Goal: Task Accomplishment & Management: Manage account settings

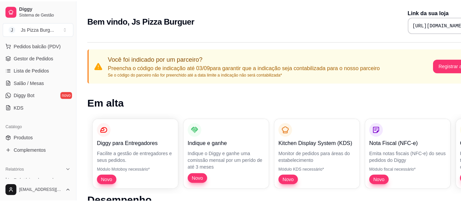
scroll to position [95, 0]
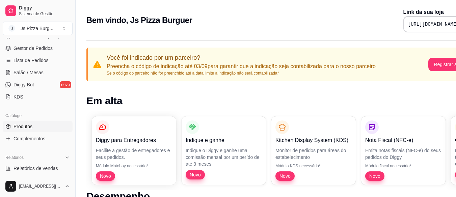
click at [23, 127] on span "Produtos" at bounding box center [23, 126] width 19 height 7
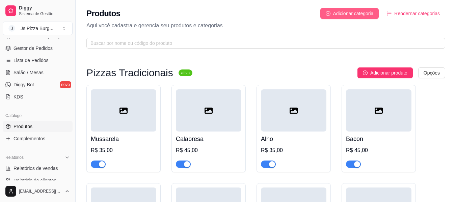
click at [346, 11] on span "Adicionar categoria" at bounding box center [353, 13] width 41 height 7
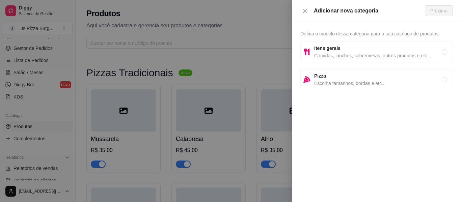
click at [328, 81] on span "Escolha tamanhos, bordas e etc..." at bounding box center [378, 83] width 128 height 7
radio input "true"
click at [440, 7] on button "Próximo" at bounding box center [439, 10] width 28 height 11
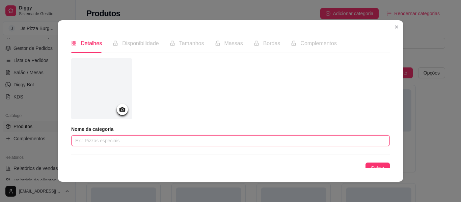
click at [90, 144] on input "text" at bounding box center [230, 140] width 319 height 11
type input "p"
type input "Pizzas Tradicionais"
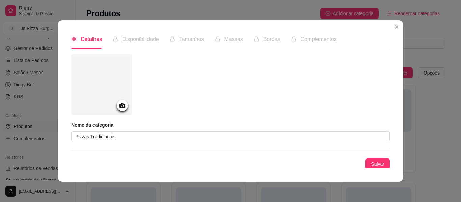
scroll to position [5, 0]
click at [367, 167] on button "Salvar" at bounding box center [378, 163] width 24 height 11
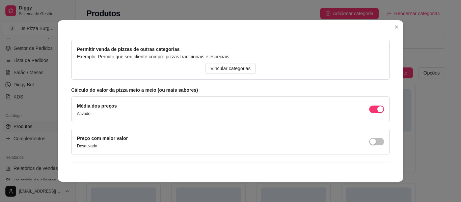
scroll to position [100, 0]
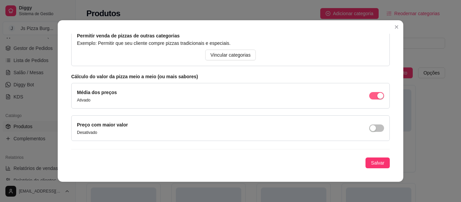
click at [369, 96] on span "button" at bounding box center [376, 95] width 15 height 7
click at [366, 159] on button "Salvar" at bounding box center [378, 163] width 24 height 11
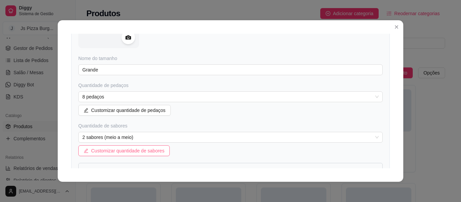
click at [105, 147] on span "Customizar quantidade de sabores" at bounding box center [127, 150] width 73 height 7
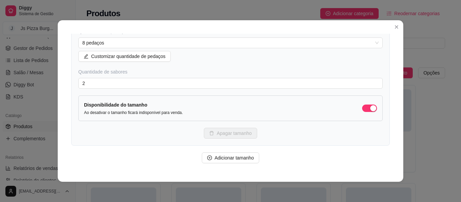
scroll to position [167, 0]
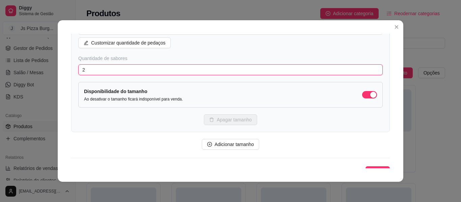
click at [91, 70] on input "2" at bounding box center [230, 69] width 304 height 11
type input "1"
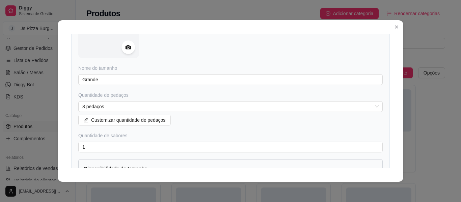
scroll to position [95, 0]
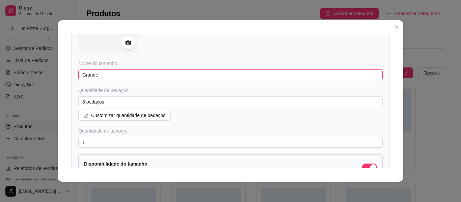
click at [108, 75] on input "Grande" at bounding box center [230, 75] width 304 height 11
type input "Grande (35 cm)"
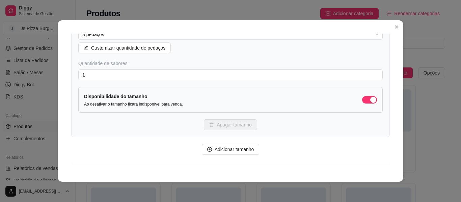
scroll to position [176, 0]
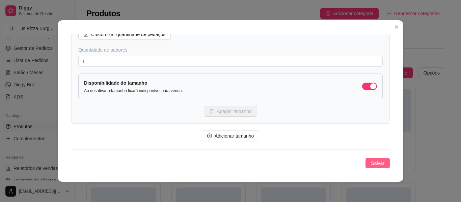
click at [371, 165] on span "Salvar" at bounding box center [378, 163] width 14 height 7
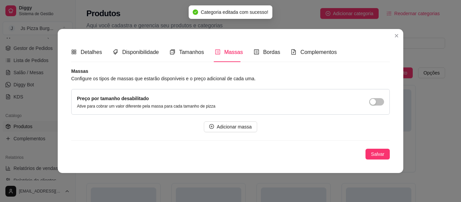
scroll to position [0, 0]
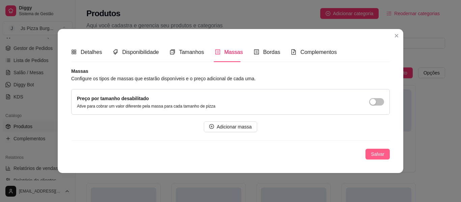
click at [373, 152] on span "Salvar" at bounding box center [378, 154] width 14 height 7
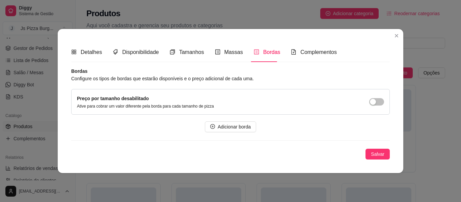
click at [257, 55] on div "Bordas" at bounding box center [267, 52] width 27 height 8
click at [228, 51] on span "Massas" at bounding box center [233, 52] width 19 height 6
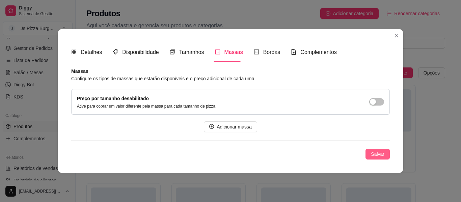
click at [379, 154] on span "Salvar" at bounding box center [378, 154] width 14 height 7
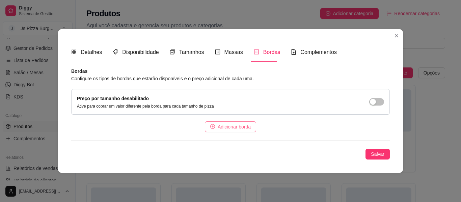
click at [222, 129] on span "Adicionar borda" at bounding box center [234, 126] width 33 height 7
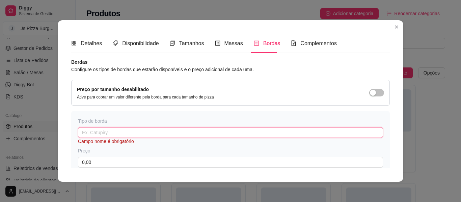
click at [98, 133] on input "text" at bounding box center [230, 132] width 305 height 11
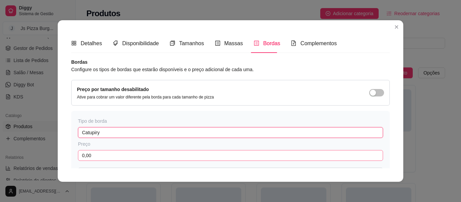
type input "Catupiry"
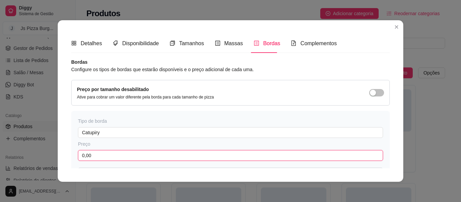
click at [90, 156] on input "0,00" at bounding box center [230, 155] width 305 height 11
type input "12,00"
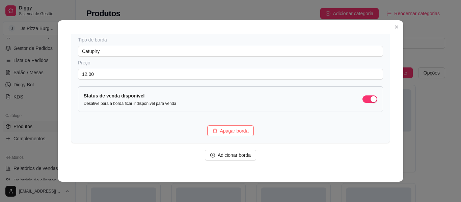
scroll to position [102, 0]
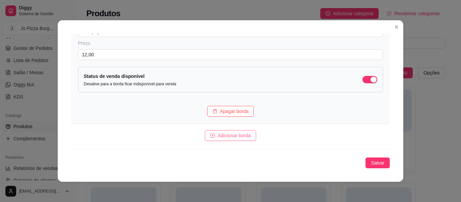
click at [232, 136] on span "Adicionar borda" at bounding box center [234, 135] width 33 height 7
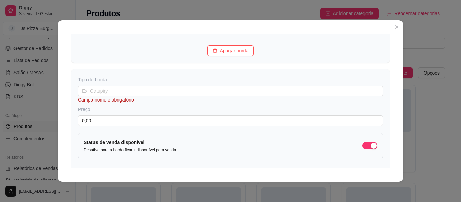
scroll to position [170, 0]
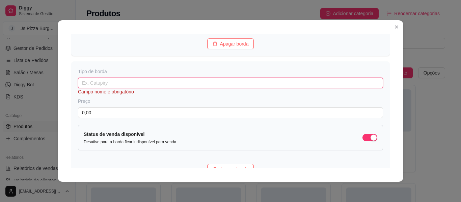
click at [79, 80] on input "text" at bounding box center [230, 83] width 305 height 11
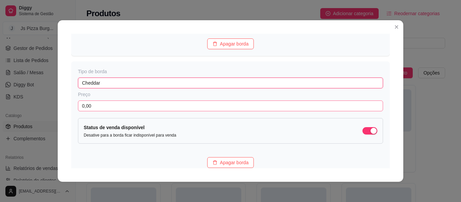
type input "Cheddar"
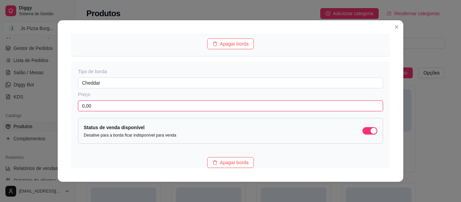
click at [104, 106] on input "0,00" at bounding box center [230, 106] width 305 height 11
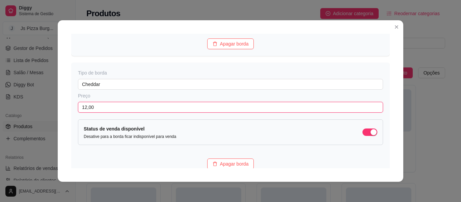
type input "12,00"
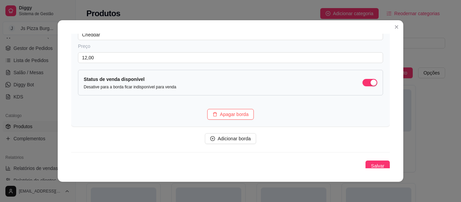
scroll to position [222, 0]
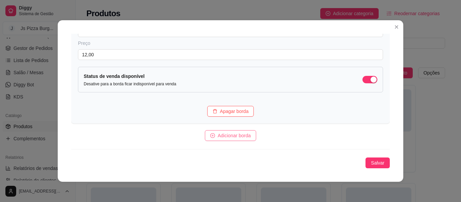
click at [248, 136] on button "Adicionar borda" at bounding box center [230, 135] width 51 height 11
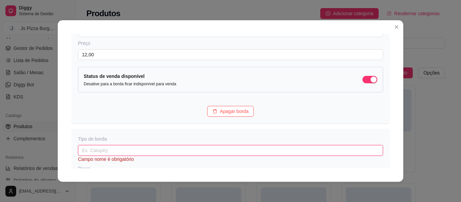
click at [101, 156] on input "text" at bounding box center [230, 150] width 305 height 11
click at [81, 152] on input "cream cheeser" at bounding box center [230, 150] width 305 height 11
click at [118, 150] on input "Cream cheeser" at bounding box center [230, 150] width 305 height 11
type input "Cream cheese"
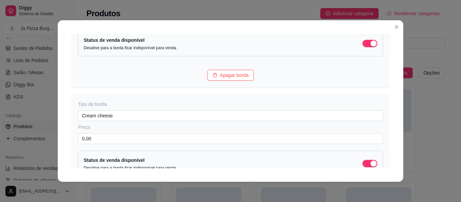
scroll to position [263, 0]
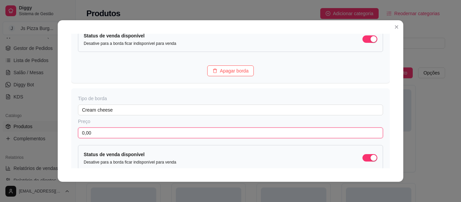
click at [90, 135] on input "0,00" at bounding box center [230, 133] width 305 height 11
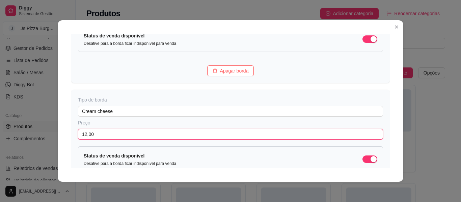
type input "12,00"
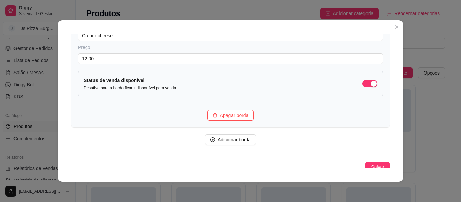
scroll to position [343, 0]
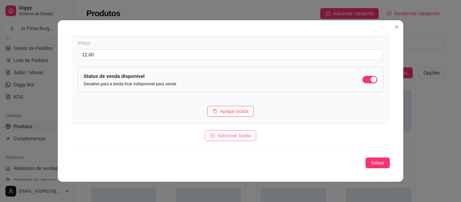
click at [234, 137] on span "Adicionar borda" at bounding box center [234, 135] width 33 height 7
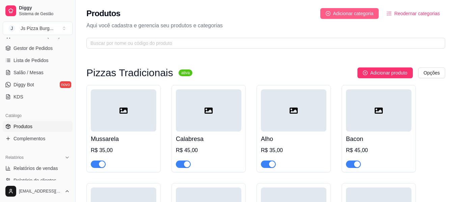
click at [355, 9] on button "Adicionar categoria" at bounding box center [349, 13] width 59 height 11
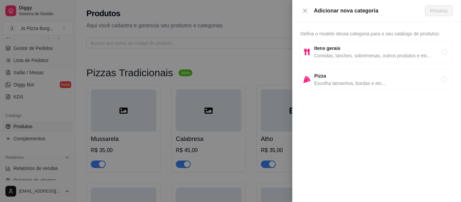
click at [332, 79] on span "Pizza" at bounding box center [378, 75] width 128 height 7
radio input "true"
click at [435, 12] on span "Próximo" at bounding box center [438, 10] width 17 height 7
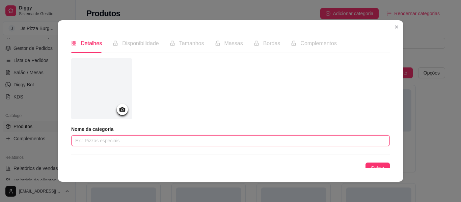
click at [99, 143] on input "text" at bounding box center [230, 140] width 319 height 11
type input "Pizzas Tradicionais"
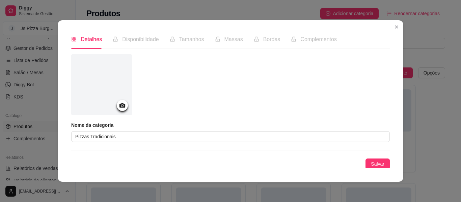
scroll to position [5, 0]
click at [371, 166] on span "Salvar" at bounding box center [378, 162] width 14 height 7
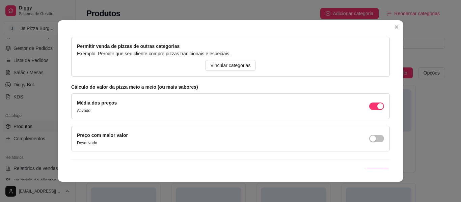
scroll to position [100, 0]
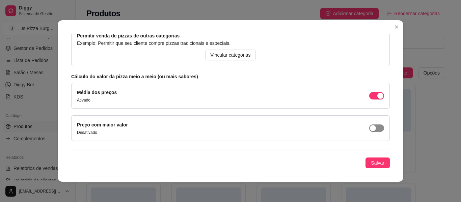
click at [373, 126] on span "button" at bounding box center [376, 128] width 15 height 7
click at [372, 164] on span "Salvar" at bounding box center [378, 162] width 14 height 7
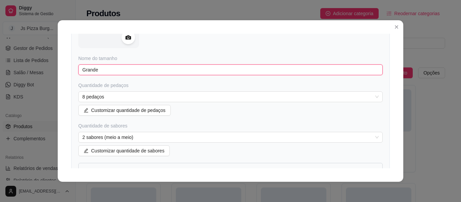
click at [147, 72] on input "Grande" at bounding box center [230, 69] width 304 height 11
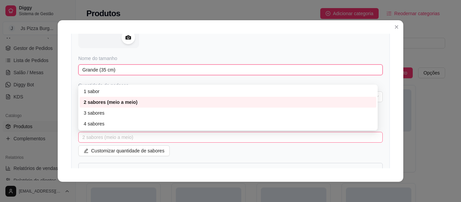
click at [216, 133] on span "2 sabores (meio a meio)" at bounding box center [230, 137] width 296 height 10
type input "Grande (35 cm)"
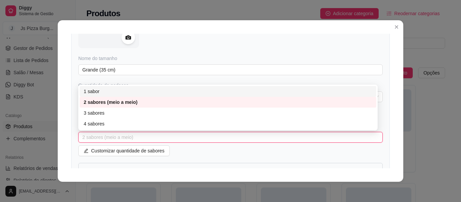
click at [102, 91] on div "1 sabor" at bounding box center [228, 91] width 289 height 7
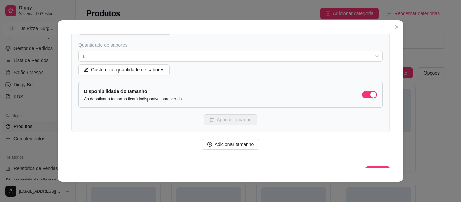
scroll to position [189, 0]
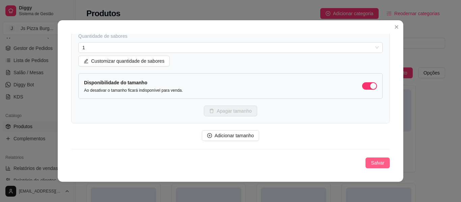
click at [371, 161] on span "Salvar" at bounding box center [378, 162] width 14 height 7
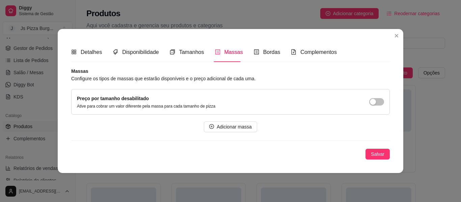
scroll to position [0, 0]
click at [373, 153] on span "Salvar" at bounding box center [378, 154] width 14 height 7
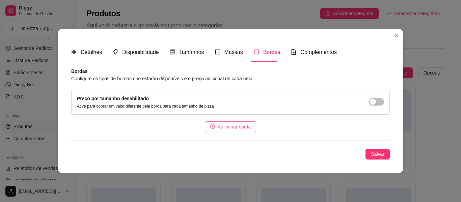
click at [236, 125] on span "Adicionar borda" at bounding box center [234, 126] width 33 height 7
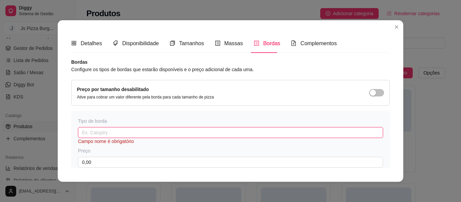
click at [96, 134] on input "text" at bounding box center [230, 132] width 305 height 11
type input "Catupiry"
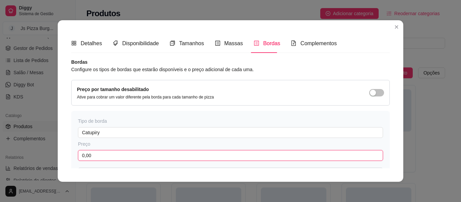
click at [124, 157] on input "0,00" at bounding box center [230, 155] width 305 height 11
type input "12,00"
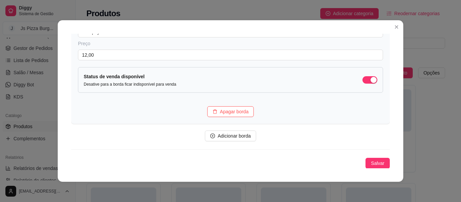
scroll to position [102, 0]
click at [234, 133] on span "Adicionar borda" at bounding box center [234, 135] width 33 height 7
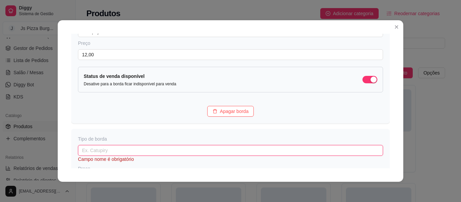
click at [221, 149] on input "text" at bounding box center [230, 150] width 305 height 11
type input "Cheddar"
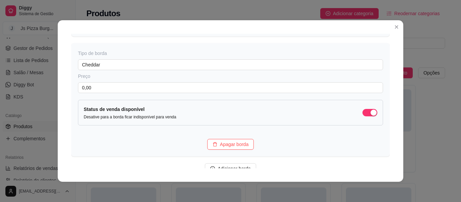
scroll to position [197, 0]
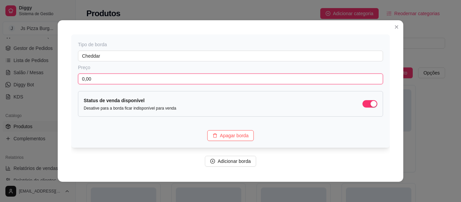
click at [96, 77] on input "0,00" at bounding box center [230, 79] width 305 height 11
type input "12,00"
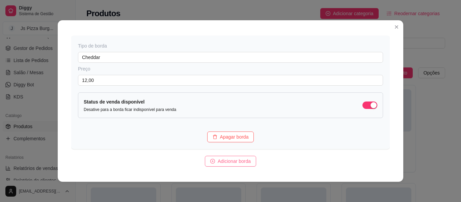
click at [236, 162] on span "Adicionar borda" at bounding box center [234, 161] width 33 height 7
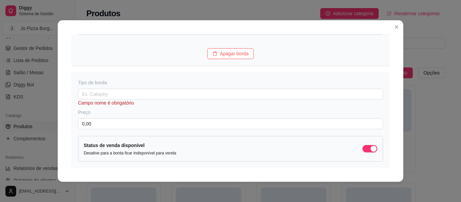
scroll to position [291, 0]
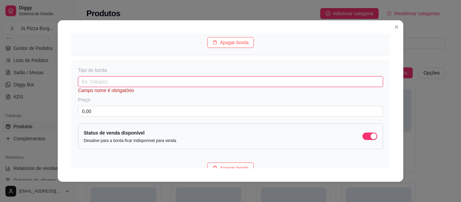
click at [95, 81] on input "text" at bounding box center [230, 81] width 305 height 11
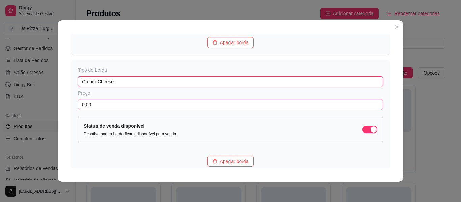
type input "Cream Cheese"
click at [135, 104] on input "0,00" at bounding box center [230, 104] width 305 height 11
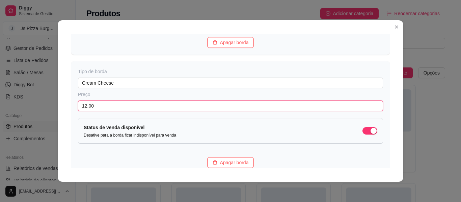
type input "12,00"
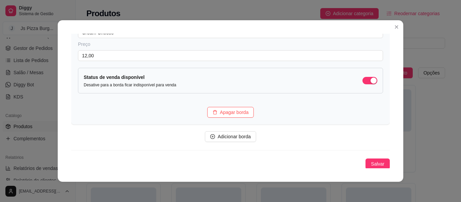
scroll to position [343, 0]
click at [218, 136] on span "Adicionar borda" at bounding box center [234, 135] width 33 height 7
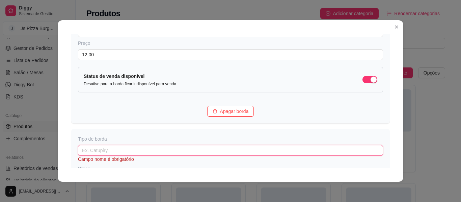
click at [114, 154] on input "text" at bounding box center [230, 150] width 305 height 11
type input "Chocolate ao Leite"
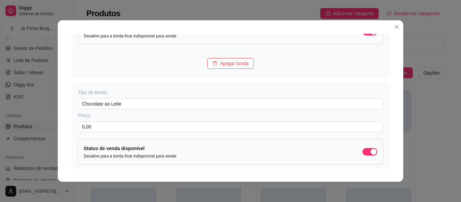
scroll to position [397, 0]
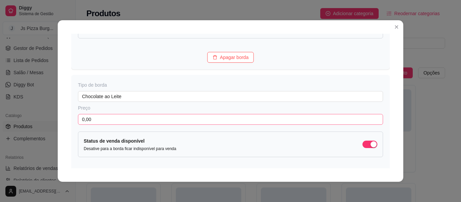
drag, startPoint x: 84, startPoint y: 130, endPoint x: 89, endPoint y: 118, distance: 12.7
click at [89, 118] on div "Tipo de borda Chocolate ao Leite Preço 0,00 Status de venda disponível Desative…" at bounding box center [230, 131] width 319 height 113
click at [89, 118] on input "0,00" at bounding box center [230, 119] width 305 height 11
type input "12,00"
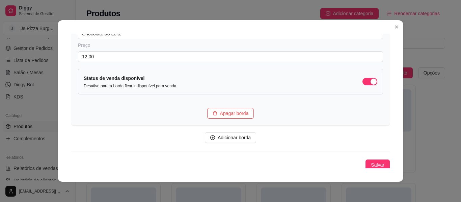
scroll to position [463, 0]
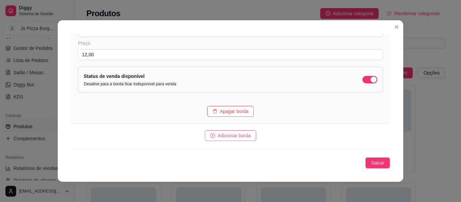
click at [222, 134] on span "Adicionar borda" at bounding box center [234, 135] width 33 height 7
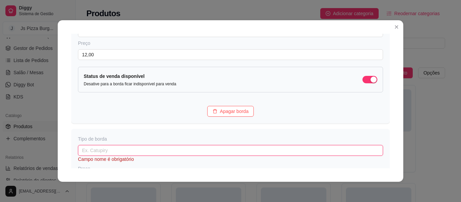
click at [122, 148] on input "text" at bounding box center [230, 150] width 305 height 11
click at [114, 149] on input "Chocolate com avelã" at bounding box center [230, 150] width 305 height 11
click at [127, 153] on input "Chocolate com Avelã" at bounding box center [230, 150] width 305 height 11
click at [115, 152] on input "Chocolate com Avelã" at bounding box center [230, 150] width 305 height 11
type input "Chocolate com avelã"
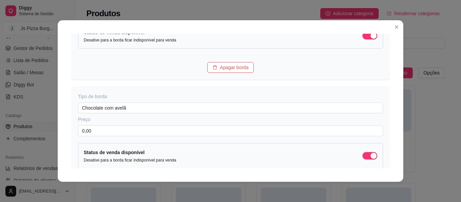
scroll to position [517, 0]
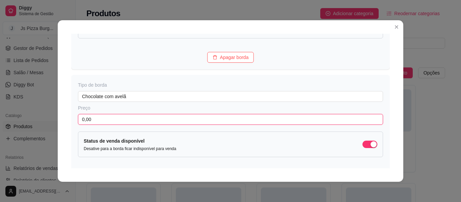
click at [89, 118] on input "0,00" at bounding box center [230, 119] width 305 height 11
type input "12,00"
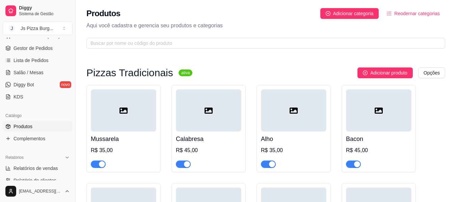
click at [397, 24] on p "Aqui você cadastra e gerencia seu produtos e categorias" at bounding box center [265, 26] width 359 height 8
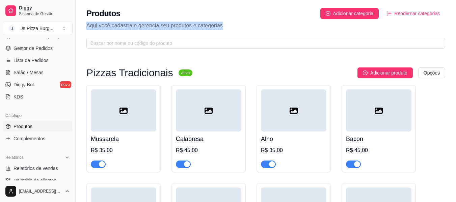
click at [397, 24] on p "Aqui você cadastra e gerencia seu produtos e categorias" at bounding box center [265, 26] width 359 height 8
click at [341, 15] on span "Adicionar categoria" at bounding box center [353, 13] width 41 height 7
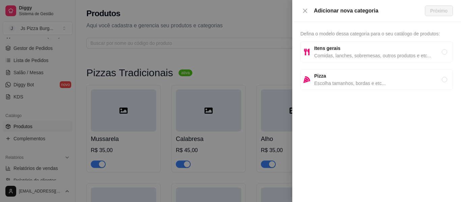
click at [337, 80] on span "Escolha tamanhos, bordas e etc..." at bounding box center [378, 83] width 128 height 7
radio input "true"
click at [433, 9] on span "Próximo" at bounding box center [438, 10] width 17 height 7
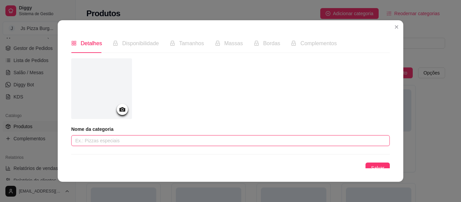
click at [118, 139] on input "text" at bounding box center [230, 140] width 319 height 11
type input "Pizzas Tradicionais"
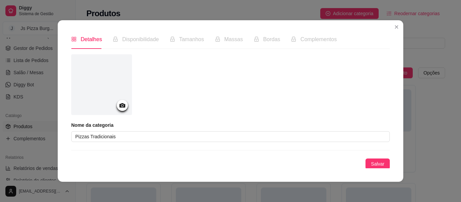
scroll to position [5, 0]
click at [371, 164] on span "Salvar" at bounding box center [378, 162] width 14 height 7
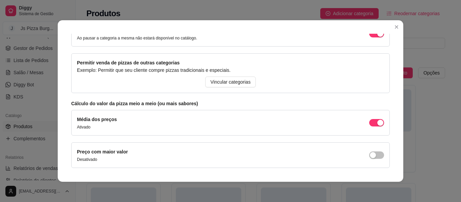
scroll to position [86, 0]
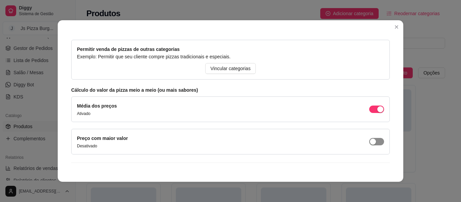
click at [373, 142] on span "button" at bounding box center [376, 141] width 15 height 7
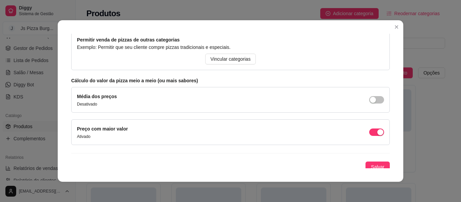
scroll to position [100, 0]
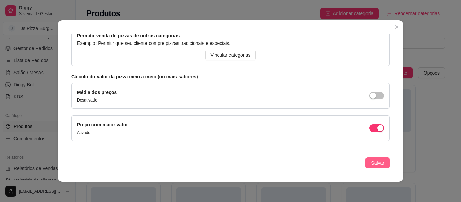
click at [372, 163] on span "Salvar" at bounding box center [378, 162] width 14 height 7
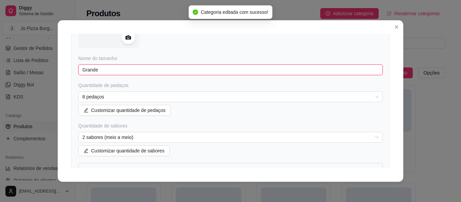
click at [164, 67] on input "Grande" at bounding box center [230, 69] width 304 height 11
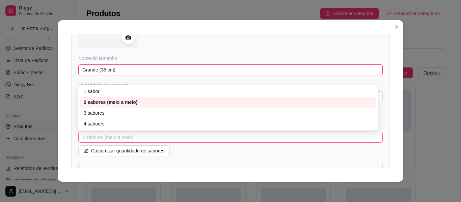
click at [203, 139] on span "2 sabores (meio a meio)" at bounding box center [230, 137] width 296 height 10
type input "Grande (35 cm)"
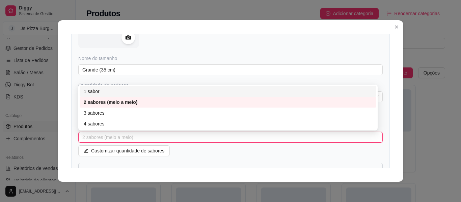
click at [103, 90] on div "1 sabor" at bounding box center [228, 91] width 289 height 7
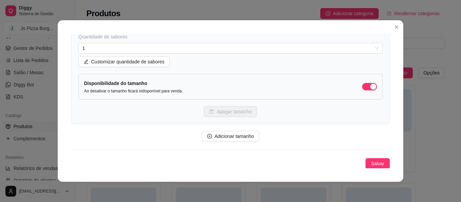
scroll to position [189, 0]
click at [371, 163] on span "Salvar" at bounding box center [378, 162] width 14 height 7
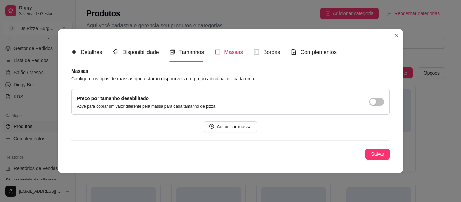
scroll to position [0, 0]
click at [369, 152] on button "Salvar" at bounding box center [378, 154] width 24 height 11
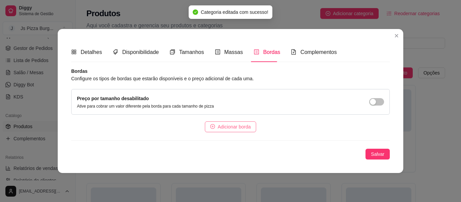
click at [247, 126] on span "Adicionar borda" at bounding box center [234, 126] width 33 height 7
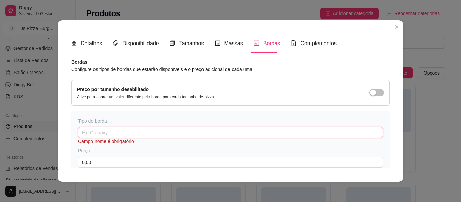
click at [96, 136] on input "text" at bounding box center [230, 132] width 305 height 11
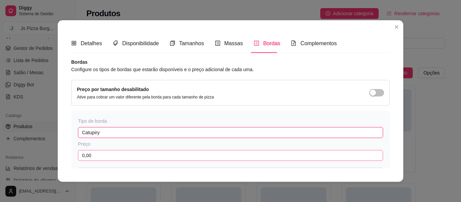
type input "Catupiry"
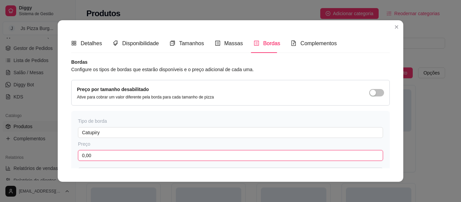
click at [93, 155] on input "0,00" at bounding box center [230, 155] width 305 height 11
type input "12,00"
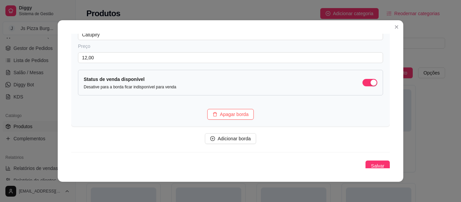
scroll to position [102, 0]
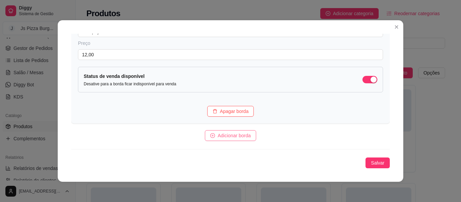
click at [233, 132] on span "Adicionar borda" at bounding box center [234, 135] width 33 height 7
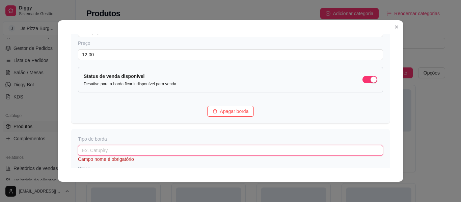
click at [180, 153] on input "text" at bounding box center [230, 150] width 305 height 11
type input "Cheddar"
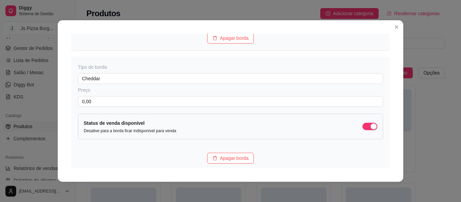
scroll to position [183, 0]
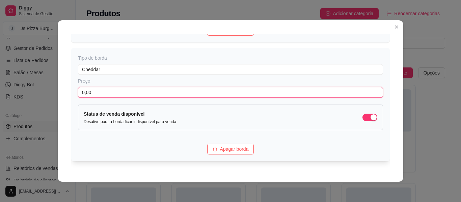
click at [89, 93] on input "0,00" at bounding box center [230, 92] width 305 height 11
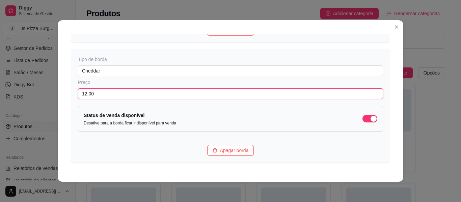
type input "12,00"
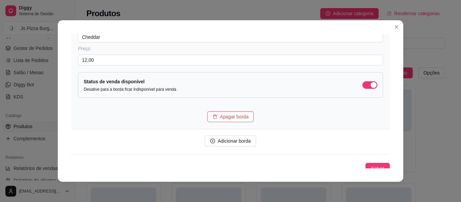
scroll to position [222, 0]
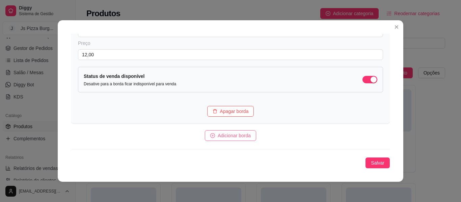
click at [243, 136] on span "Adicionar borda" at bounding box center [234, 135] width 33 height 7
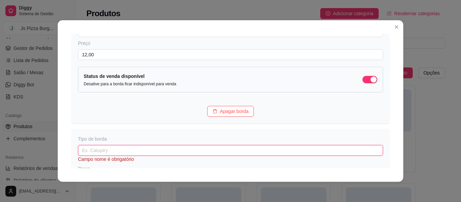
click at [155, 151] on input "text" at bounding box center [230, 150] width 305 height 11
type input "Cream Cheese"
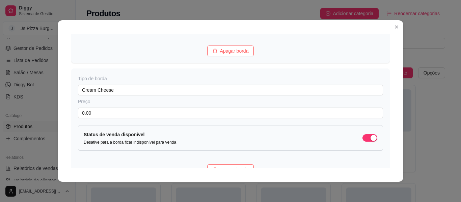
scroll to position [290, 0]
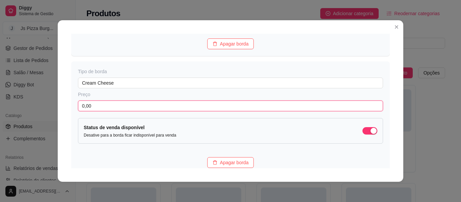
click at [96, 107] on input "0,00" at bounding box center [230, 106] width 305 height 11
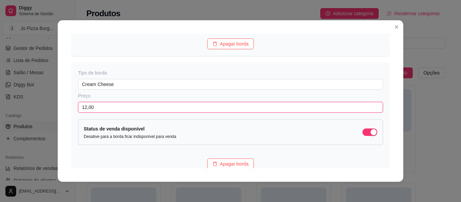
type input "12,00"
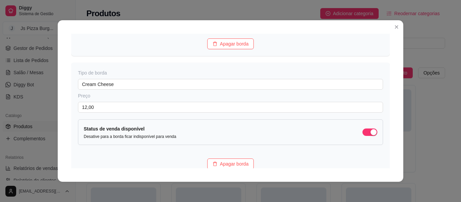
click at [387, 166] on div "Detalhes Disponibilidade Tamanhos Massas Bordas Complementos Nome da categoria …" at bounding box center [230, 101] width 319 height 135
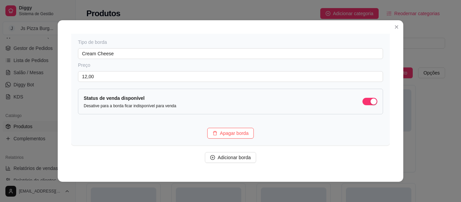
click at [387, 166] on div "Detalhes Disponibilidade Tamanhos Massas Bordas Complementos Nome da categoria …" at bounding box center [230, 101] width 319 height 135
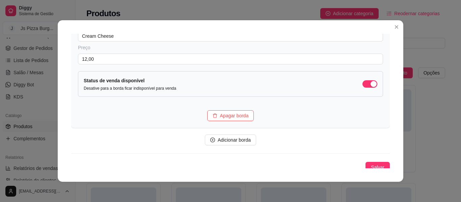
scroll to position [343, 0]
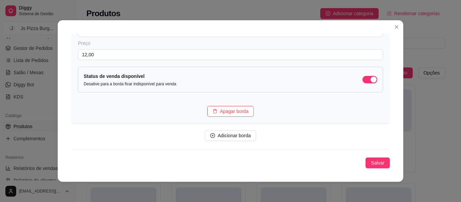
click at [387, 166] on div "Detalhes Disponibilidade Tamanhos Massas Bordas Complementos Nome da categoria …" at bounding box center [230, 101] width 319 height 135
click at [241, 134] on span "Adicionar borda" at bounding box center [234, 135] width 33 height 7
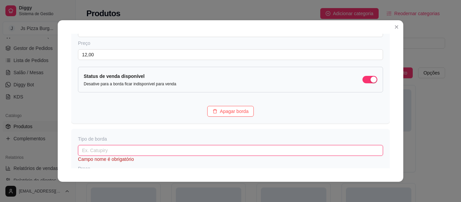
click at [122, 150] on input "text" at bounding box center [230, 150] width 305 height 11
type input "Chocolate ao leite"
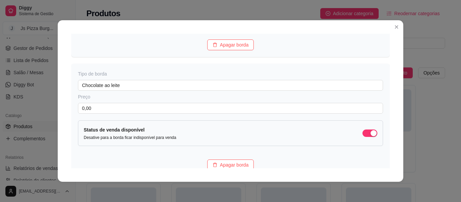
scroll to position [424, 0]
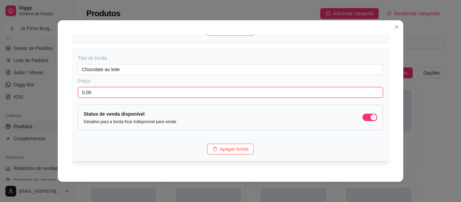
click at [118, 90] on input "0,00" at bounding box center [230, 92] width 305 height 11
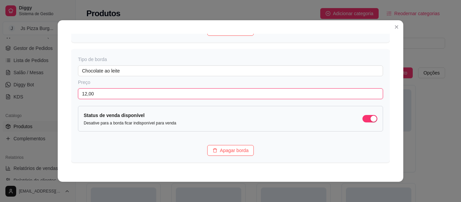
type input "12,00"
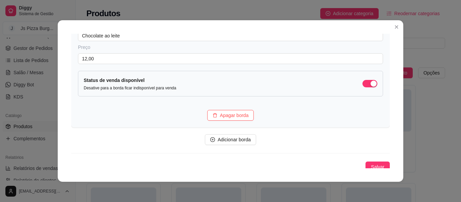
scroll to position [463, 0]
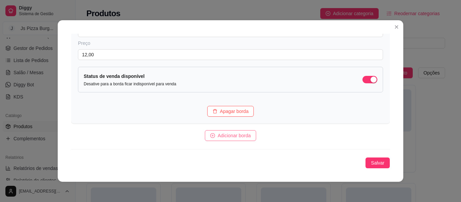
click at [247, 133] on button "Adicionar borda" at bounding box center [230, 135] width 51 height 11
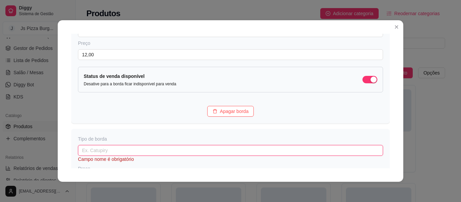
click at [158, 150] on input "text" at bounding box center [230, 150] width 305 height 11
type input "Chocolate comavelã"
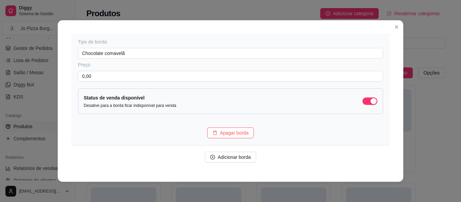
scroll to position [571, 0]
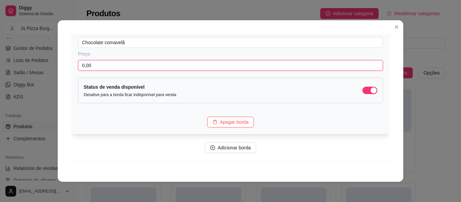
click at [93, 67] on input "0,00" at bounding box center [230, 65] width 305 height 11
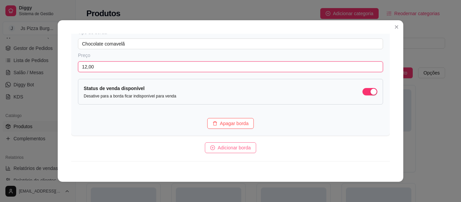
type input "12,00"
click at [218, 144] on span "Adicionar borda" at bounding box center [234, 147] width 33 height 7
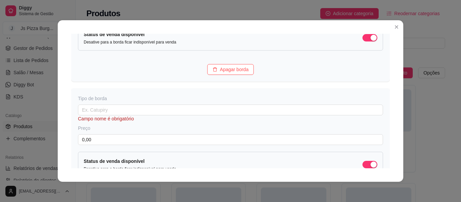
scroll to position [638, 0]
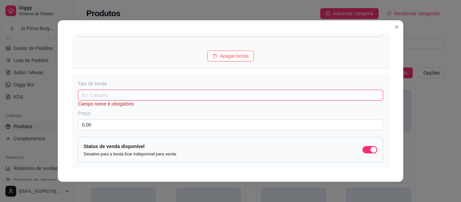
click at [82, 96] on input "text" at bounding box center [230, 95] width 305 height 11
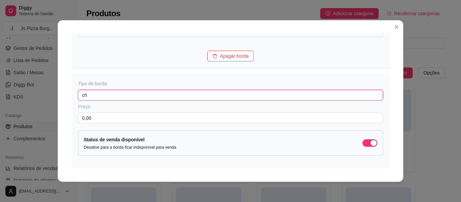
type input "c"
type input "Chocolate Branco"
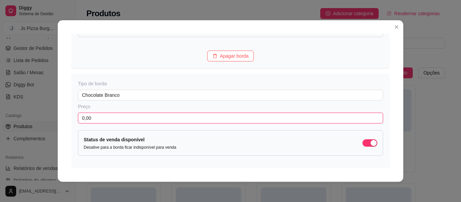
click at [86, 118] on input "0,00" at bounding box center [230, 118] width 305 height 11
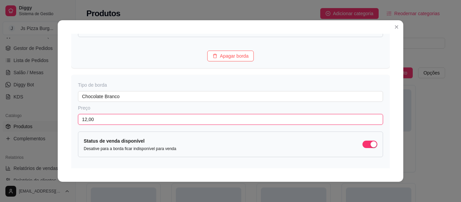
type input "12,00"
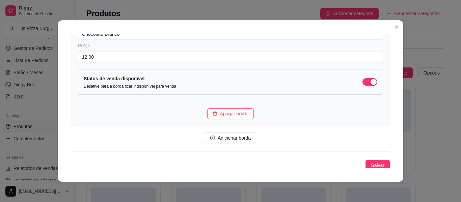
scroll to position [703, 0]
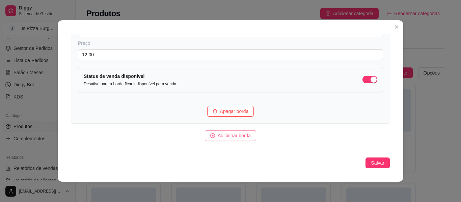
click at [244, 133] on span "Adicionar borda" at bounding box center [234, 135] width 33 height 7
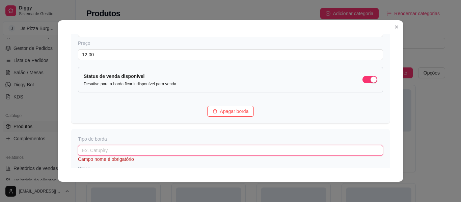
click at [104, 154] on input "text" at bounding box center [230, 150] width 305 height 11
type input "Choco Duo"
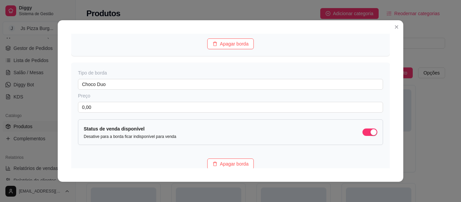
scroll to position [784, 0]
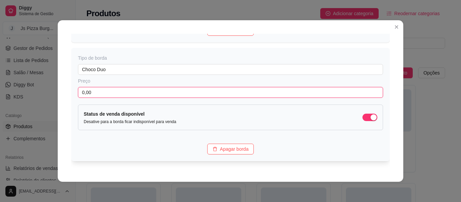
click at [89, 89] on input "0,00" at bounding box center [230, 92] width 305 height 11
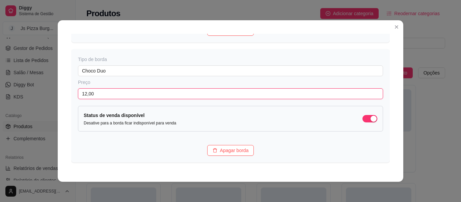
type input "12,00"
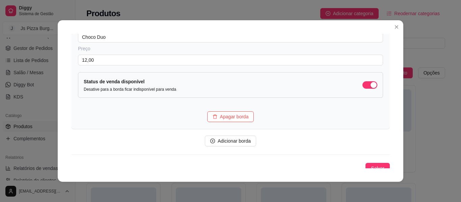
scroll to position [823, 0]
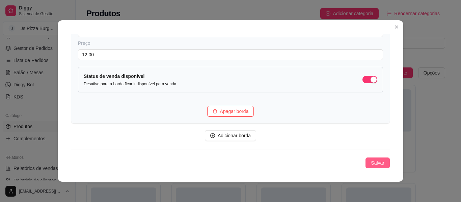
click at [372, 162] on span "Salvar" at bounding box center [378, 162] width 14 height 7
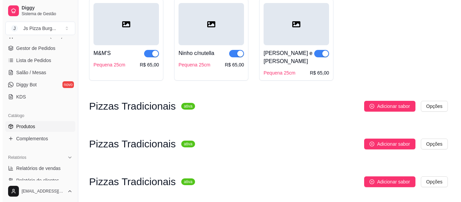
scroll to position [1073, 0]
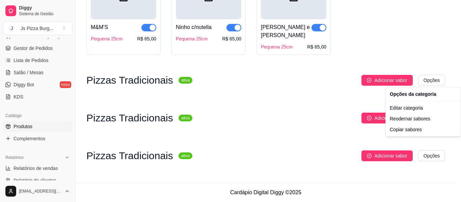
click at [418, 108] on div "Editar categoria" at bounding box center [423, 108] width 72 height 11
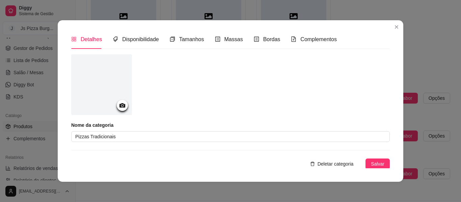
scroll to position [5, 0]
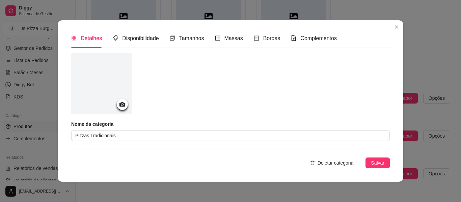
click at [321, 161] on span "Deletar categoria" at bounding box center [336, 162] width 36 height 7
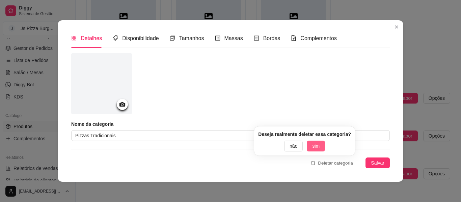
click at [318, 147] on span "sim" at bounding box center [315, 145] width 7 height 7
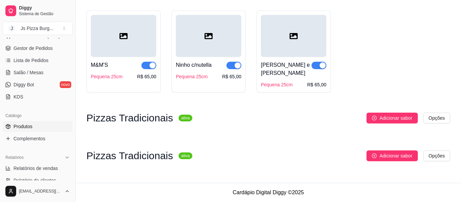
scroll to position [1035, 0]
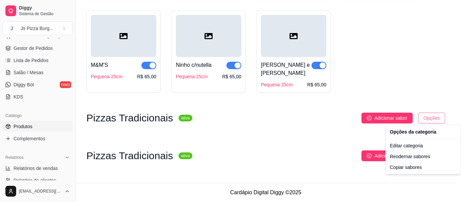
click at [396, 146] on div "Editar categoria" at bounding box center [423, 145] width 72 height 11
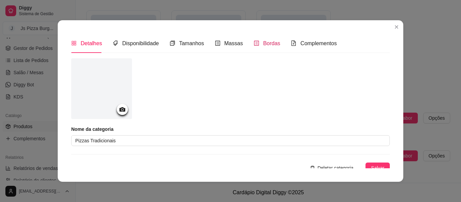
click at [266, 43] on span "Bordas" at bounding box center [271, 44] width 17 height 6
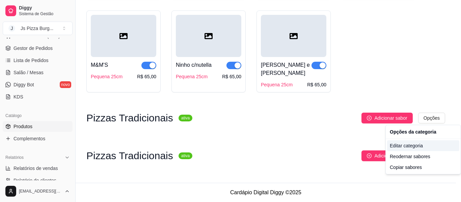
click at [401, 146] on div "Editar categoria" at bounding box center [423, 145] width 72 height 11
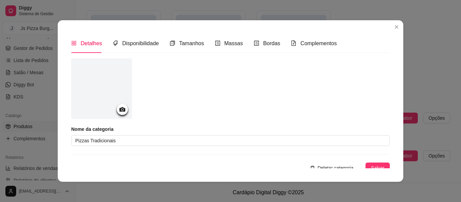
click at [335, 167] on span "Deletar categoria" at bounding box center [336, 167] width 36 height 7
click at [319, 150] on button "sim" at bounding box center [316, 154] width 18 height 11
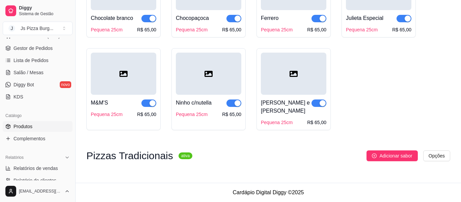
scroll to position [997, 0]
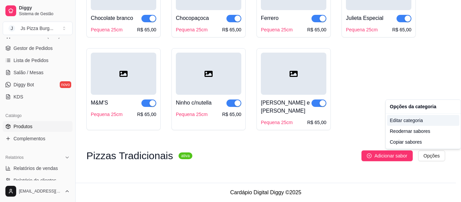
click at [424, 121] on div "Editar categoria" at bounding box center [423, 120] width 72 height 11
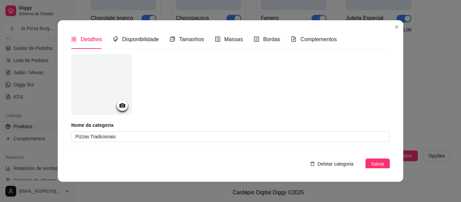
scroll to position [5, 0]
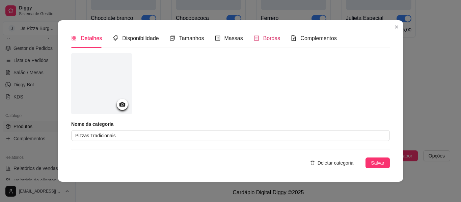
click at [264, 34] on div "Bordas" at bounding box center [267, 38] width 27 height 8
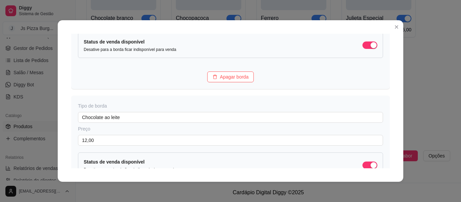
scroll to position [383, 0]
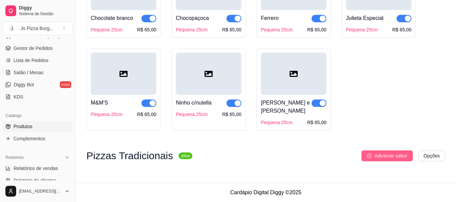
click at [388, 158] on span "Adicionar sabor" at bounding box center [390, 155] width 33 height 7
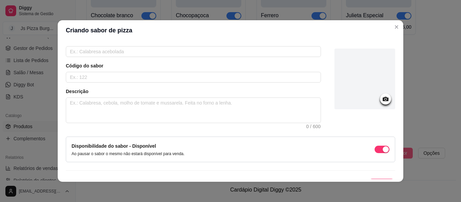
scroll to position [51, 0]
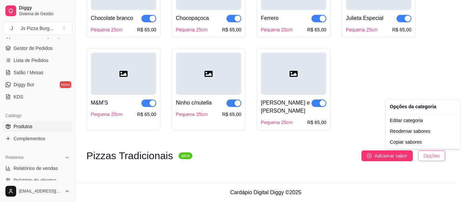
click at [401, 141] on div "Copiar sabores" at bounding box center [423, 142] width 72 height 11
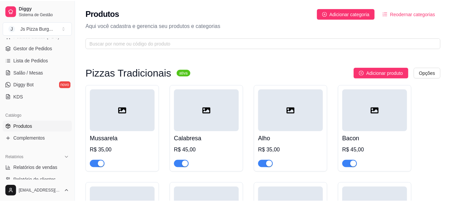
scroll to position [997, 0]
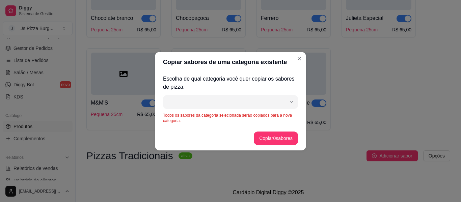
click at [253, 126] on footer "Copiar 0 sabores" at bounding box center [230, 138] width 151 height 24
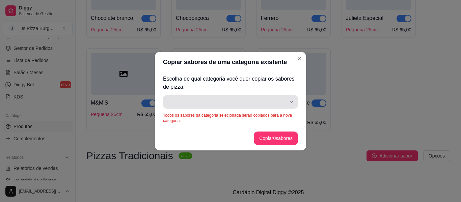
click at [293, 98] on button "button" at bounding box center [230, 102] width 135 height 14
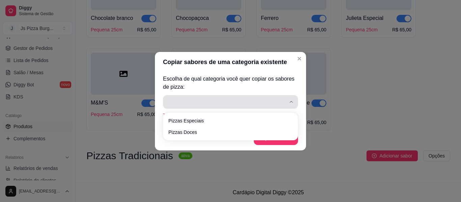
click at [289, 101] on icon "button" at bounding box center [291, 101] width 5 height 5
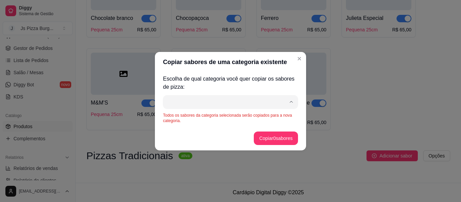
click at [374, 115] on div "Copiar sabores de uma categoria existente Escolha de qual categoria você quer c…" at bounding box center [230, 101] width 461 height 202
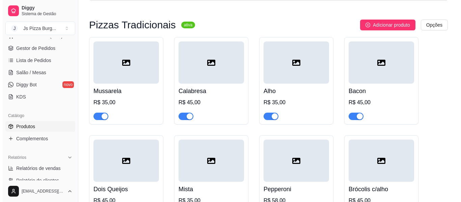
scroll to position [0, 0]
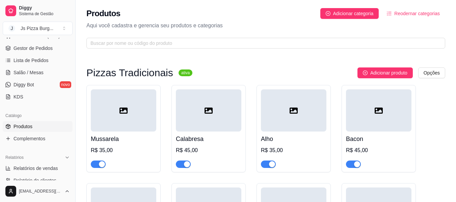
click at [115, 150] on div "R$ 35,00" at bounding box center [123, 150] width 65 height 8
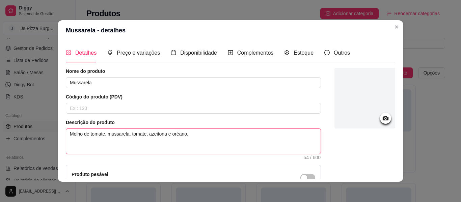
click at [66, 134] on textarea "Molho de tomate, mussarela, tomate, azeitona e oréano." at bounding box center [193, 141] width 254 height 25
type textarea "Molho de tomate, mussarela, tomate, azeitona e oréano."
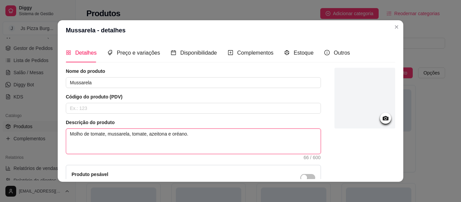
type textarea "Molho de tomate, mussarela, tomate, azeitona e oréano."
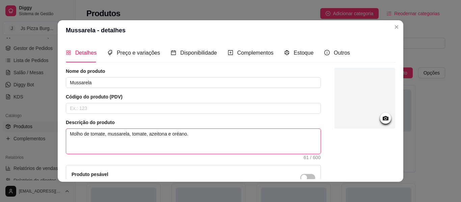
type textarea "Molho de tomate, mussarela, tomate, azeitona e oréano."
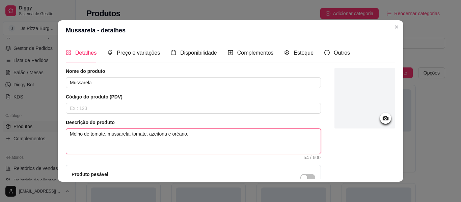
click at [114, 136] on textarea "Molho de tomate, mussarela, tomate, azeitona e oréano." at bounding box center [193, 141] width 254 height 25
click at [68, 136] on textarea "Molho de tomate, mussarela, tomate, azeitona e oréano." at bounding box center [193, 141] width 254 height 25
click at [68, 133] on textarea "Molho de tomate, mussarela, tomate, azeitona e oréano." at bounding box center [193, 141] width 254 height 25
click at [68, 135] on textarea "Molho de tomate, mussarela, tomate, azeitona e oréano." at bounding box center [193, 141] width 254 height 25
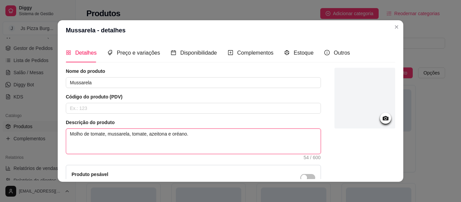
click at [81, 133] on textarea "Molho de tomate, mussarela, tomate, azeitona e oréano." at bounding box center [193, 141] width 254 height 25
drag, startPoint x: 81, startPoint y: 133, endPoint x: 203, endPoint y: 135, distance: 121.5
click at [203, 135] on textarea "Molho de tomate, mussarela, tomate, azeitona e oréano." at bounding box center [193, 141] width 254 height 25
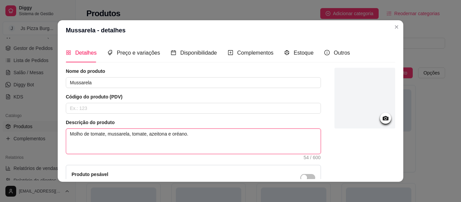
click at [68, 135] on textarea "Molho de tomate, mussarela, tomate, azeitona e oréano." at bounding box center [193, 141] width 254 height 25
click at [133, 131] on textarea "Molho de tomate, mussarela, tomate, azeitona e oréano." at bounding box center [193, 141] width 254 height 25
drag, startPoint x: 133, startPoint y: 131, endPoint x: 70, endPoint y: 136, distance: 63.6
click at [70, 136] on textarea "Molho de tomate, mussarela, tomate, azeitona e oréano." at bounding box center [193, 141] width 254 height 25
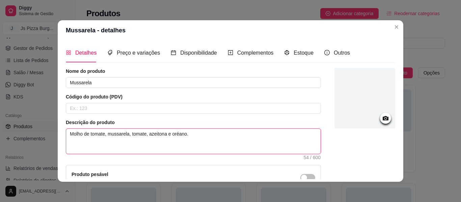
click at [70, 136] on textarea "Molho de tomate, mussarela, tomate, azeitona e oréano." at bounding box center [193, 141] width 254 height 25
click at [67, 135] on textarea "Molho de tomate, mussarela, tomate, azeitona e oréano." at bounding box center [193, 141] width 254 height 25
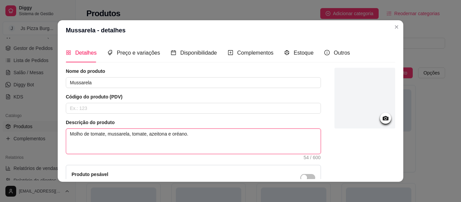
click at [67, 135] on textarea "Molho de tomate, mussarela, tomate, azeitona e oréano." at bounding box center [193, 141] width 254 height 25
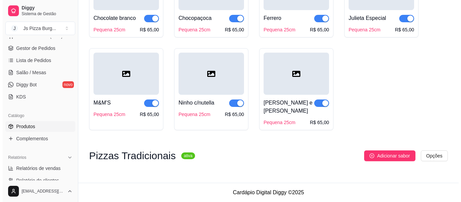
scroll to position [997, 0]
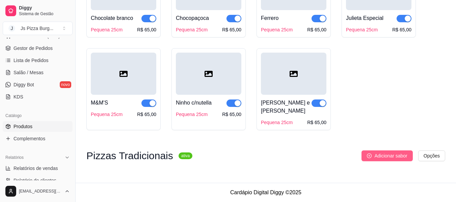
click at [395, 152] on button "Adicionar sabor" at bounding box center [386, 156] width 51 height 11
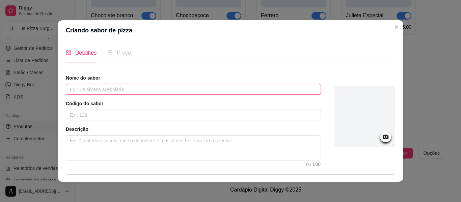
click at [117, 91] on input "text" at bounding box center [193, 89] width 255 height 11
type input "N"
paste input "Molho de tomate, mussarela, tomate, azeitona e oréano."
type input "Mussarela"
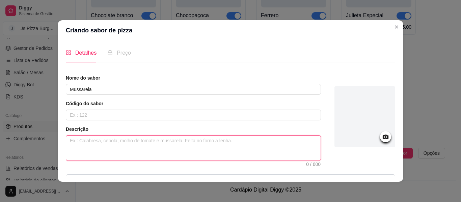
click at [74, 144] on textarea at bounding box center [193, 148] width 254 height 25
paste textarea "Molho de tomate, mussarela, tomate, azeitona e oréano."
type textarea "Molho de tomate, mussarela, tomate, azeitona e oréano."
click at [177, 141] on textarea "Molho de tomate, mussarela, tomate, azeitona e oréano." at bounding box center [193, 148] width 254 height 25
type textarea "Molho de tomate, mussarela, tomate, azeitona e orégano."
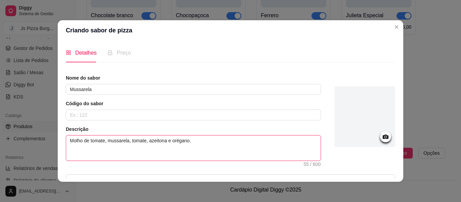
click at [118, 143] on textarea "Molho de tomate, mussarela, tomate, azeitona e orégano." at bounding box center [193, 148] width 254 height 25
type textarea "Molho de tomate, musarela, tomate, azeitona e orégano."
type textarea "Molho de tomate, muarela, tomate, azeitona e orégano."
type textarea "Molho de tomate, muzarela, tomate, azeitona e orégano."
type textarea "Molho de tomate, muzzarela, tomate, azeitona e orégano."
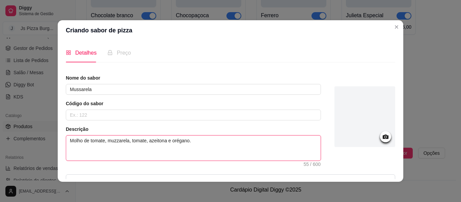
type textarea "Molho de tomate, muzarela, tomate, azeitona e orégano."
type textarea "Molho de tomate, muarela, tomate, azeitona e orégano."
type textarea "Molho de tomate, muçarela, tomate, azeitona e orégano."
click at [198, 143] on textarea "Molho de tomate, muçarela, tomate, azeitona e orégano." at bounding box center [193, 148] width 254 height 25
click at [116, 142] on textarea "Molho de tomate, muçarela, tomate, azeitona e orégano." at bounding box center [193, 148] width 254 height 25
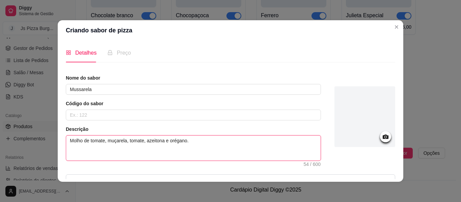
type textarea "Molho de tomate, muarela, tomate, azeitona e orégano."
type textarea "Molho de tomate, musarela, tomate, azeitona e orégano."
type textarea "Molho de tomate, mussarela, tomate, azeitona e orégano."
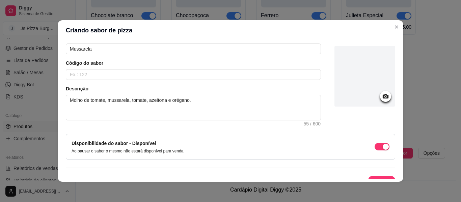
scroll to position [51, 0]
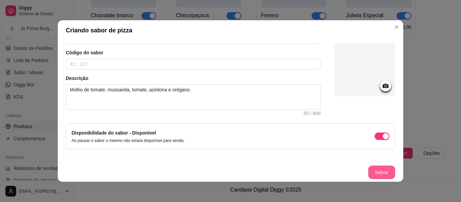
click at [373, 171] on button "Salvar" at bounding box center [381, 173] width 27 height 14
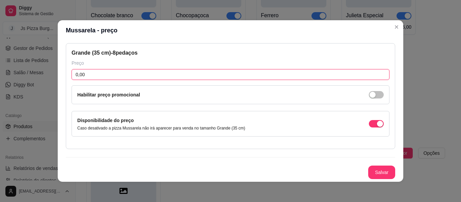
click at [91, 72] on input "0,00" at bounding box center [231, 74] width 318 height 11
type input "35,00"
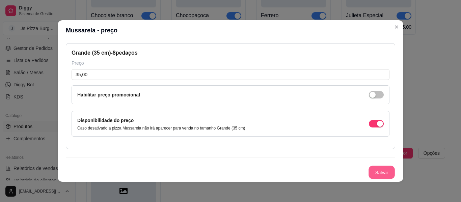
click at [371, 172] on button "Salvar" at bounding box center [382, 172] width 26 height 13
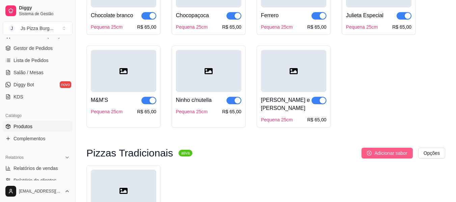
click at [381, 151] on button "Adicionar sabor" at bounding box center [386, 153] width 51 height 11
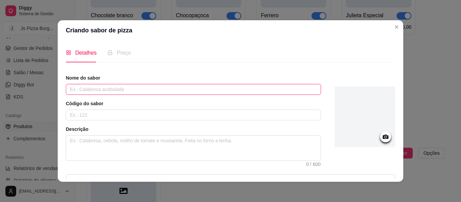
click at [93, 86] on input "text" at bounding box center [193, 89] width 255 height 11
click at [76, 92] on input "text" at bounding box center [193, 89] width 255 height 11
click at [70, 89] on input "Clabresa" at bounding box center [193, 89] width 255 height 11
type input "Calabresa"
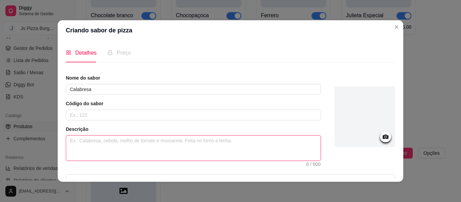
click at [102, 145] on textarea at bounding box center [193, 148] width 254 height 25
type textarea "M"
type textarea "Mo"
type textarea "Mol"
type textarea "Molh"
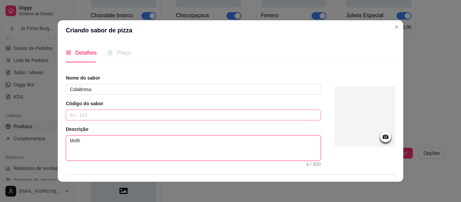
type textarea "Molho"
type textarea "Molho d"
type textarea "Molho de"
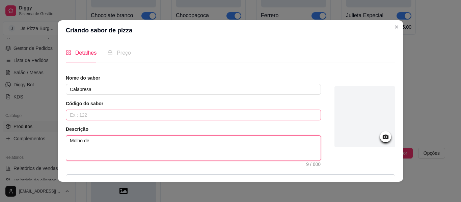
type textarea "Molho de t"
type textarea "Molho de to"
type textarea "Molho de tom"
type textarea "Molho de toma"
type textarea "Molho de tomat"
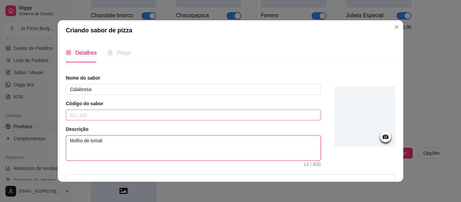
type textarea "Molho de tomate"
type textarea "Molho de tomate,"
type textarea "Molho de tomate, m"
type textarea "Molho de tomate, mu"
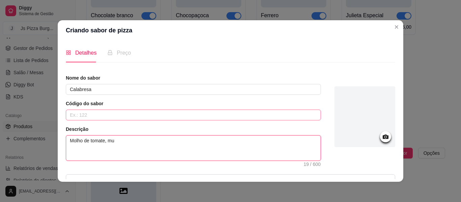
type textarea "Molho de tomate, mus"
type textarea "Molho de tomate, muss"
type textarea "Molho de tomate, mussa"
type textarea "Molho de tomate, mussar"
type textarea "Molho de tomate, mussare"
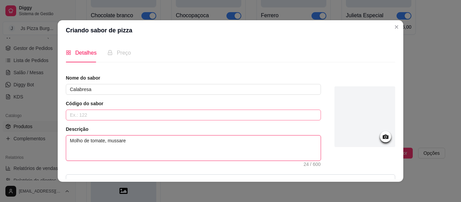
type textarea "Molho de tomate, mussarel"
type textarea "Molho de tomate, mussarela"
type textarea "Molho de tomate, mussarela,"
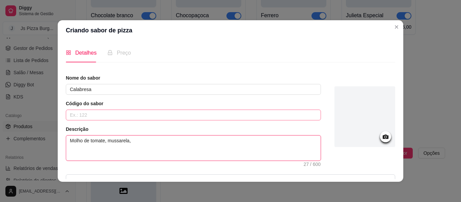
type textarea "Molho de tomate, mussarela,"
type textarea "Molho de tomate, mussarela, c"
type textarea "Molho de tomate, mussarela, ca"
type textarea "Molho de tomate, mussarela, cal"
type textarea "Molho de tomate, mussarela, cala"
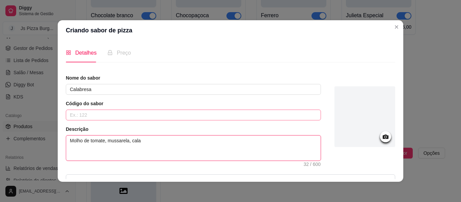
type textarea "Molho de tomate, mussarela, calab"
type textarea "Molho de tomate, mussarela, calabr"
type textarea "Molho de tomate, mussarela, calabre"
type textarea "Molho de tomate, mussarela, calabres"
type textarea "Molho de tomate, mussarela, calabresa"
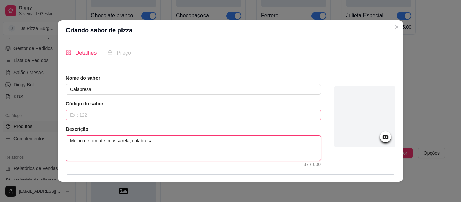
type textarea "Molho de tomate, mussarela, calabresa"
type textarea "Molho de tomate, mussarela, calabresa f"
type textarea "Molho de tomate, mussarela, calabresa fa"
type textarea "Molho de tomate, mussarela, calabresa fat"
type textarea "Molho de tomate, mussarela, calabresa fati"
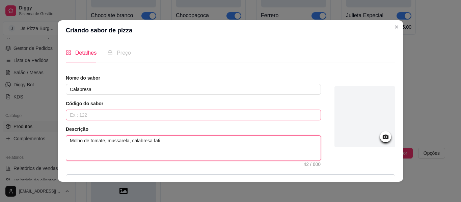
type textarea "Molho de tomate, mussarela, calabresa fatia"
type textarea "Molho de tomate, mussarela, calabresa fatiada"
type textarea "Molho de tomate, mussarela, calabresa fatiada,"
type textarea "Molho de tomate, mussarela, calabresa fatiada, c"
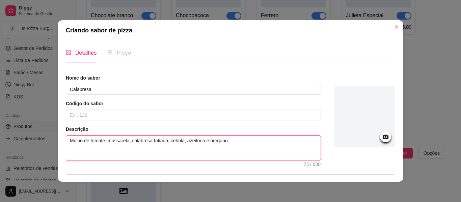
click at [212, 141] on textarea "Molho de tomate, mussarela, calabresa fatiada, cebola, azeitona e oregano" at bounding box center [193, 148] width 254 height 25
click at [224, 140] on textarea "Molho de tomate, mussarela, calabresa fatiada, cebola, azeitona e orégano" at bounding box center [193, 148] width 254 height 25
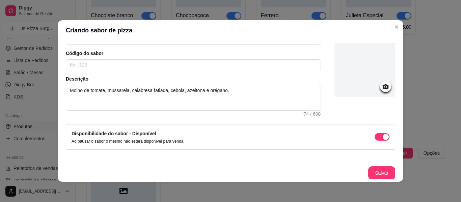
scroll to position [51, 0]
click at [372, 171] on button "Salvar" at bounding box center [382, 172] width 26 height 13
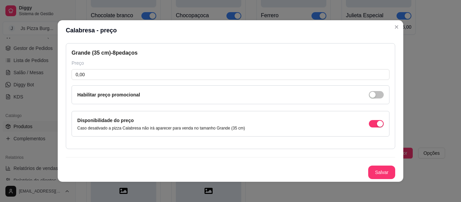
scroll to position [30, 0]
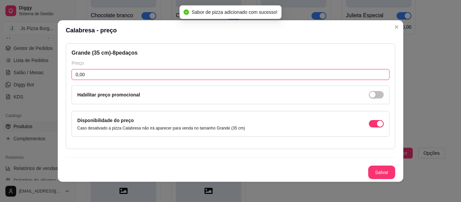
click at [113, 72] on input "0,00" at bounding box center [231, 74] width 318 height 11
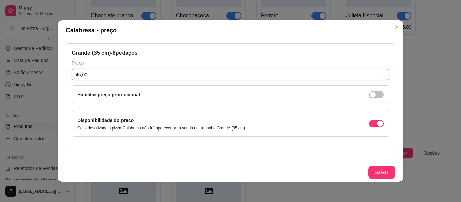
click at [72, 75] on input "45,00" at bounding box center [231, 74] width 318 height 11
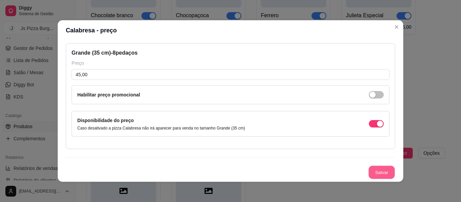
click at [369, 168] on button "Salvar" at bounding box center [382, 172] width 26 height 13
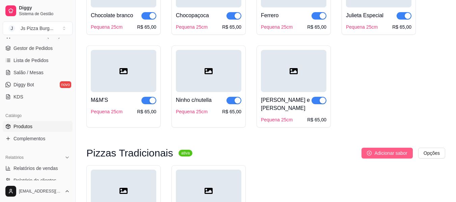
click at [377, 157] on span "Adicionar sabor" at bounding box center [390, 153] width 33 height 7
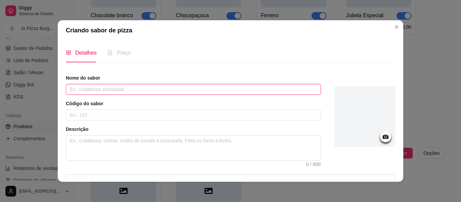
click at [75, 89] on input "text" at bounding box center [193, 89] width 255 height 11
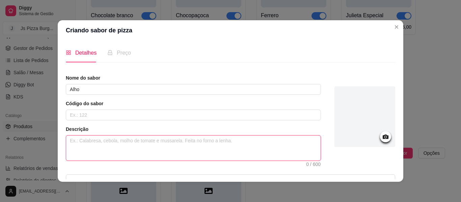
click at [79, 144] on textarea at bounding box center [193, 148] width 254 height 25
paste textarea "Molho de tomate, mussarela, tomate, azeitona e oréano."
click at [144, 141] on textarea "Molho de tomate, mussarela, tomate, azeitona e oréano." at bounding box center [193, 148] width 254 height 25
click at [170, 142] on textarea "Molho de tomate, mussarela, alho, azeitona e oréano." at bounding box center [193, 148] width 254 height 25
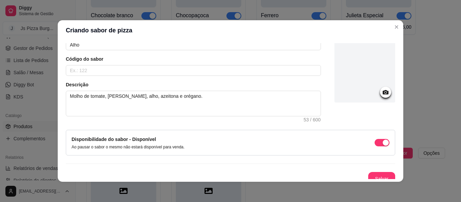
scroll to position [51, 0]
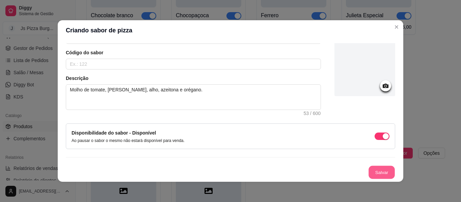
click at [370, 173] on button "Salvar" at bounding box center [382, 172] width 26 height 13
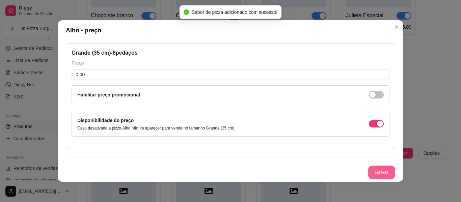
scroll to position [30, 0]
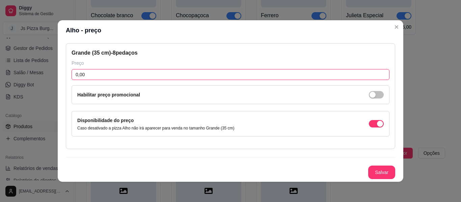
click at [89, 71] on input "0,00" at bounding box center [231, 74] width 318 height 11
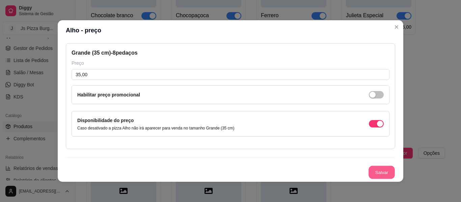
click at [370, 169] on button "Salvar" at bounding box center [382, 172] width 26 height 13
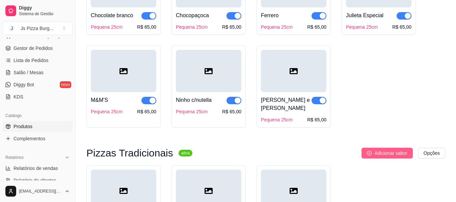
click at [381, 152] on button "Adicionar sabor" at bounding box center [386, 153] width 51 height 11
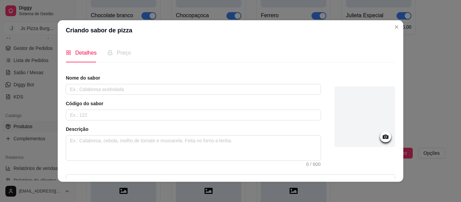
click at [132, 83] on div "Nome do sabor" at bounding box center [193, 85] width 255 height 20
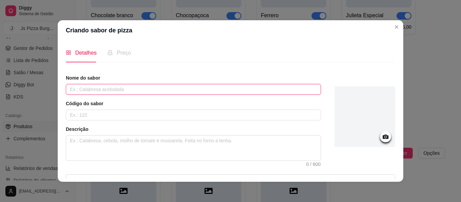
click at [132, 87] on input "text" at bounding box center [193, 89] width 255 height 11
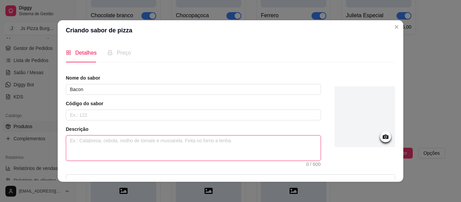
click at [90, 144] on textarea at bounding box center [193, 148] width 254 height 25
paste textarea "Molho de tomate, mussarela, tomate, azeitona e oréano."
click at [176, 143] on textarea "Molho de tomate, mussarela, tomate, azeitona e oréano." at bounding box center [193, 148] width 254 height 25
click at [143, 142] on textarea "Molho de tomate, mussarela, tomate, azeitona e orégano." at bounding box center [193, 148] width 254 height 25
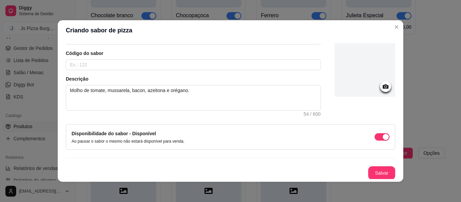
scroll to position [51, 0]
click at [374, 169] on button "Salvar" at bounding box center [382, 172] width 26 height 13
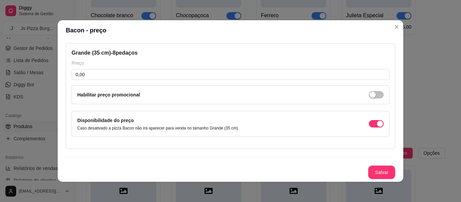
scroll to position [30, 0]
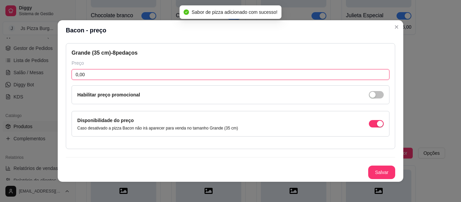
click at [155, 72] on input "0,00" at bounding box center [231, 74] width 318 height 11
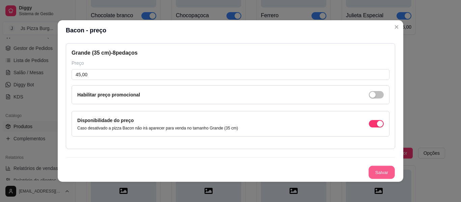
click at [372, 172] on button "Salvar" at bounding box center [382, 172] width 26 height 13
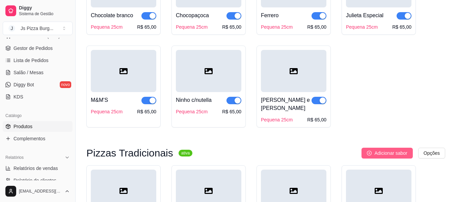
click at [398, 152] on button "Adicionar sabor" at bounding box center [386, 153] width 51 height 11
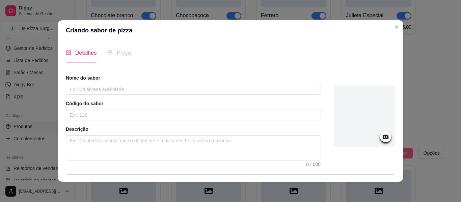
click at [398, 152] on div "Detalhes Preço Nome do sabor Código do sabor Descrição 0 / 600 Disponibilidade …" at bounding box center [231, 111] width 346 height 141
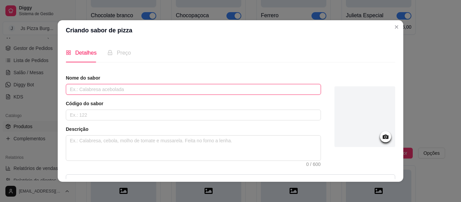
click at [150, 89] on input "text" at bounding box center [193, 89] width 255 height 11
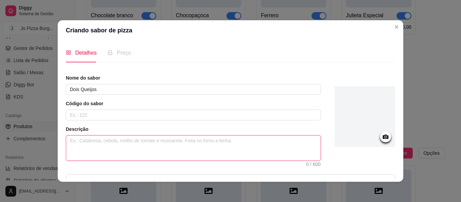
click at [79, 145] on textarea at bounding box center [193, 148] width 254 height 25
paste textarea "Molho de tomate, mussarela, tomate, azeitona e oréano."
click at [143, 142] on textarea "Molho de tomate, mussarela, tomate, azeitona e oréano." at bounding box center [193, 148] width 254 height 25
click at [143, 141] on textarea "Molho de tomate, mussarela, tomate, azeitona e oréano." at bounding box center [193, 148] width 254 height 25
click at [143, 141] on textarea "Molho de tomate, mussarela, , azeitona e oréano." at bounding box center [193, 148] width 254 height 25
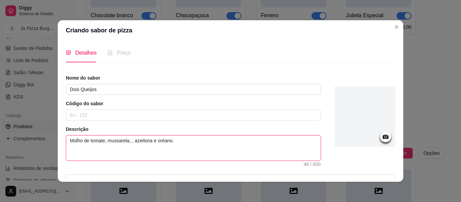
click at [129, 142] on textarea "Molho de tomate, mussarela, , azeitona e oréano." at bounding box center [193, 148] width 254 height 25
click at [166, 141] on textarea "Molho de tomate, mussarela, catupiry, azeitona e oréano." at bounding box center [193, 148] width 254 height 25
click at [158, 142] on textarea "Molho de tomate, mussarela, catupiry, e oréano." at bounding box center [193, 148] width 254 height 25
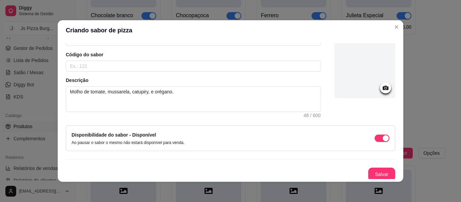
scroll to position [51, 0]
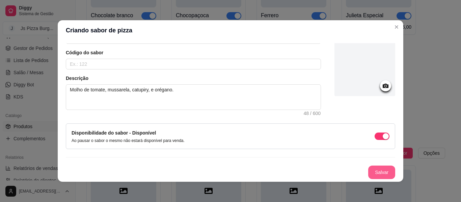
click at [369, 172] on button "Salvar" at bounding box center [381, 173] width 27 height 14
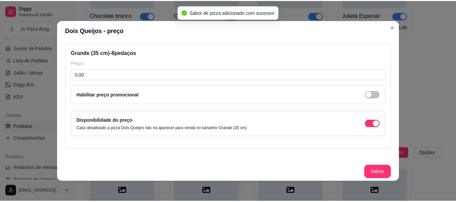
scroll to position [30, 0]
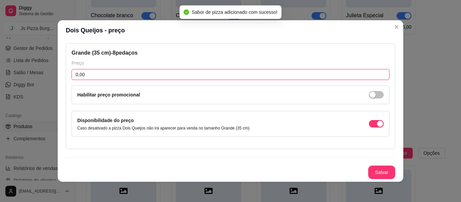
click at [103, 75] on input "0,00" at bounding box center [231, 74] width 318 height 11
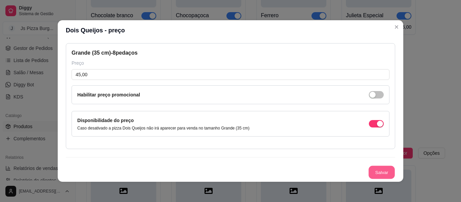
click at [375, 171] on button "Salvar" at bounding box center [382, 172] width 26 height 13
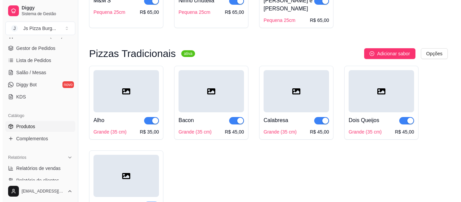
scroll to position [1089, 0]
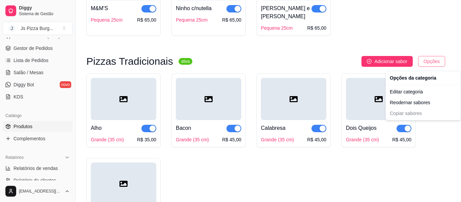
click at [425, 104] on div "Reodernar sabores" at bounding box center [423, 102] width 72 height 11
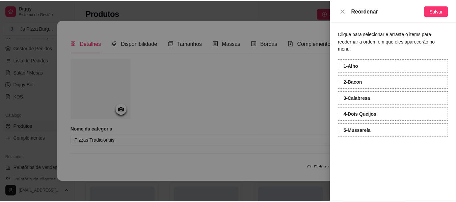
scroll to position [1052, 0]
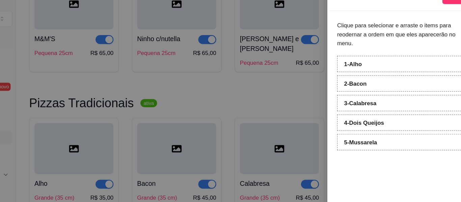
click at [363, 79] on strong "2 - Bacon" at bounding box center [356, 81] width 19 height 5
click at [365, 63] on div "1 - Calabresa" at bounding box center [397, 66] width 111 height 14
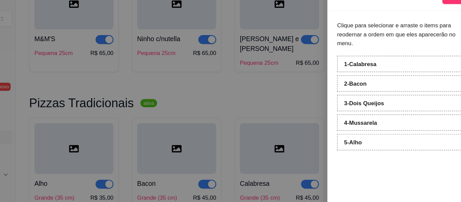
click at [363, 63] on div "1 - Calabresa" at bounding box center [397, 66] width 111 height 14
click at [369, 112] on strong "4 - Mussarela" at bounding box center [360, 114] width 27 height 5
click at [360, 112] on strong "4 - Bacon" at bounding box center [356, 114] width 19 height 5
click at [436, 14] on span "Salvar" at bounding box center [441, 10] width 14 height 7
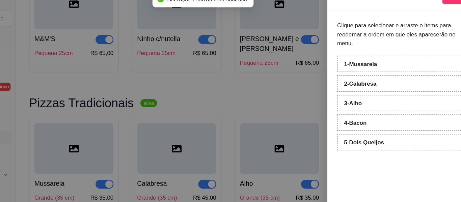
click at [314, 50] on div at bounding box center [230, 101] width 461 height 202
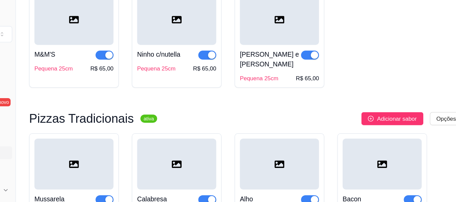
scroll to position [119, 0]
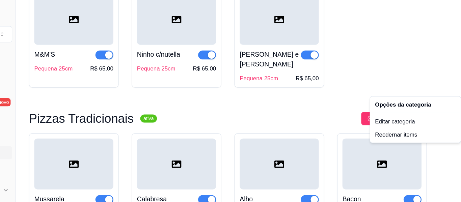
click at [399, 102] on div "Editar categoria" at bounding box center [406, 100] width 72 height 11
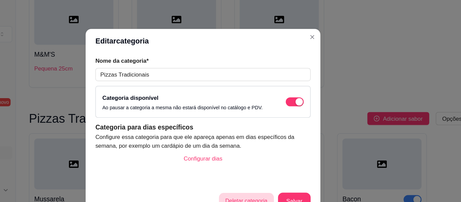
click at [276, 165] on button "Deletar categoria" at bounding box center [266, 166] width 45 height 13
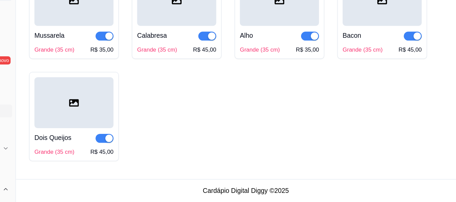
scroll to position [805, 0]
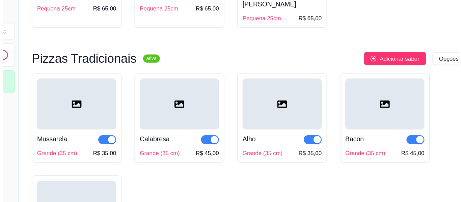
scroll to position [770, 0]
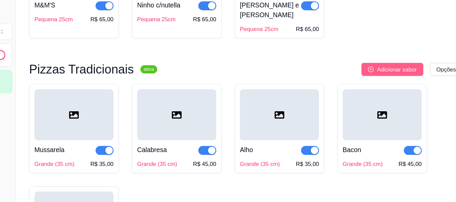
click at [388, 60] on span "Adicionar sabor" at bounding box center [390, 59] width 33 height 7
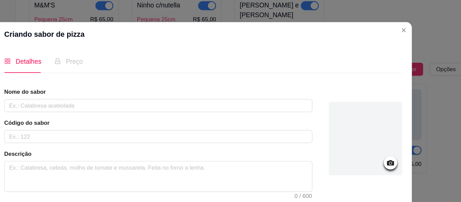
click at [395, 37] on header "Criando sabor de pizza" at bounding box center [231, 30] width 346 height 20
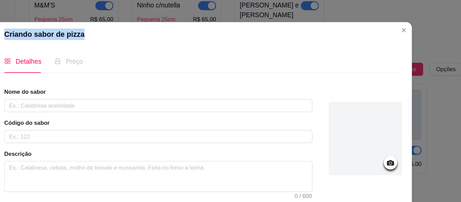
click at [395, 37] on header "Criando sabor de pizza" at bounding box center [231, 30] width 346 height 20
click at [317, 29] on header "Criando sabor de pizza" at bounding box center [231, 30] width 346 height 20
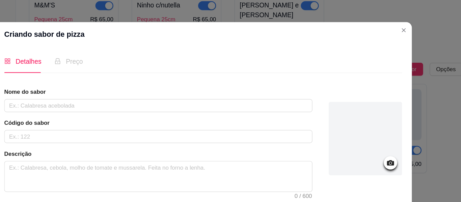
click at [317, 29] on header "Criando sabor de pizza" at bounding box center [231, 30] width 346 height 20
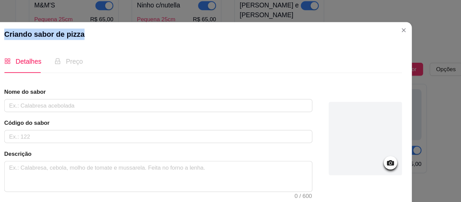
click at [317, 29] on header "Criando sabor de pizza" at bounding box center [231, 30] width 346 height 20
drag, startPoint x: 317, startPoint y: 29, endPoint x: 369, endPoint y: 26, distance: 52.4
click at [369, 26] on header "Criando sabor de pizza" at bounding box center [231, 30] width 346 height 20
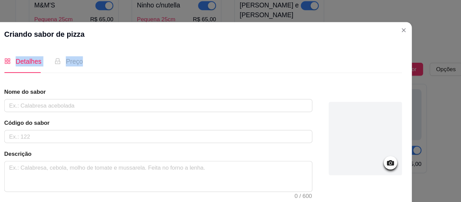
drag, startPoint x: 315, startPoint y: 41, endPoint x: 347, endPoint y: 30, distance: 34.4
click at [347, 30] on section "Criando sabor de pizza Detalhes Preço Nome do sabor Código do sabor Descrição 0…" at bounding box center [231, 101] width 346 height 162
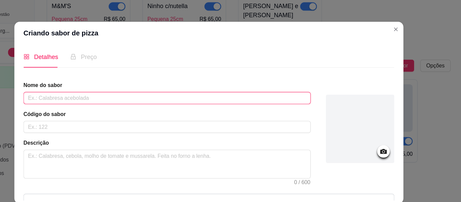
click at [70, 88] on input "text" at bounding box center [193, 88] width 255 height 11
type input "Mista"
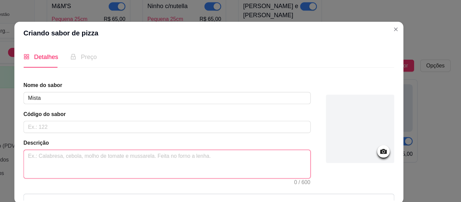
click at [74, 145] on textarea at bounding box center [193, 146] width 254 height 25
paste textarea "Molho de tomate, mussarela, tomate, azeitona e oréano."
type textarea "Molho de tomate, mussarela, tomate, azeitona e oréano."
click at [143, 141] on textarea "Molho de tomate, mussarela, tomate, azeitona e oréano." at bounding box center [193, 146] width 254 height 25
type textarea "Molho de tomate, mussarela, tomat, azeitona e oréano."
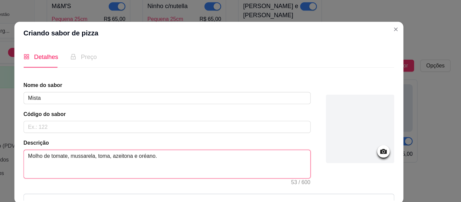
type textarea "Molho de tomate, [PERSON_NAME], tom, azeitona e oréano."
type textarea "Molho de tomate, mussarela, to, azeitona e oréano."
type textarea "Molho de tomate, mussarela, t, azeitona e oréano."
type textarea "Molho de tomate, mussarela, , azeitona e oréano."
type textarea "Molho de tomate, mussarela,, azeitona e oréano."
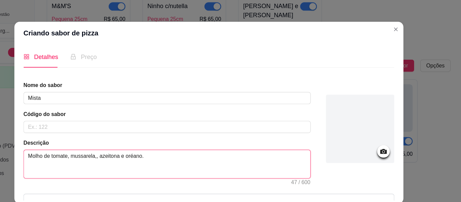
type textarea "Molho de tomate, mussarela, , azeitona e oréano."
type textarea "Molho de tomate, mussarela, p, azeitona e oréano."
type textarea "Molho de tomate, mussarela, pr, azeitona e oréano."
type textarea "Molho de tomate, mussarela, pre, azeitona e oréano."
type textarea "Molho de tomate, mussarela, pres, azeitona e oréano."
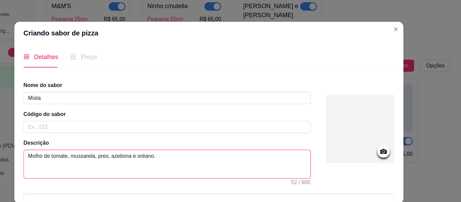
type textarea "Molho de tomate, mussarela, presu, azeitona e oréano."
type textarea "Molho de tomate, mussarela, presun, azeitona e oréano."
type textarea "Molho de tomate, mussarela, presunt, azeitona e oréano."
type textarea "Molho de tomate, [PERSON_NAME], presunto, azeitona e oréano."
type textarea "Molho de tomate, [PERSON_NAME], presunto, azeiton e oréano."
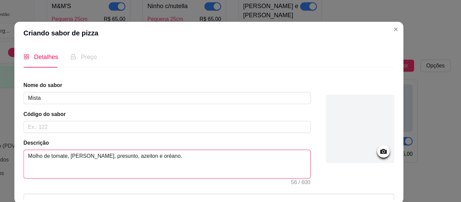
type textarea "Molho de tomate, [PERSON_NAME], presunto, azeito e oréano."
type textarea "Molho de tomate, [PERSON_NAME], presunto, azeit e oréano."
type textarea "Molho de tomate, mussarela, presunto, azei e oréano."
type textarea "Molho de tomate, [PERSON_NAME], presunto, aze e oréano."
type textarea "Molho de tomate, [PERSON_NAME], presunto, az e oréano."
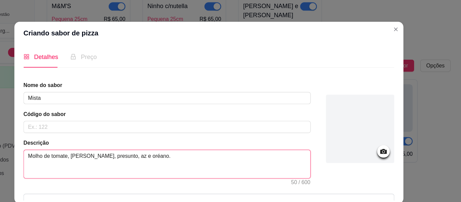
type textarea "Molho de tomate, mussarela, presunto, a e oréano."
type textarea "Molho de tomate, mussarela, presunto, e oréano."
type textarea "Molho de tomate, [PERSON_NAME], presunto e oréano."
click at [160, 141] on textarea "Molho de tomate, [PERSON_NAME], presunto e oréano." at bounding box center [193, 146] width 254 height 25
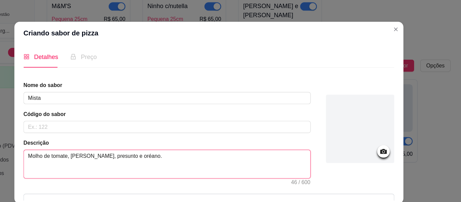
type textarea "Molho de tomate, [PERSON_NAME], presunto e orégano."
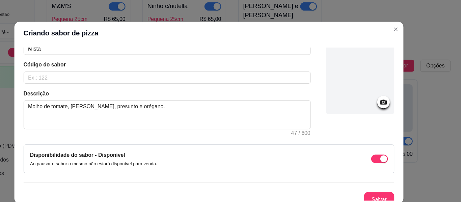
scroll to position [51, 0]
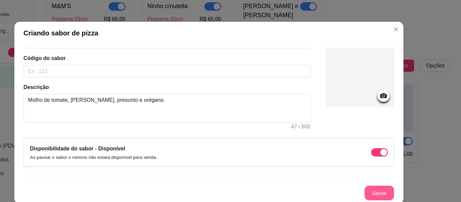
click at [370, 176] on button "Salvar" at bounding box center [382, 172] width 26 height 13
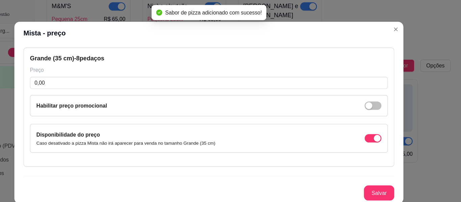
scroll to position [30, 0]
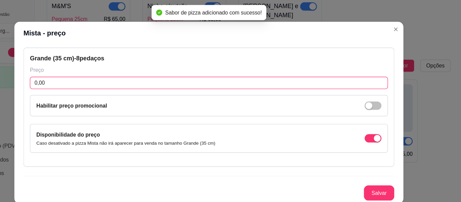
click at [91, 72] on input "0,00" at bounding box center [231, 74] width 318 height 11
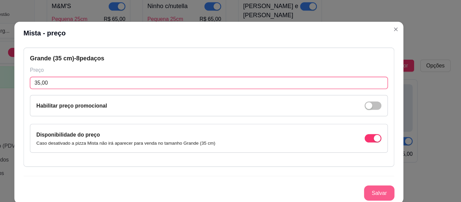
type input "35,00"
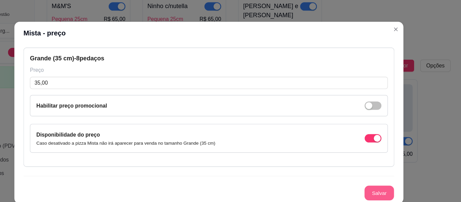
click at [373, 174] on button "Salvar" at bounding box center [382, 172] width 26 height 13
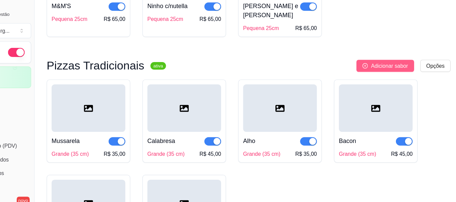
click at [388, 62] on span "Adicionar sabor" at bounding box center [390, 59] width 33 height 7
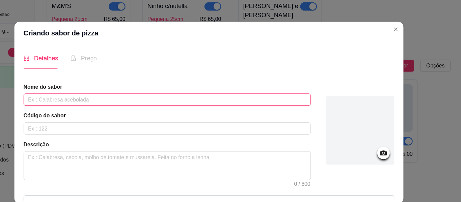
click at [93, 89] on input "text" at bounding box center [193, 89] width 255 height 11
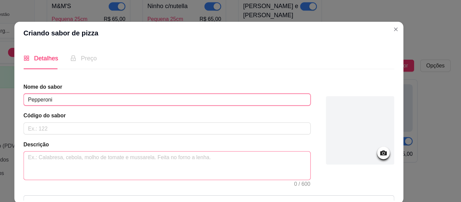
type input "Pepperoni"
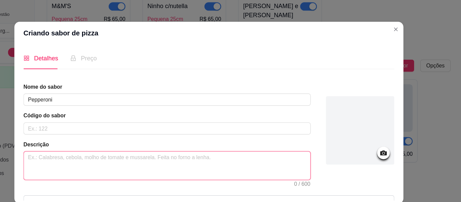
click at [92, 141] on textarea at bounding box center [193, 148] width 254 height 25
paste textarea "Molho de tomate, mussarela, tomate, azeitona e oréano."
type textarea "Molho de tomate, mussarela, tomate, azeitona e oréano."
type textarea "Molho de tomate, mussarela, tomate, azeitona e oréano"
type textarea "Molho de tomate, mussarela, tomate, azeitona e oréan"
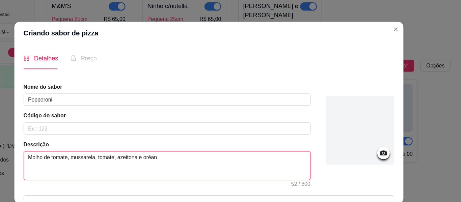
type textarea "Molho de tomate, mussarela, tomate, azeitona e oréa"
type textarea "Molho de tomate, mussarela, tomate, azeitona e oré"
type textarea "Molho de tomate, [PERSON_NAME], tomate, azeitona e o"
type textarea "Molho de tomate, mussarela, tomate, azeitona e"
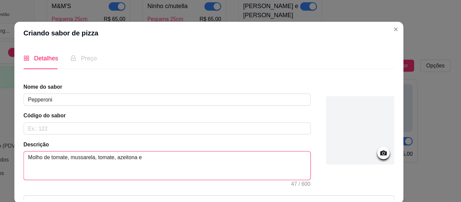
type textarea "Molho de tomate, [PERSON_NAME], tomate, azeitona"
type textarea "Molho de tomate, [PERSON_NAME], tomate, azeiton"
type textarea "Molho de tomate, [PERSON_NAME], tomate, azeito"
type textarea "Molho de tomate, mussarela, tomate, azeit"
type textarea "Molho de tomate, [PERSON_NAME], tomate, azei"
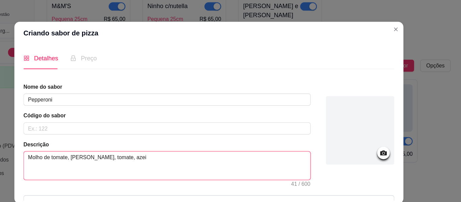
type textarea "Molho de tomate, mussarela, tomate, aze"
type textarea "Molho de tomate, mussarela, tomate, az"
type textarea "Molho de tomate, [PERSON_NAME], tomate, a"
type textarea "Molho de tomate, mussarela, tomate,"
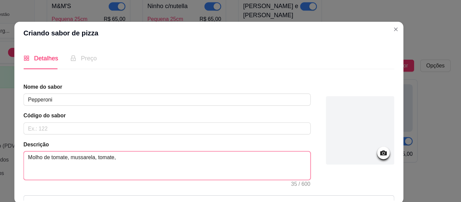
type textarea "Molho de tomate, [PERSON_NAME], tomate"
type textarea "Molho de tomate, [PERSON_NAME], tomat"
type textarea "Molho de tomate, [PERSON_NAME], toma"
type textarea "Molho de tomate, [PERSON_NAME], tom"
type textarea "Molho de tomate, [PERSON_NAME], to"
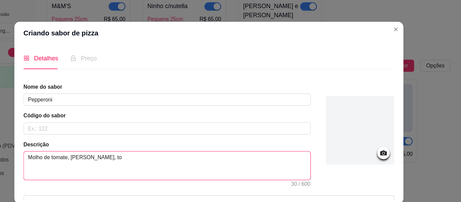
type textarea "Molho de tomate, [PERSON_NAME], t"
type textarea "Molho de tomate, mussarela,"
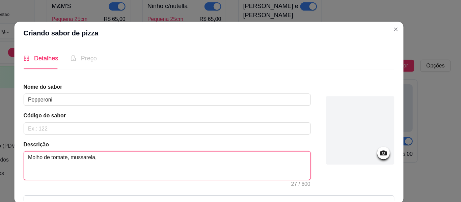
type textarea "Molho de tomate, mussarela"
type textarea "Molho de tomate, mussarela,"
type textarea "Molho de tomate, [PERSON_NAME], f"
type textarea "Molho de tomate, [PERSON_NAME], fa"
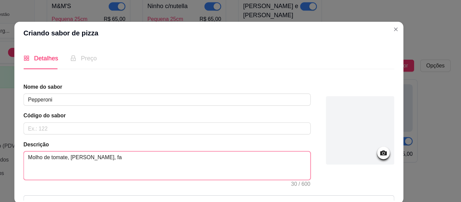
type textarea "Molho de tomate, mussarela, fat"
type textarea "Molho de tomate, mussarela, fati"
type textarea "Molho de tomate, [PERSON_NAME], fatia"
type textarea "Molho de tomate, [PERSON_NAME], fatias"
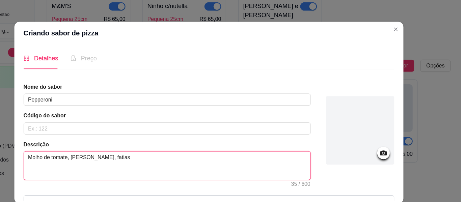
type textarea "Molho de tomate, [PERSON_NAME], fatias g"
type textarea "Molho de tomate, mussarela, fatias ge"
type textarea "Molho de tomate, [PERSON_NAME], fatias gen"
type textarea "Molho de tomate, [PERSON_NAME], fatias gene"
type textarea "Molho de tomate, [PERSON_NAME], fatias gener"
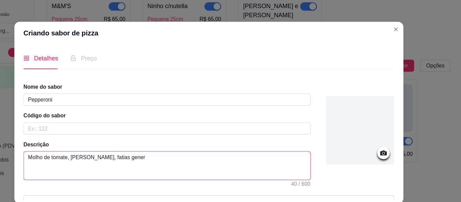
type textarea "Molho de tomate, [PERSON_NAME], fatias genero"
type textarea "Molho de tomate, [PERSON_NAME], fatias generos"
type textarea "Molho de tomate, [PERSON_NAME], fatias generosa"
type textarea "Molho de tomate, [PERSON_NAME], fatias generosas"
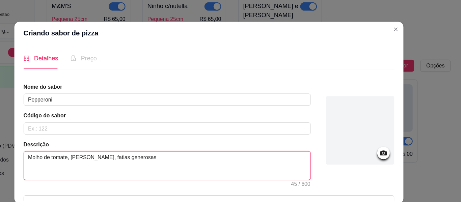
type textarea "Molho de tomate, [PERSON_NAME], fatias generosas d"
type textarea "Molho de tomate, [PERSON_NAME], fatias generosas de"
type textarea "Molho de tomate, [PERSON_NAME], fatias generosas de p"
type textarea "Molho de tomate, [PERSON_NAME], fatias generosas de pe"
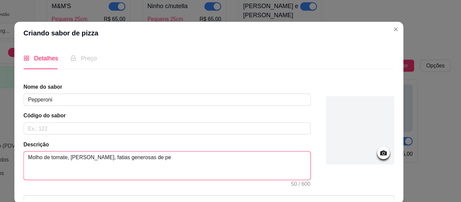
type textarea "Molho de tomate, [PERSON_NAME], fatias generosas de pep"
type textarea "Molho de tomate, [PERSON_NAME], fatias generosas de pepp"
type textarea "Molho de tomate, [PERSON_NAME], fatias generosas de peppe"
type textarea "Molho de tomate, [PERSON_NAME], fatias generosas de pepper"
type textarea "Molho de tomate, mussarela, fatias generosas de peppero"
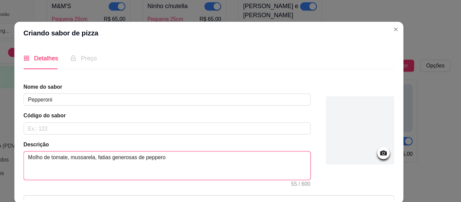
type textarea "Molho de tomate, [PERSON_NAME], fatias generosas de pepperon"
type textarea "Molho de tomate, [PERSON_NAME], fatias generosas de pepperoni"
type textarea "Molho de tomate, mussarela, fatias generosas de pepperoni e"
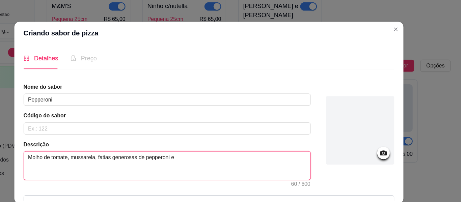
type textarea "Molho de tomate, [PERSON_NAME], fatias generosas de pepperoni e o"
type textarea "Molho de tomate, mussarela, fatias generosas de pepperoni e or"
type textarea "Molho de tomate, mussarela, fatias generosas de pepperoni e oré"
type textarea "Molho de tomate, [PERSON_NAME], fatias generosas de pepperoni e orég"
type textarea "Molho de tomate, mussarela, fatias generosas de pepperoni e oréga"
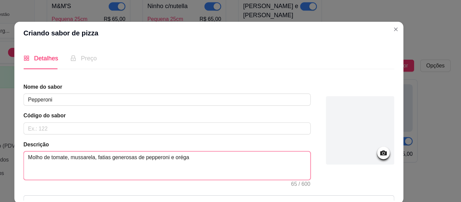
type textarea "Molho de tomate, mussarela, fatias generosas de pepperoni e orégan"
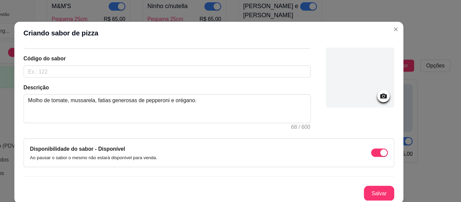
scroll to position [51, 0]
click at [369, 172] on button "Salvar" at bounding box center [381, 173] width 27 height 14
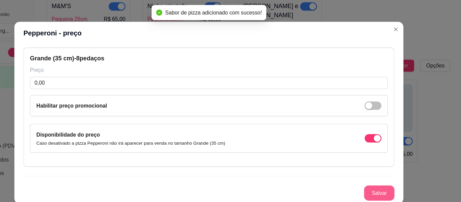
scroll to position [30, 0]
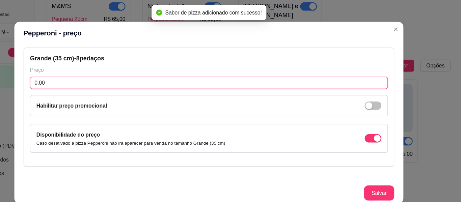
click at [102, 72] on input "0,00" at bounding box center [231, 74] width 318 height 11
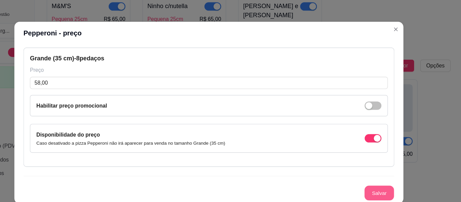
click at [376, 171] on button "Salvar" at bounding box center [382, 172] width 26 height 13
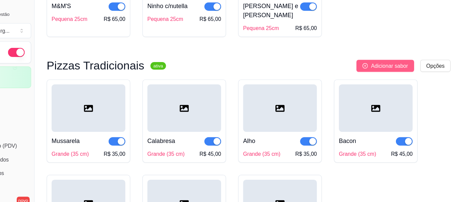
click at [387, 61] on span "Adicionar sabor" at bounding box center [390, 59] width 33 height 7
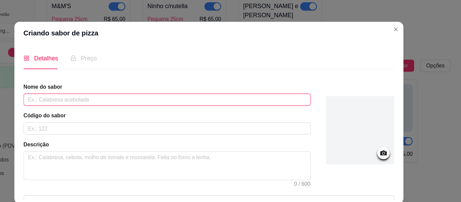
click at [77, 89] on input "text" at bounding box center [193, 89] width 255 height 11
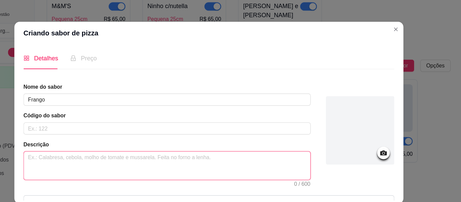
click at [83, 140] on textarea at bounding box center [193, 148] width 254 height 25
paste textarea "Molho de tomate, mussarela, tomate, azeitona e oréano."
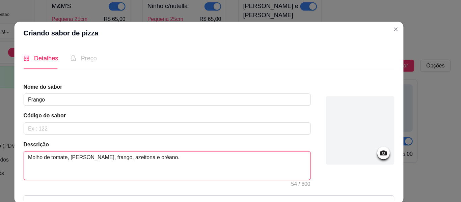
click at [175, 141] on textarea "Molho de tomate, [PERSON_NAME], frango, azeitona e oréano." at bounding box center [193, 148] width 254 height 25
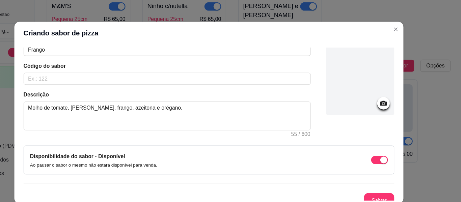
scroll to position [51, 0]
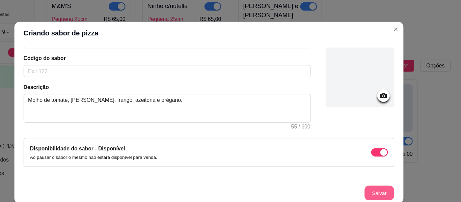
click at [375, 168] on button "Salvar" at bounding box center [382, 172] width 26 height 13
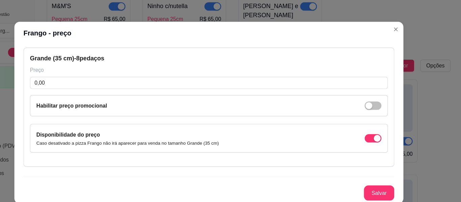
scroll to position [30, 0]
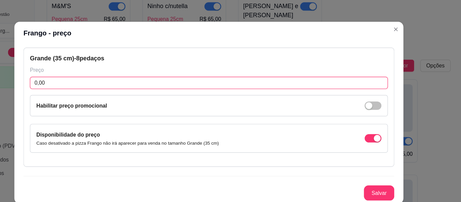
click at [133, 72] on input "0,00" at bounding box center [231, 74] width 318 height 11
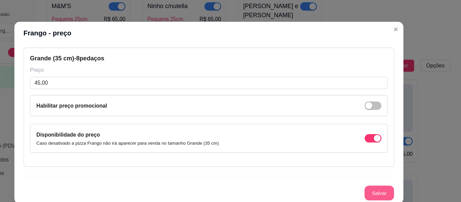
click at [369, 171] on button "Salvar" at bounding box center [382, 172] width 26 height 13
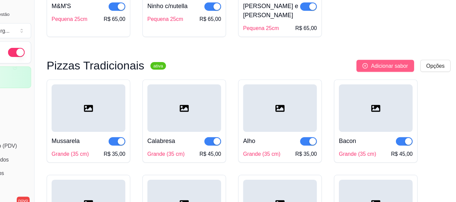
click at [386, 62] on span "Adicionar sabor" at bounding box center [390, 59] width 33 height 7
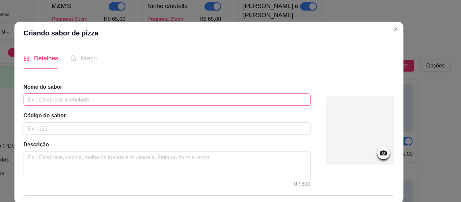
click at [214, 87] on input "text" at bounding box center [193, 89] width 255 height 11
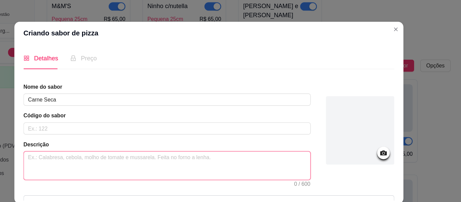
click at [72, 141] on textarea at bounding box center [193, 148] width 254 height 25
paste textarea "Molho de tomate, mussarela, tomate, azeitona e oréano."
drag, startPoint x: 72, startPoint y: 141, endPoint x: 143, endPoint y: 140, distance: 71.6
click at [143, 140] on textarea "Molho de tomate, mussarela, tomate, azeitona e oréano." at bounding box center [193, 148] width 254 height 25
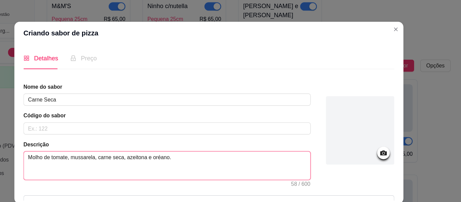
click at [152, 142] on textarea "Molho de tomate, mussarela, carne seca, azeitona e oréano." at bounding box center [193, 148] width 254 height 25
click at [201, 138] on textarea "Molho de tomate, mussarela, carne seca, cebolas, azeitona e oréano." at bounding box center [193, 148] width 254 height 25
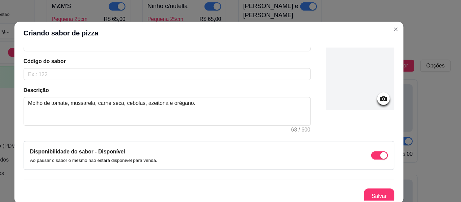
scroll to position [51, 0]
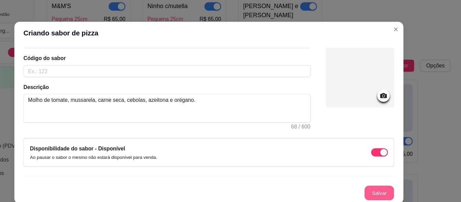
click at [375, 172] on button "Salvar" at bounding box center [382, 172] width 26 height 13
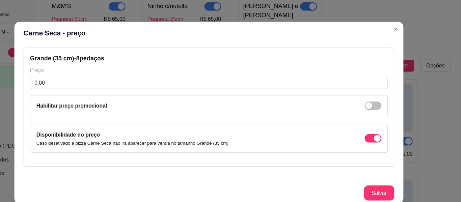
scroll to position [30, 0]
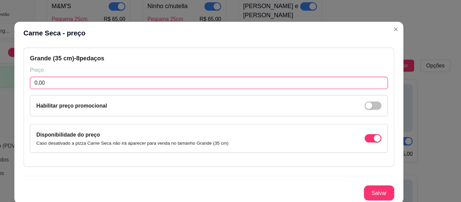
click at [85, 74] on input "0,00" at bounding box center [231, 74] width 318 height 11
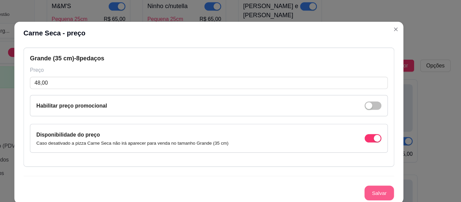
click at [377, 171] on button "Salvar" at bounding box center [382, 172] width 26 height 13
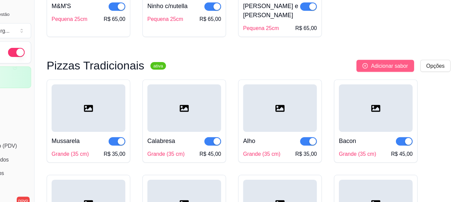
click at [385, 63] on span "Adicionar sabor" at bounding box center [390, 59] width 33 height 7
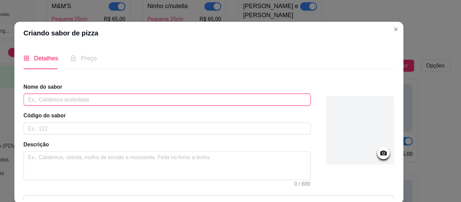
click at [76, 92] on input "text" at bounding box center [193, 89] width 255 height 11
click at [74, 90] on input "Brocolis com Alho" at bounding box center [193, 89] width 255 height 11
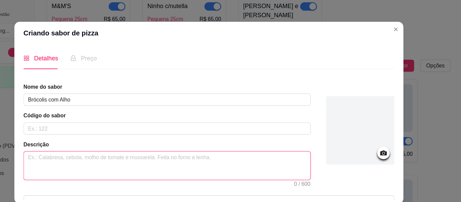
click at [81, 140] on textarea at bounding box center [193, 148] width 254 height 25
paste textarea "Molho de tomate, mussarela, tomate, azeitona e oréano."
click at [176, 142] on textarea "Molho de tomate, mussarela, tomate, azeitona e oréano." at bounding box center [193, 148] width 254 height 25
click at [144, 141] on textarea "Molho de tomate, mussarela, tomate, azeitona e orégano." at bounding box center [193, 148] width 254 height 25
click at [146, 141] on textarea "Molho de tomate, mussarela, brócolis, azeitona e orégano." at bounding box center [193, 148] width 254 height 25
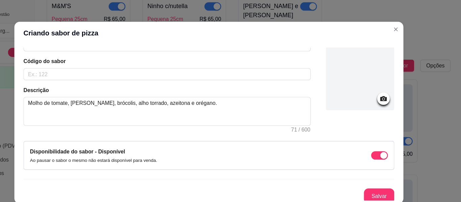
scroll to position [51, 0]
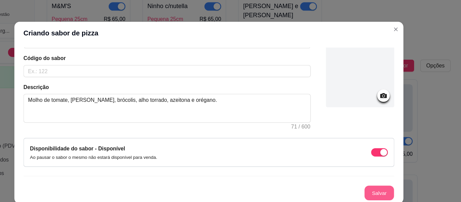
click at [370, 171] on button "Salvar" at bounding box center [382, 172] width 26 height 13
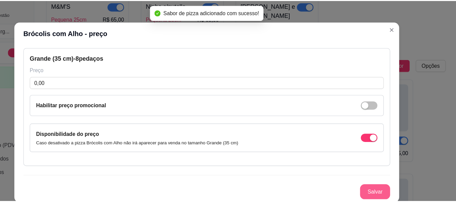
scroll to position [30, 0]
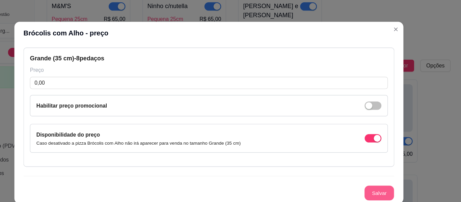
click at [374, 172] on button "Salvar" at bounding box center [382, 172] width 26 height 13
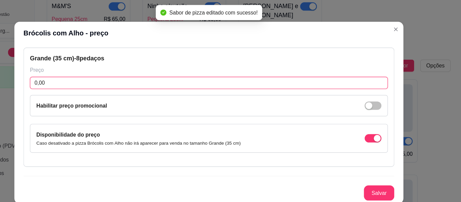
click at [80, 73] on input "0,00" at bounding box center [231, 74] width 318 height 11
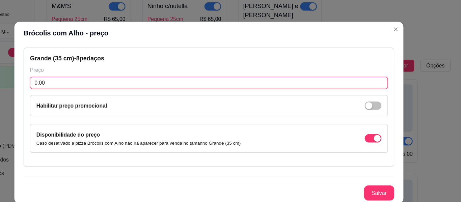
click at [89, 76] on input "0,00" at bounding box center [231, 74] width 318 height 11
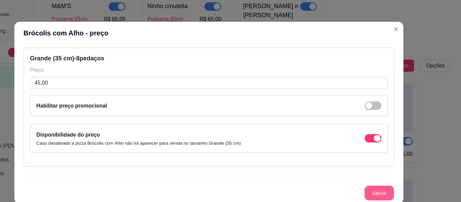
click at [369, 172] on button "Salvar" at bounding box center [382, 172] width 26 height 13
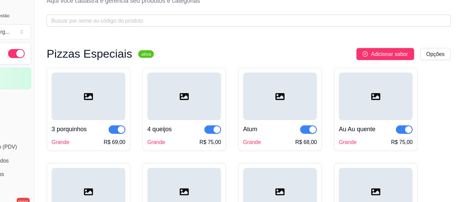
scroll to position [0, 0]
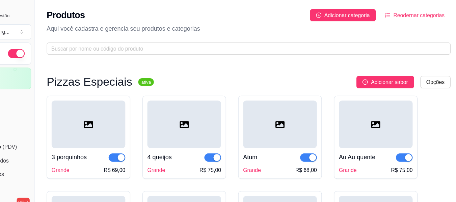
click at [410, 16] on span "Reodernar categorias" at bounding box center [417, 13] width 46 height 7
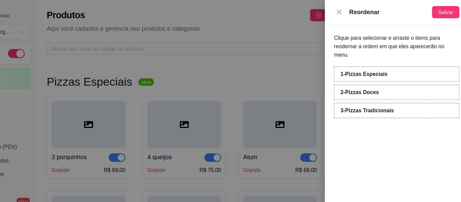
click at [359, 96] on strong "3 - Pizzas Tradicionais" at bounding box center [371, 98] width 48 height 5
click at [368, 121] on div "Clique para selecionar e arraste o items para reodernar a ordem em que eles apa…" at bounding box center [397, 112] width 128 height 180
click at [441, 9] on span "Salvar" at bounding box center [441, 10] width 14 height 7
click at [300, 60] on div at bounding box center [230, 101] width 461 height 202
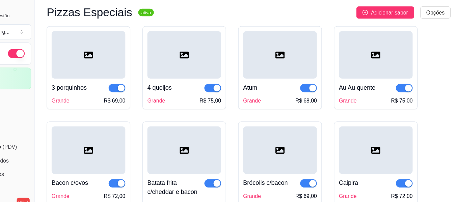
scroll to position [340, 0]
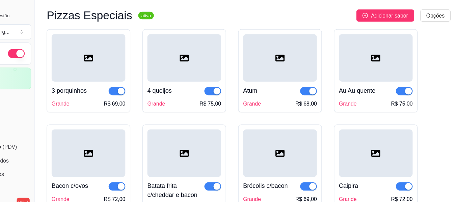
click at [112, 61] on div at bounding box center [123, 51] width 65 height 42
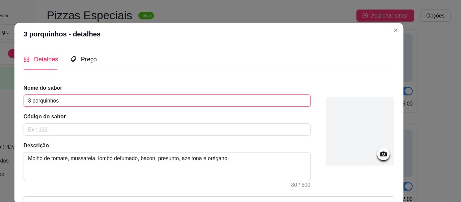
click at [69, 88] on input "3 porquinhos" at bounding box center [193, 89] width 255 height 11
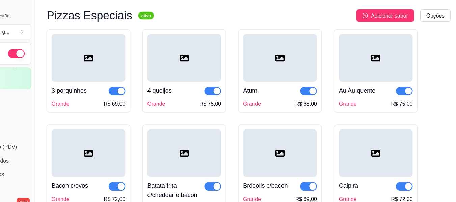
click at [129, 85] on div "3 porquinhos" at bounding box center [123, 81] width 65 height 8
click at [51, 85] on div "Acesso Rápido" at bounding box center [38, 90] width 70 height 11
click at [207, 74] on div "4 queijos Grande R$ 75,00" at bounding box center [208, 84] width 65 height 23
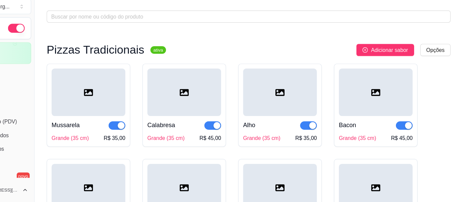
scroll to position [0, 0]
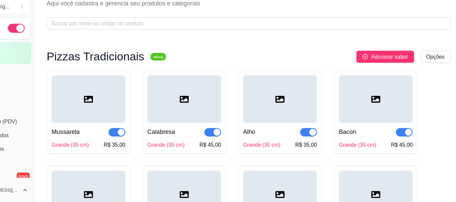
click at [58, 116] on div "Dia a dia" at bounding box center [38, 119] width 70 height 11
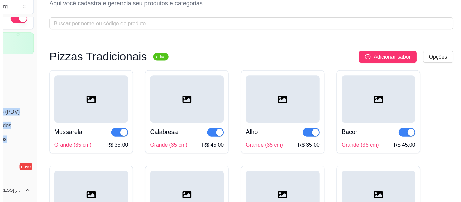
scroll to position [36, 0]
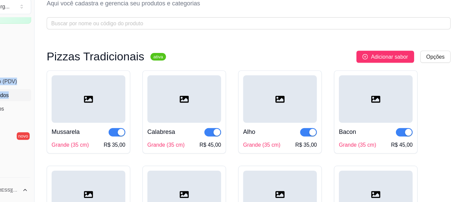
drag, startPoint x: 58, startPoint y: 116, endPoint x: 57, endPoint y: 111, distance: 5.5
click at [57, 111] on div "Dia a dia Pedidos balcão (PDV) Gestor de Pedidos Lista de Pedidos Salão / Mesas…" at bounding box center [37, 120] width 75 height 88
click at [57, 111] on link "Gestor de Pedidos" at bounding box center [38, 107] width 70 height 11
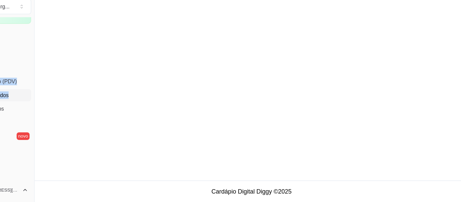
click at [57, 111] on link "Gestor de Pedidos" at bounding box center [38, 107] width 70 height 11
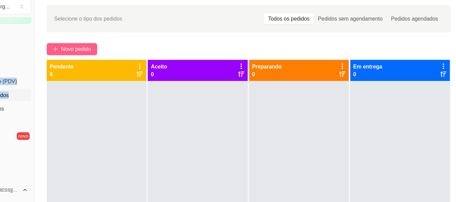
click at [115, 71] on button "Novo pedido" at bounding box center [108, 66] width 45 height 11
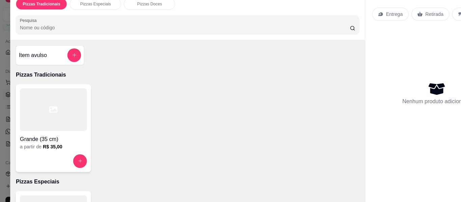
scroll to position [36, 0]
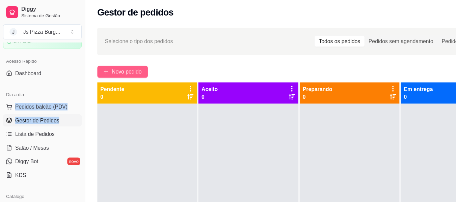
click at [102, 67] on span "Novo pedido" at bounding box center [112, 63] width 27 height 7
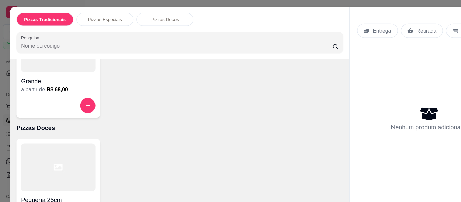
scroll to position [204, 0]
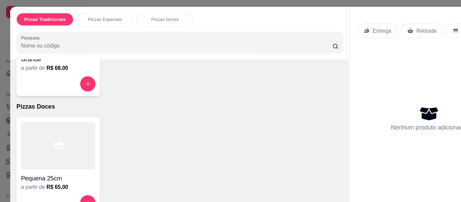
click at [327, 26] on div "Entrega" at bounding box center [335, 27] width 36 height 13
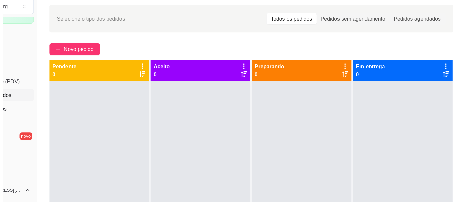
scroll to position [2, 0]
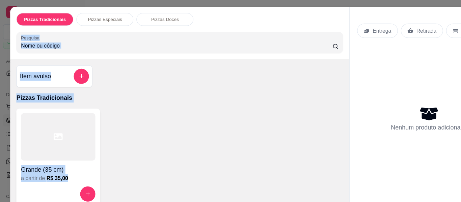
drag, startPoint x: 316, startPoint y: 7, endPoint x: 262, endPoint y: 15, distance: 54.6
click at [262, 15] on div "Pizzas Tradicionais Pizzas Especiais Pizzas Doces Pesquisa Item avulso Pizzas T…" at bounding box center [230, 101] width 442 height 190
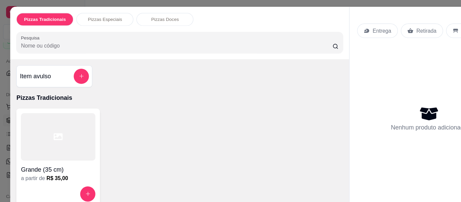
click at [2, 13] on div "Pizzas Tradicionais Pizzas Especiais Pizzas Doces Pesquisa Item avulso Pizzas T…" at bounding box center [230, 101] width 461 height 202
click at [409, 7] on div "Entrega Retirada C.Local Nenhum produto adicionado" at bounding box center [381, 95] width 141 height 179
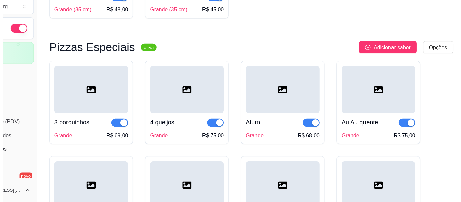
scroll to position [295, 0]
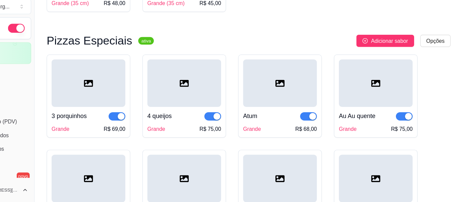
click at [144, 114] on div at bounding box center [123, 96] width 65 height 42
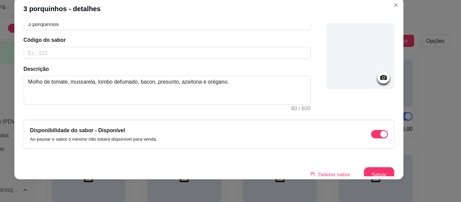
scroll to position [51, 0]
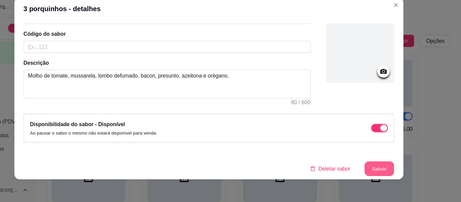
click at [373, 172] on button "Salvar" at bounding box center [382, 172] width 26 height 13
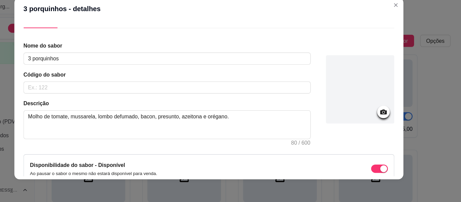
scroll to position [0, 0]
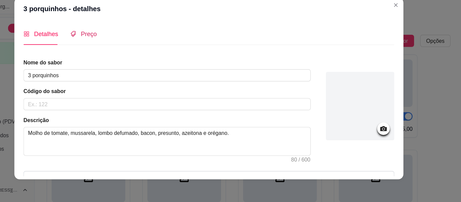
click at [124, 52] on span "Preço" at bounding box center [124, 53] width 14 height 6
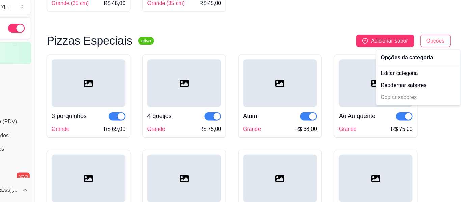
click at [411, 87] on div "Editar categoria" at bounding box center [416, 87] width 72 height 11
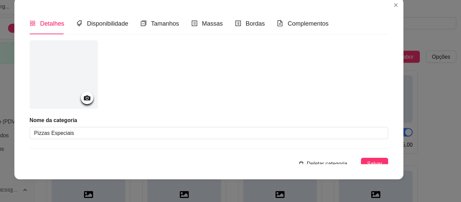
scroll to position [243, 0]
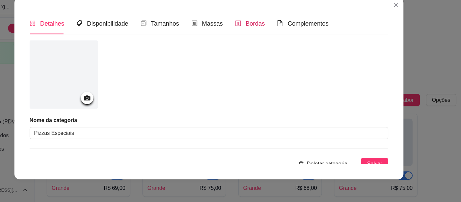
click at [267, 42] on span "Bordas" at bounding box center [271, 44] width 17 height 6
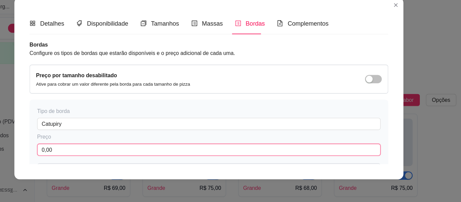
click at [88, 155] on input "0,00" at bounding box center [230, 155] width 305 height 11
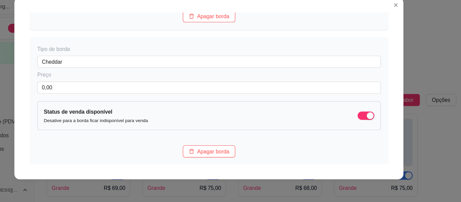
scroll to position [180, 0]
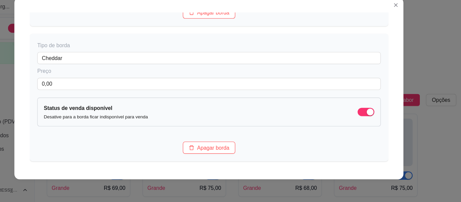
drag, startPoint x: 454, startPoint y: 27, endPoint x: 298, endPoint y: 27, distance: 155.6
click at [298, 27] on div "Detalhes Disponibilidade Tamanhos Massas Bordas Complementos Nome da categoria …" at bounding box center [231, 101] width 346 height 162
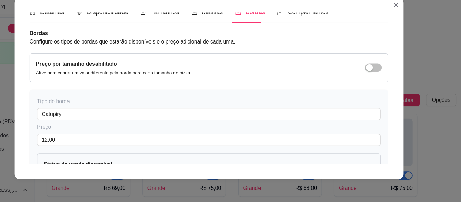
scroll to position [0, 0]
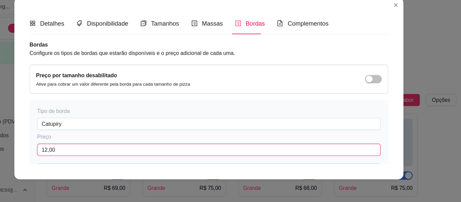
click at [105, 154] on input "12,00" at bounding box center [230, 155] width 305 height 11
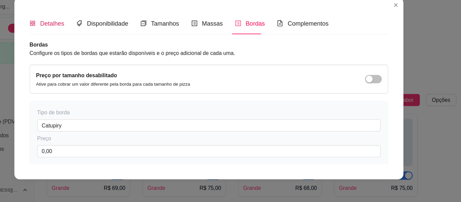
click at [93, 43] on span "Detalhes" at bounding box center [91, 44] width 21 height 6
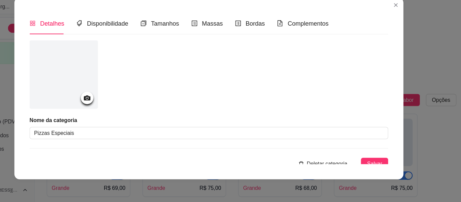
scroll to position [5, 0]
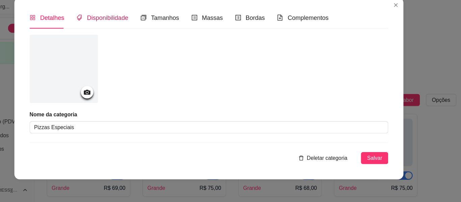
click at [124, 38] on span "Disponibilidade" at bounding box center [140, 38] width 37 height 6
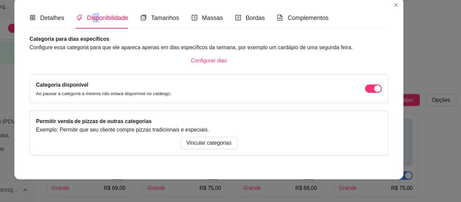
scroll to position [0, 0]
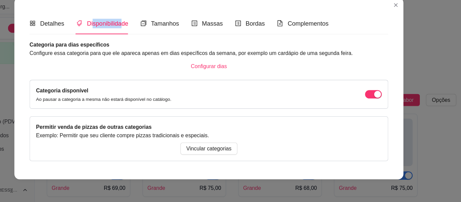
drag, startPoint x: 124, startPoint y: 38, endPoint x: 149, endPoint y: 35, distance: 25.2
click at [149, 35] on div "Disponibilidade" at bounding box center [136, 43] width 46 height 19
click at [174, 45] on div "Tamanhos" at bounding box center [187, 43] width 34 height 8
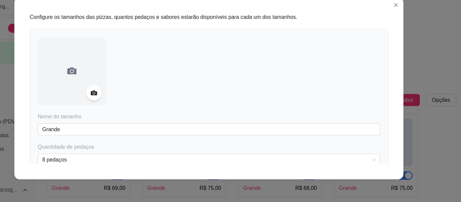
scroll to position [36, 0]
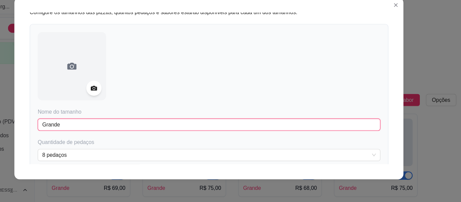
click at [123, 132] on input "Grande" at bounding box center [230, 133] width 304 height 11
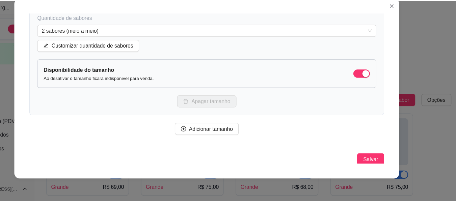
scroll to position [189, 0]
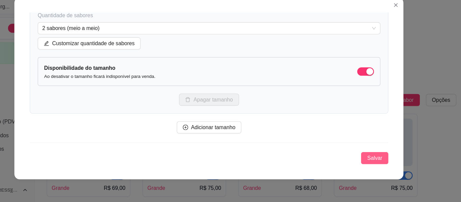
click at [371, 161] on span "Salvar" at bounding box center [378, 162] width 14 height 7
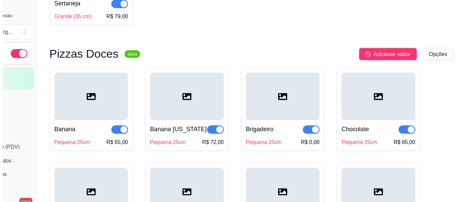
scroll to position [764, 0]
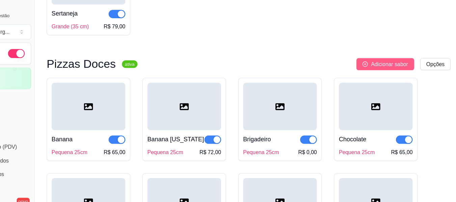
click at [400, 61] on span "Adicionar sabor" at bounding box center [390, 56] width 33 height 7
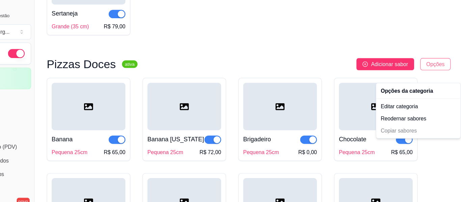
click at [412, 94] on div "Editar categoria" at bounding box center [416, 94] width 72 height 11
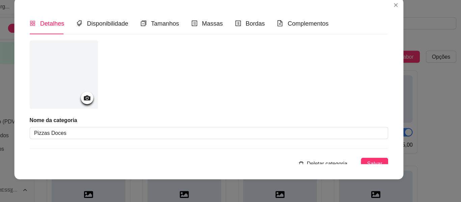
scroll to position [718, 0]
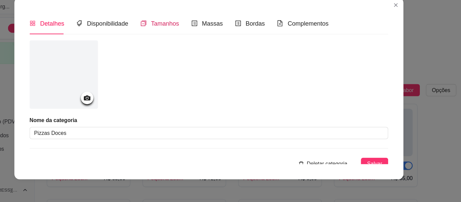
click at [187, 43] on span "Tamanhos" at bounding box center [191, 44] width 25 height 6
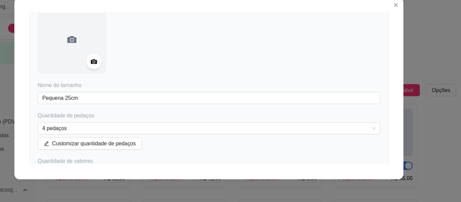
scroll to position [60, 0]
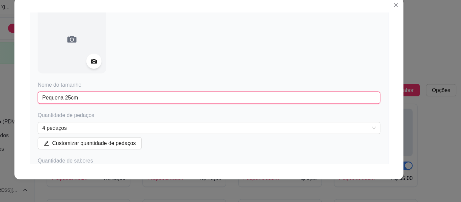
click at [99, 108] on input "Pequena 25cm" at bounding box center [230, 109] width 304 height 11
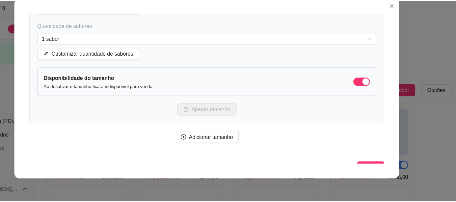
scroll to position [189, 0]
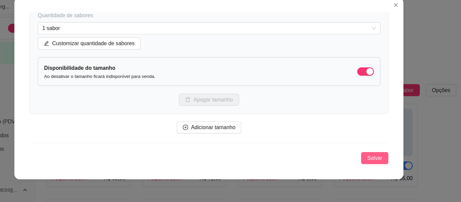
click at [371, 165] on span "Salvar" at bounding box center [378, 162] width 14 height 7
click at [371, 160] on span "Salvar" at bounding box center [378, 162] width 14 height 7
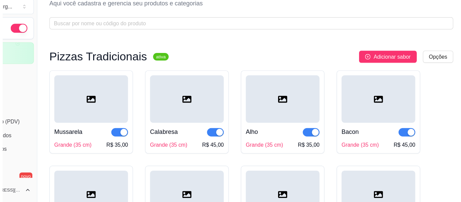
scroll to position [0, 0]
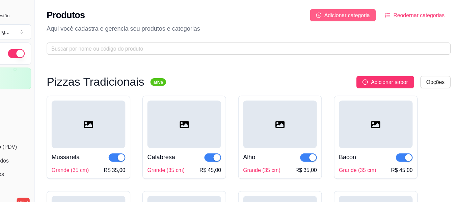
click at [342, 13] on span "Adicionar categoria" at bounding box center [353, 13] width 41 height 7
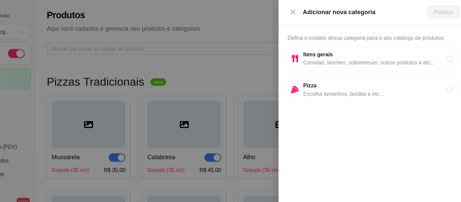
click at [333, 75] on span "Pizza" at bounding box center [378, 75] width 128 height 7
click at [430, 7] on span "Próximo" at bounding box center [438, 10] width 17 height 7
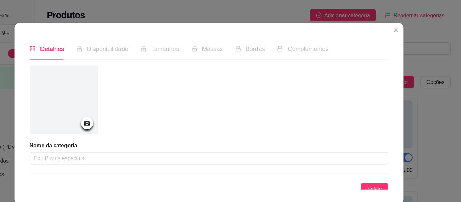
click at [96, 134] on div "Nome da categoria" at bounding box center [230, 136] width 319 height 20
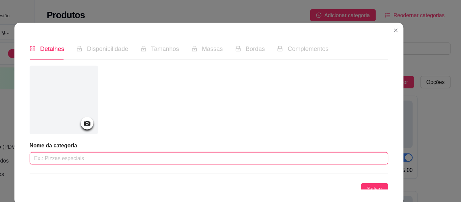
click at [96, 142] on input "text" at bounding box center [230, 140] width 319 height 11
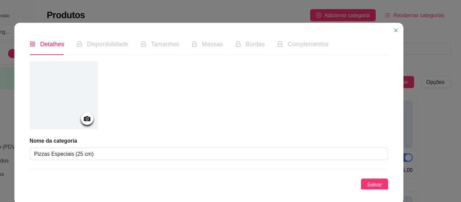
scroll to position [5, 0]
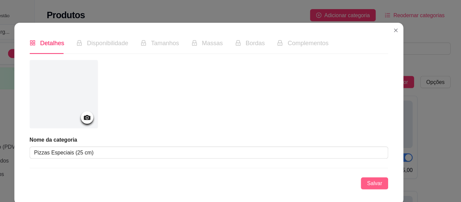
click at [371, 161] on span "Salvar" at bounding box center [378, 162] width 14 height 7
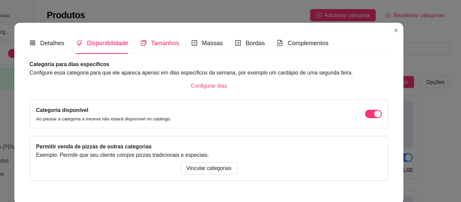
click at [194, 38] on span "Tamanhos" at bounding box center [191, 38] width 25 height 6
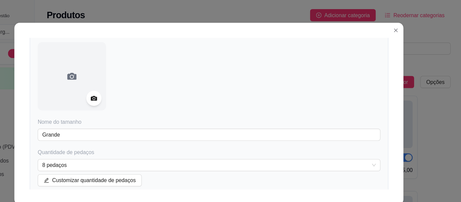
scroll to position [53, 0]
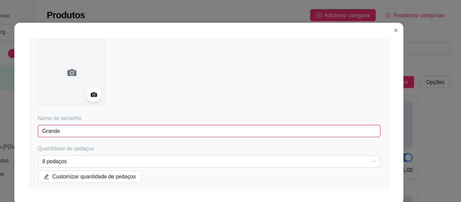
click at [100, 116] on input "Grande" at bounding box center [230, 116] width 304 height 11
click at [120, 116] on input "Pequena" at bounding box center [230, 116] width 304 height 11
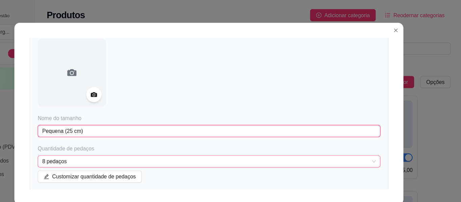
click at [82, 142] on span "8 pedaços" at bounding box center [230, 143] width 296 height 10
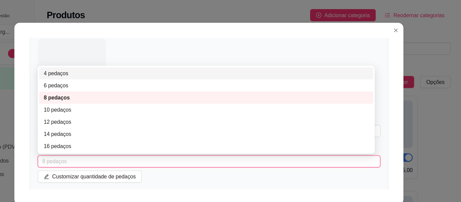
click at [92, 66] on div "4 pedaços" at bounding box center [228, 64] width 289 height 7
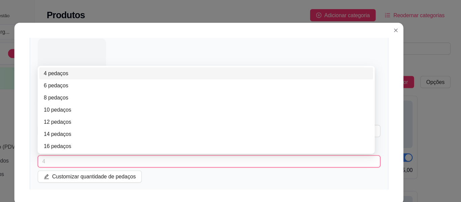
click at [92, 142] on span "4" at bounding box center [230, 143] width 296 height 10
click at [104, 64] on div "4 pedaços" at bounding box center [228, 64] width 289 height 7
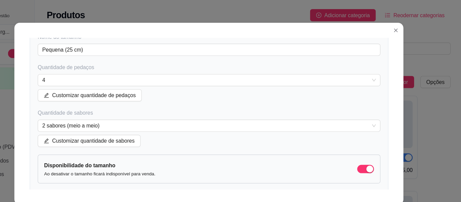
scroll to position [137, 0]
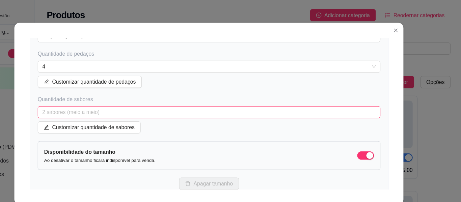
click at [139, 100] on span "2 sabores (meio a meio)" at bounding box center [230, 100] width 296 height 10
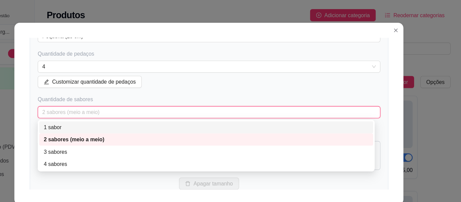
click at [84, 112] on div "1 sabor" at bounding box center [228, 113] width 289 height 7
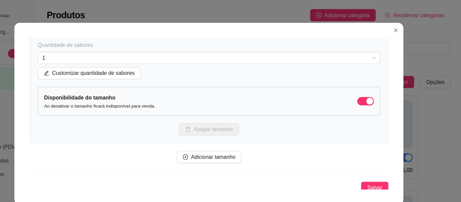
scroll to position [189, 0]
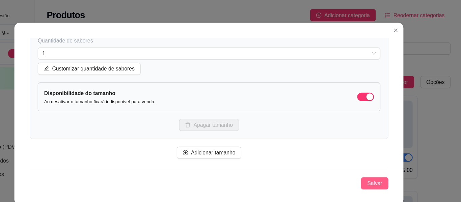
click at [371, 164] on span "Salvar" at bounding box center [378, 162] width 14 height 7
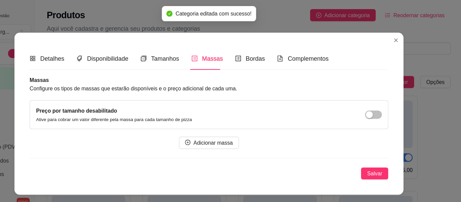
scroll to position [0, 0]
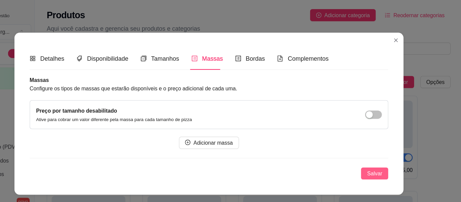
click at [383, 155] on span "Salvar" at bounding box center [378, 154] width 14 height 7
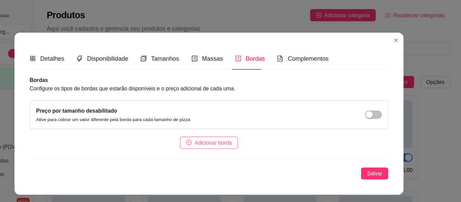
click at [229, 129] on span "Adicionar borda" at bounding box center [234, 126] width 33 height 7
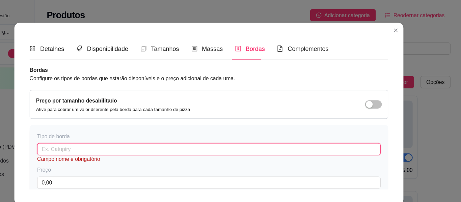
click at [122, 134] on input "text" at bounding box center [230, 132] width 305 height 11
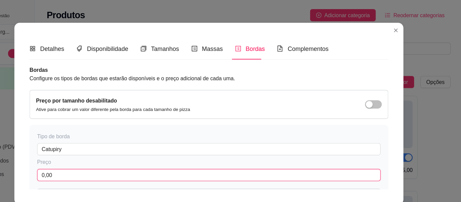
click at [96, 155] on input "0,00" at bounding box center [230, 155] width 305 height 11
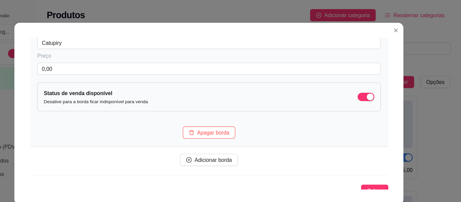
scroll to position [102, 0]
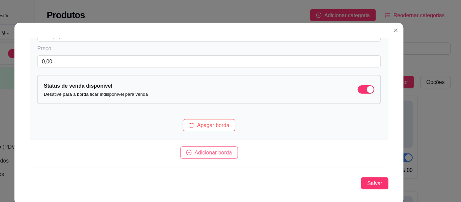
click at [230, 136] on span "Adicionar borda" at bounding box center [234, 135] width 33 height 7
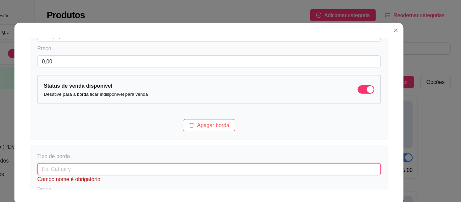
click at [182, 150] on input "text" at bounding box center [230, 150] width 305 height 11
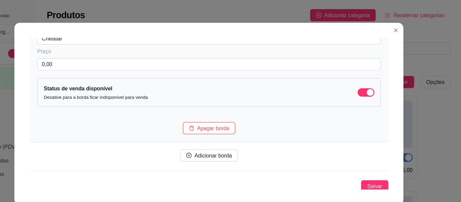
scroll to position [222, 0]
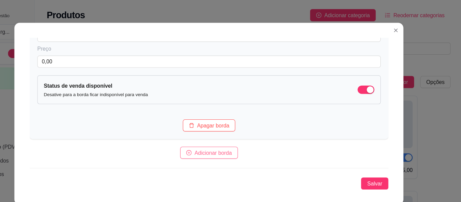
click at [231, 133] on span "Adicionar borda" at bounding box center [234, 135] width 33 height 7
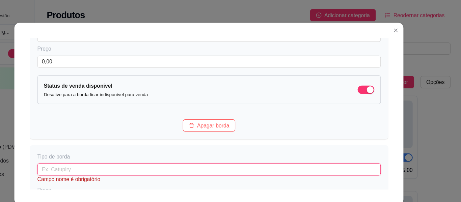
click at [87, 147] on input "text" at bounding box center [230, 150] width 305 height 11
click at [113, 150] on input "Cream Cheese" at bounding box center [230, 150] width 305 height 11
click at [104, 150] on input "Cream Cheese" at bounding box center [230, 150] width 305 height 11
click at [119, 152] on input "Cream Cheese" at bounding box center [230, 150] width 305 height 11
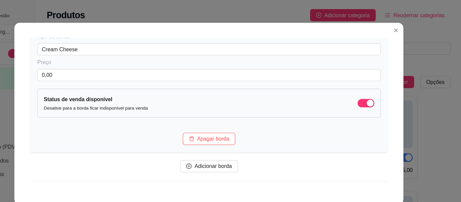
scroll to position [342, 0]
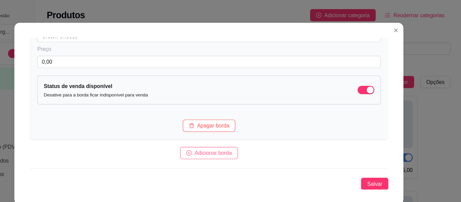
click at [243, 134] on span "Adicionar borda" at bounding box center [234, 135] width 33 height 7
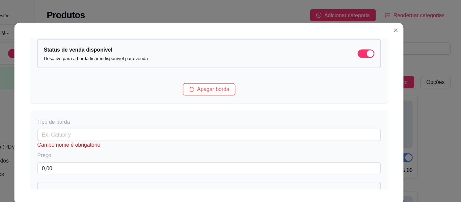
scroll to position [378, 0]
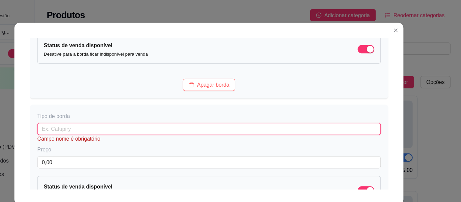
click at [270, 115] on input "text" at bounding box center [230, 114] width 305 height 11
click at [139, 115] on input "text" at bounding box center [230, 114] width 305 height 11
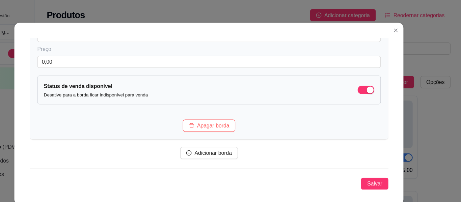
scroll to position [463, 0]
click at [235, 136] on span "Adicionar borda" at bounding box center [234, 135] width 33 height 7
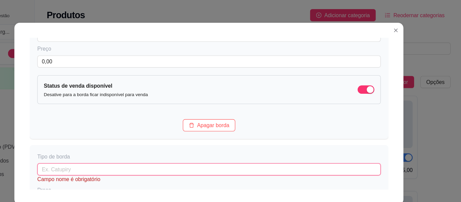
click at [98, 150] on input "text" at bounding box center [230, 150] width 305 height 11
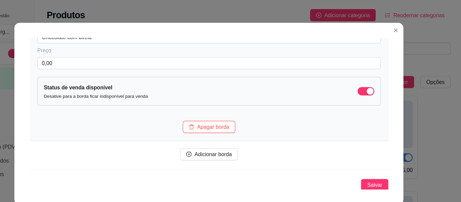
scroll to position [583, 0]
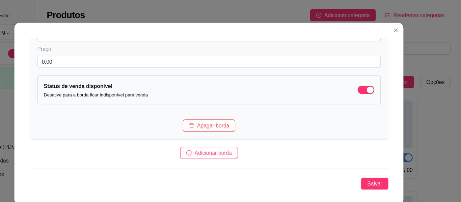
click at [218, 138] on span "Adicionar borda" at bounding box center [234, 135] width 33 height 7
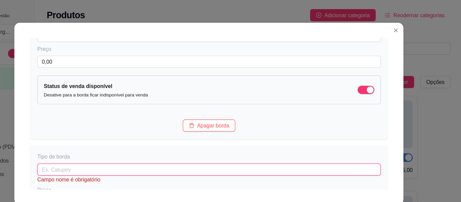
click at [110, 152] on input "text" at bounding box center [230, 150] width 305 height 11
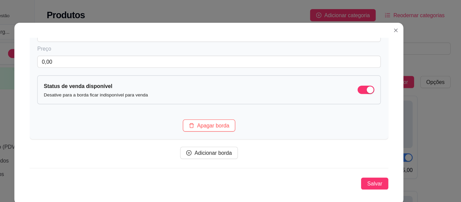
scroll to position [703, 0]
click at [219, 136] on span "Adicionar borda" at bounding box center [234, 135] width 33 height 7
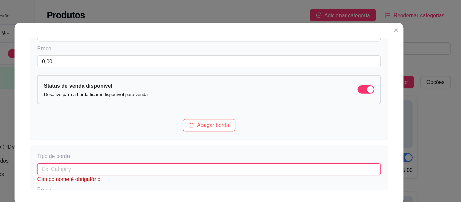
click at [132, 153] on input "text" at bounding box center [230, 150] width 305 height 11
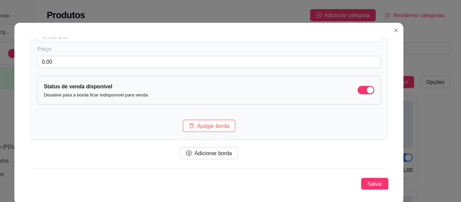
scroll to position [823, 0]
click at [371, 164] on span "Salvar" at bounding box center [378, 162] width 14 height 7
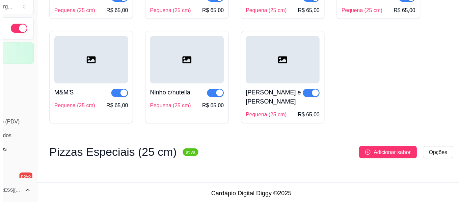
scroll to position [957, 0]
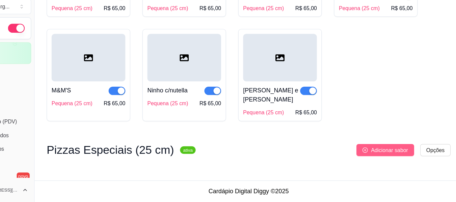
click at [399, 156] on span "Adicionar sabor" at bounding box center [390, 155] width 33 height 7
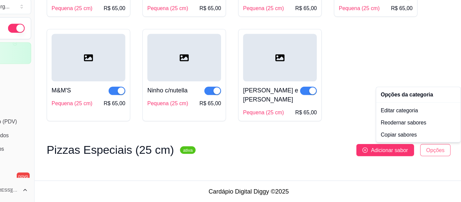
click at [396, 143] on div "Copiar sabores" at bounding box center [416, 142] width 72 height 11
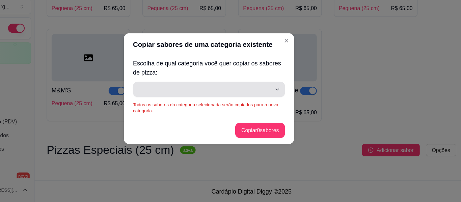
click at [291, 100] on icon "button" at bounding box center [291, 101] width 5 height 5
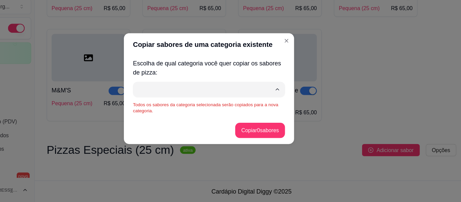
click at [205, 128] on span "Pizzas Especiais" at bounding box center [227, 131] width 113 height 6
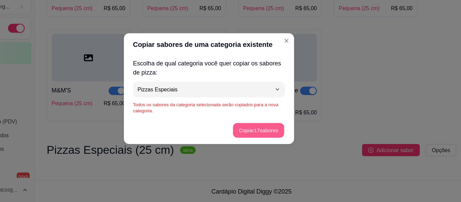
click at [271, 139] on button "Copiar 17 sabores" at bounding box center [274, 138] width 45 height 13
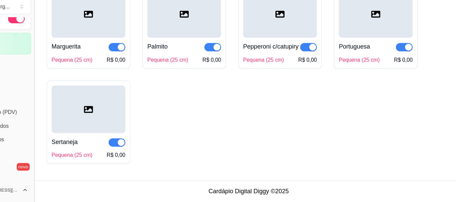
scroll to position [0, 0]
click at [73, 178] on button "Toggle Sidebar" at bounding box center [75, 101] width 5 height 202
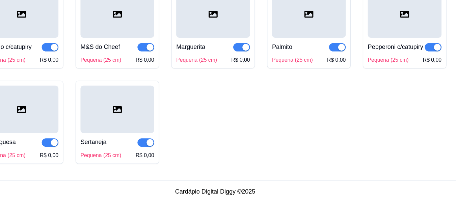
click at [45, 184] on footer "Cardápio Digital Diggy © 2025" at bounding box center [236, 192] width 440 height 19
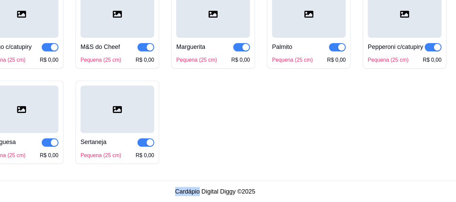
click at [45, 184] on footer "Cardápio Digital Diggy © 2025" at bounding box center [236, 192] width 440 height 19
drag, startPoint x: 45, startPoint y: 184, endPoint x: 135, endPoint y: 190, distance: 90.7
click at [135, 190] on footer "Cardápio Digital Diggy © 2025" at bounding box center [236, 192] width 440 height 19
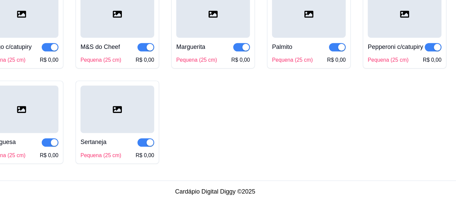
click at [135, 190] on footer "Cardápio Digital Diggy © 2025" at bounding box center [236, 192] width 440 height 19
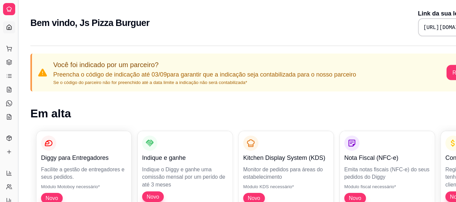
click at [15, 97] on button "Toggle Sidebar" at bounding box center [15, 101] width 5 height 202
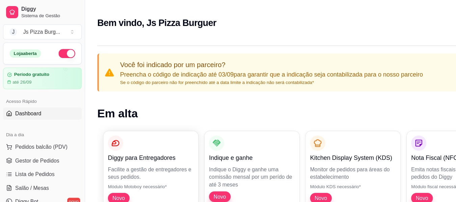
click at [15, 97] on div "Diggy Sistema de Gestão J Js Pizza Burg ... Loja aberta Período gratuito até 26…" at bounding box center [37, 101] width 75 height 202
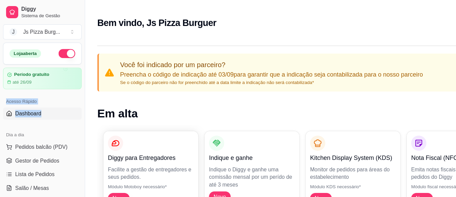
click at [15, 97] on div "Acesso Rápido Dashboard" at bounding box center [37, 95] width 75 height 27
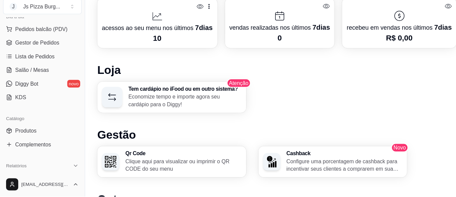
scroll to position [136, 0]
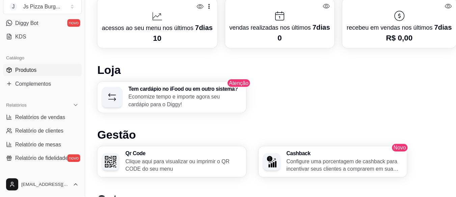
click at [27, 82] on span "Produtos" at bounding box center [23, 84] width 19 height 7
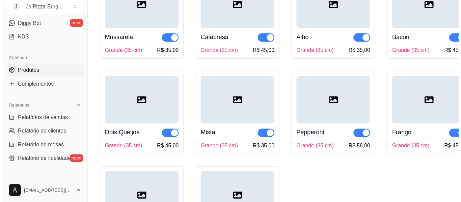
scroll to position [71, 0]
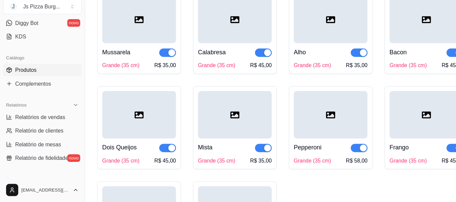
click at [117, 74] on div "Mussarela Grande (35 cm) R$ 35,00" at bounding box center [123, 72] width 65 height 23
click at [208, 55] on div at bounding box center [208, 40] width 65 height 42
click at [292, 76] on div "Alho Grande (35 cm) R$ 35,00" at bounding box center [293, 72] width 65 height 23
click at [369, 70] on div "Bacon" at bounding box center [378, 69] width 65 height 8
click at [139, 121] on div at bounding box center [123, 124] width 65 height 42
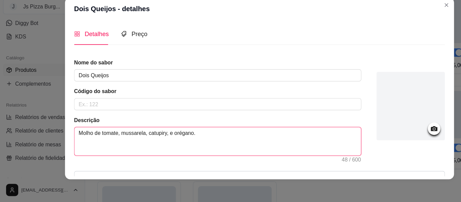
click at [147, 142] on textarea "Molho de tomate, mussarela, catupiry, e orégano." at bounding box center [193, 148] width 254 height 25
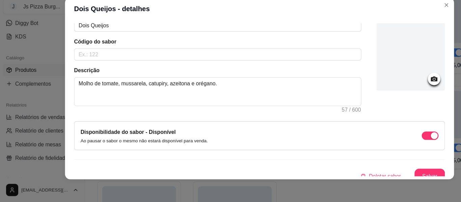
scroll to position [51, 0]
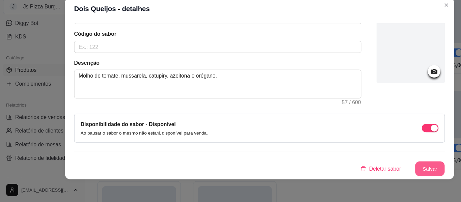
click at [373, 170] on button "Salvar" at bounding box center [382, 172] width 26 height 13
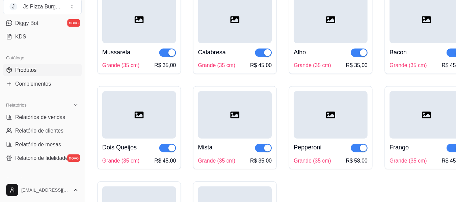
click at [219, 133] on div at bounding box center [208, 124] width 65 height 42
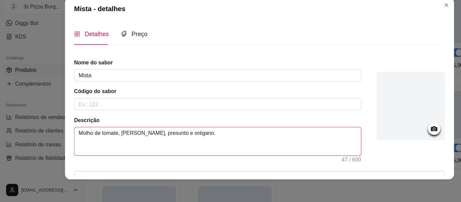
click at [149, 141] on textarea "Molho de tomate, [PERSON_NAME], presunto e orégano." at bounding box center [193, 148] width 254 height 25
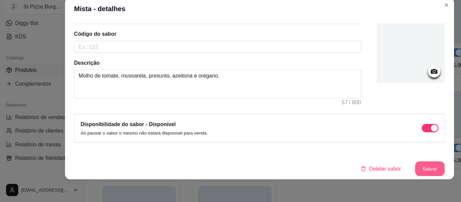
click at [372, 178] on button "Salvar" at bounding box center [382, 172] width 26 height 13
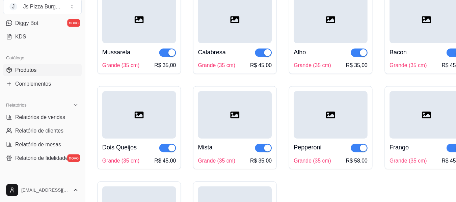
click at [294, 147] on div "Pepperoni Grande (35 cm) R$ 58,00" at bounding box center [293, 156] width 65 height 23
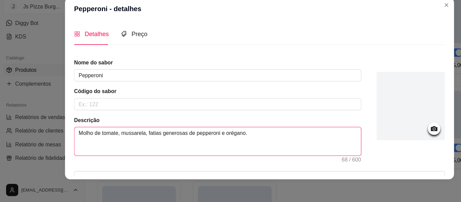
click at [193, 141] on textarea "Molho de tomate, mussarela, fatias generosas de pepperoni e orégano." at bounding box center [193, 148] width 254 height 25
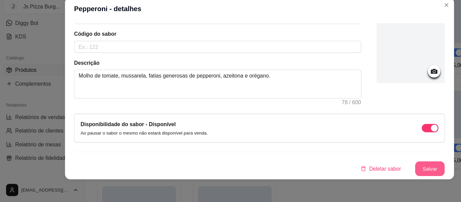
click at [373, 173] on button "Salvar" at bounding box center [382, 172] width 26 height 13
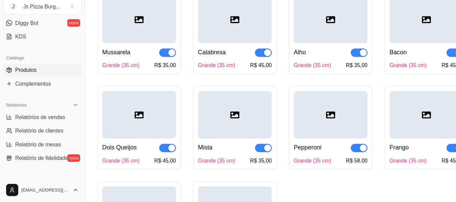
click at [356, 151] on div "Frango" at bounding box center [354, 154] width 17 height 8
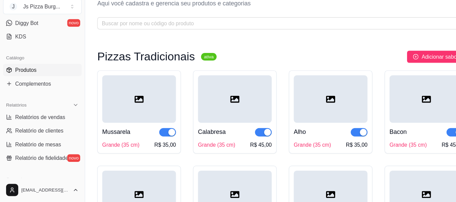
scroll to position [0, 0]
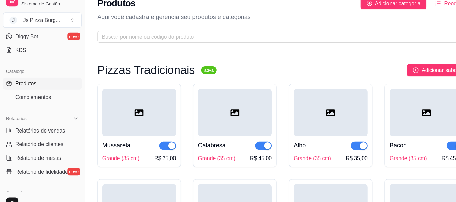
click at [206, 69] on div "Adicionar sabor Opções" at bounding box center [321, 73] width 247 height 11
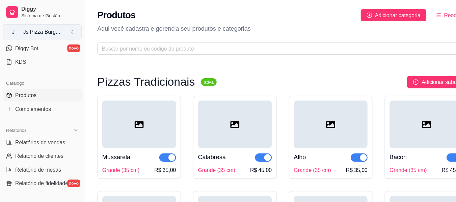
click at [64, 27] on button "J Js Pizza Burg ..." at bounding box center [38, 29] width 70 height 14
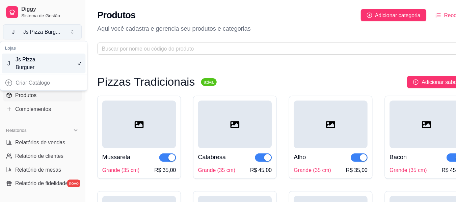
click at [64, 29] on button "J Js Pizza Burg ..." at bounding box center [38, 29] width 70 height 14
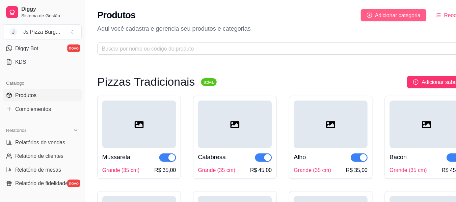
click at [343, 11] on span "Adicionar categoria" at bounding box center [353, 13] width 41 height 7
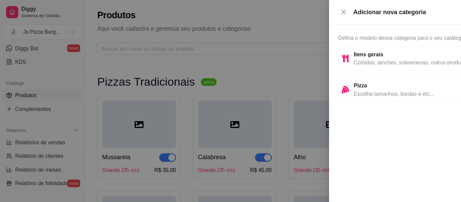
click at [349, 50] on span "Itens gerais" at bounding box center [378, 48] width 128 height 7
click at [322, 50] on strong "Itens gerais" at bounding box center [327, 48] width 26 height 5
click at [305, 12] on icon "close" at bounding box center [304, 10] width 5 height 5
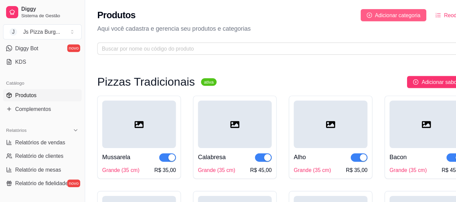
click at [348, 15] on span "Adicionar categoria" at bounding box center [353, 13] width 41 height 7
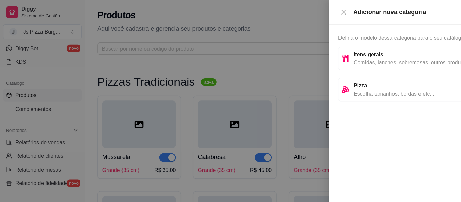
click at [315, 53] on span "Comidas, lanches, sobremesas, outros produtos e etc..." at bounding box center [378, 55] width 128 height 7
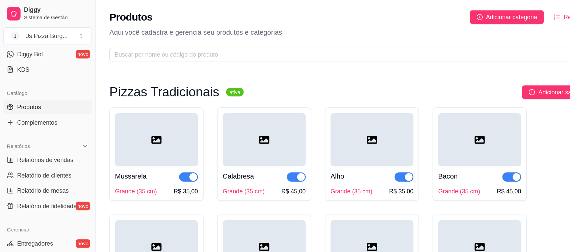
scroll to position [136, 0]
drag, startPoint x: 405, startPoint y: 1, endPoint x: 300, endPoint y: 59, distance: 119.9
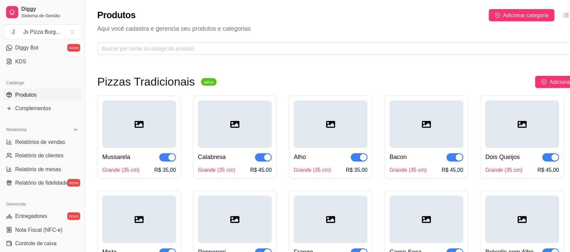
drag, startPoint x: 455, startPoint y: 1, endPoint x: 356, endPoint y: 60, distance: 114.6
click at [461, 10] on span "Adicionar categoria" at bounding box center [467, 13] width 41 height 7
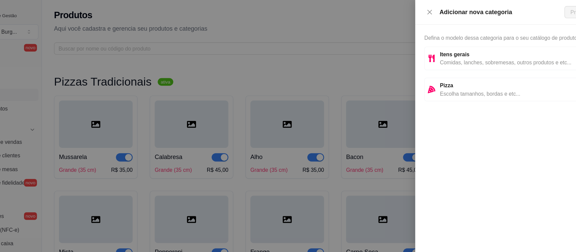
click at [438, 53] on span "Comidas, lanches, sobremesas, outros produtos e etc..." at bounding box center [493, 55] width 128 height 7
click at [461, 11] on span "Próximo" at bounding box center [553, 10] width 17 height 7
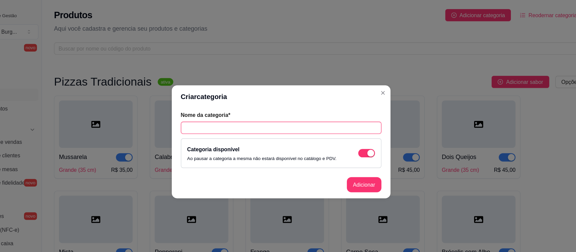
click at [237, 116] on input "text" at bounding box center [288, 113] width 178 height 11
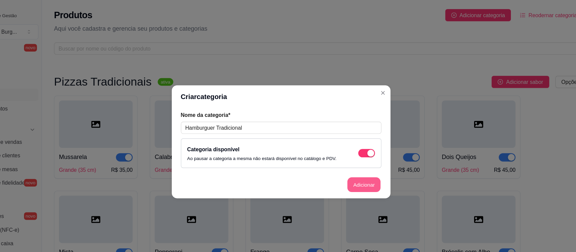
click at [354, 166] on button "Adicionar" at bounding box center [362, 164] width 30 height 13
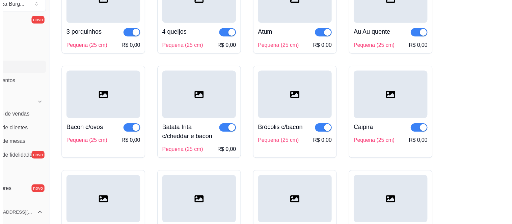
scroll to position [1419, 0]
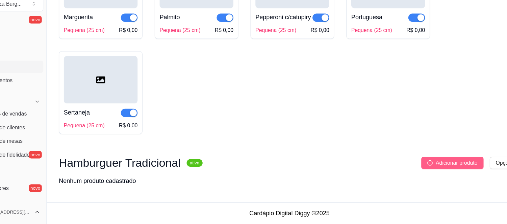
click at [439, 168] on span "Adicionar produto" at bounding box center [439, 169] width 37 height 7
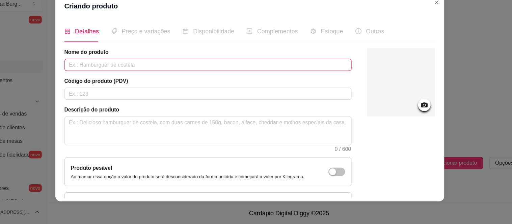
click at [103, 82] on input "text" at bounding box center [218, 82] width 255 height 11
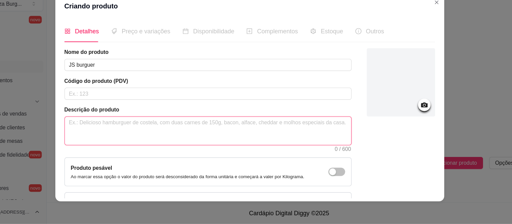
click at [99, 135] on textarea at bounding box center [219, 141] width 254 height 25
click at [119, 136] on textarea "Pão com [PERSON_NAME]" at bounding box center [219, 141] width 254 height 25
click at [127, 135] on textarea "Pão com [PERSON_NAME]" at bounding box center [219, 141] width 254 height 25
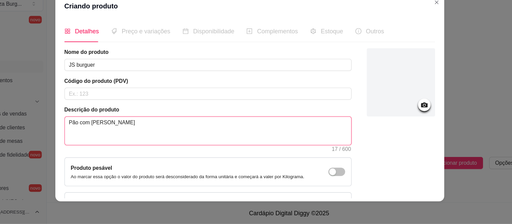
click at [130, 135] on textarea "Pão com [PERSON_NAME]" at bounding box center [219, 141] width 254 height 25
click at [129, 135] on textarea "Pão com [PERSON_NAME]" at bounding box center [219, 141] width 254 height 25
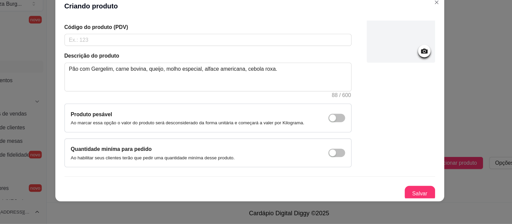
scroll to position [50, 0]
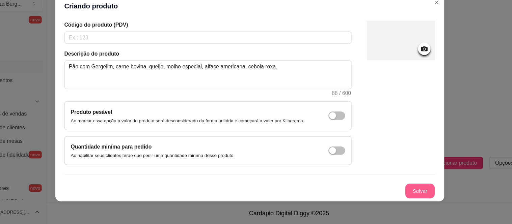
click at [404, 193] on button "Salvar" at bounding box center [407, 195] width 26 height 13
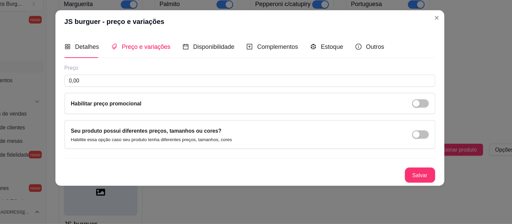
scroll to position [0, 0]
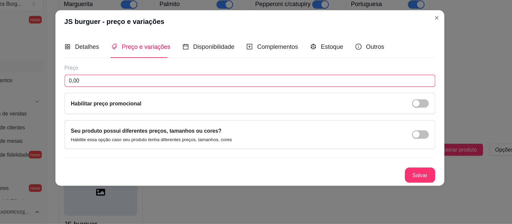
click at [118, 98] on input "0,00" at bounding box center [255, 96] width 329 height 11
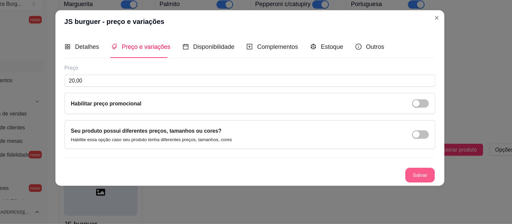
click at [402, 183] on button "Salvar" at bounding box center [407, 180] width 26 height 13
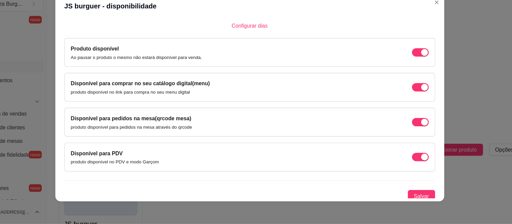
scroll to position [53, 0]
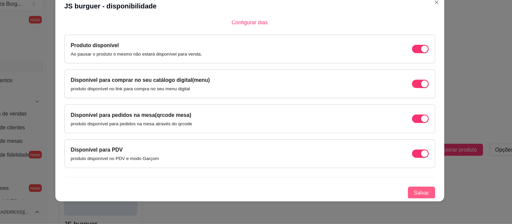
click at [402, 195] on span "Salvar" at bounding box center [409, 196] width 14 height 7
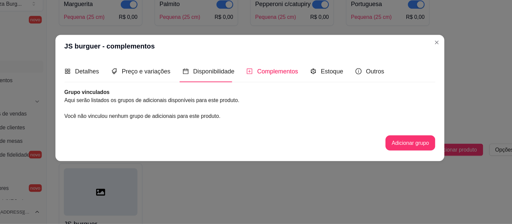
scroll to position [0, 0]
click at [325, 90] on span "Estoque" at bounding box center [329, 89] width 20 height 6
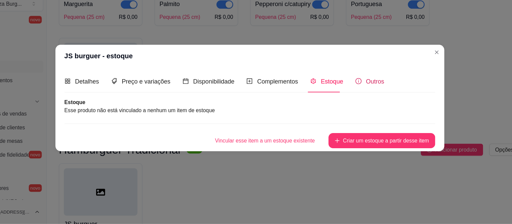
click at [360, 98] on span "Outros" at bounding box center [367, 98] width 16 height 6
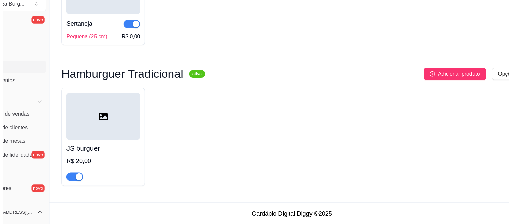
scroll to position [1498, 0]
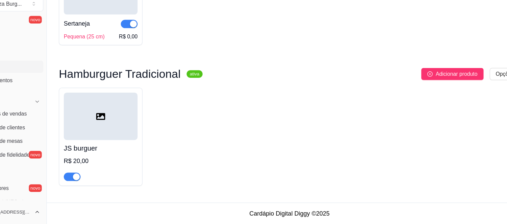
click at [116, 166] on div "R$ 20,00" at bounding box center [123, 168] width 65 height 8
click at [438, 88] on span "Adicionar produto" at bounding box center [439, 90] width 37 height 7
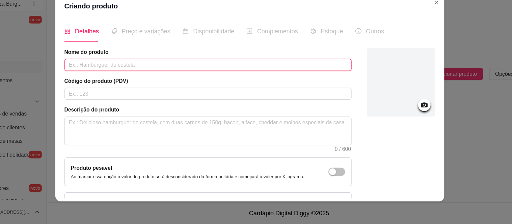
click at [110, 84] on input "text" at bounding box center [218, 82] width 255 height 11
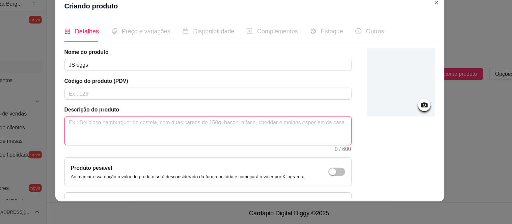
click at [104, 138] on textarea at bounding box center [219, 141] width 254 height 25
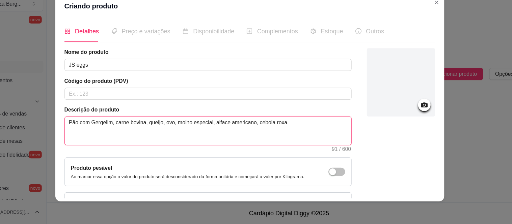
click at [96, 136] on textarea "Pão com Gergelim, carne bovina, queijo, ovo, molho especial, alface americano, …" at bounding box center [219, 141] width 254 height 25
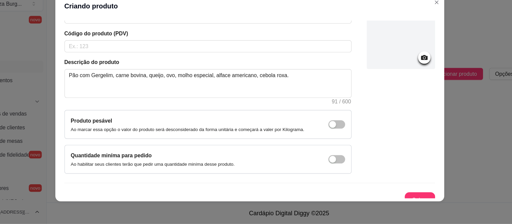
scroll to position [50, 0]
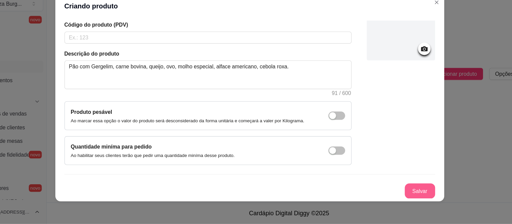
click at [405, 192] on button "Salvar" at bounding box center [407, 195] width 27 height 14
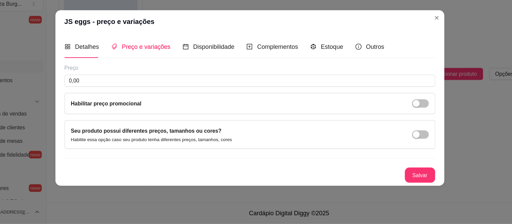
scroll to position [0, 0]
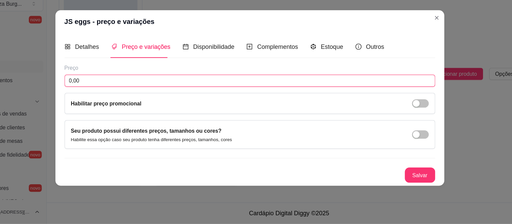
click at [115, 99] on input "0,00" at bounding box center [255, 96] width 329 height 11
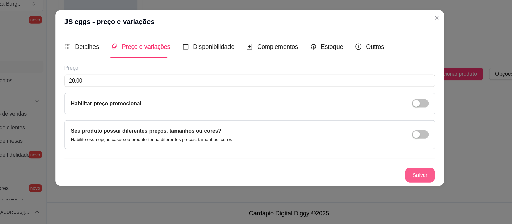
click at [399, 185] on button "Salvar" at bounding box center [407, 180] width 26 height 13
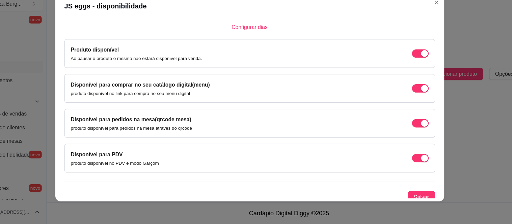
scroll to position [53, 0]
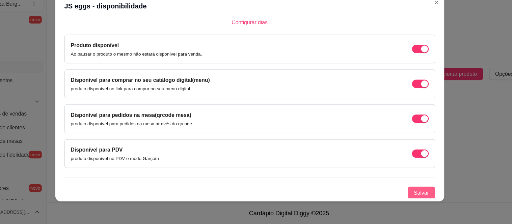
click at [402, 195] on span "Salvar" at bounding box center [409, 196] width 14 height 7
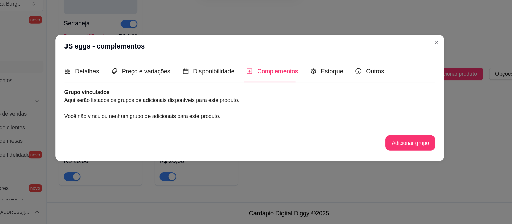
scroll to position [0, 0]
click at [329, 89] on span "Estoque" at bounding box center [329, 89] width 20 height 6
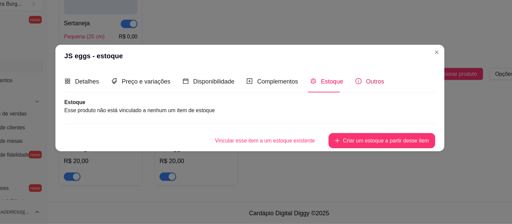
click at [367, 96] on span "Outros" at bounding box center [367, 98] width 16 height 6
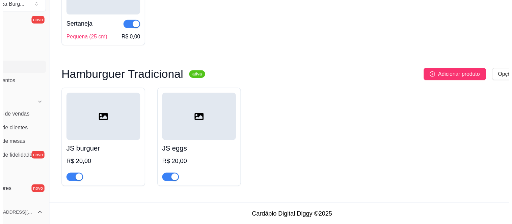
scroll to position [1498, 0]
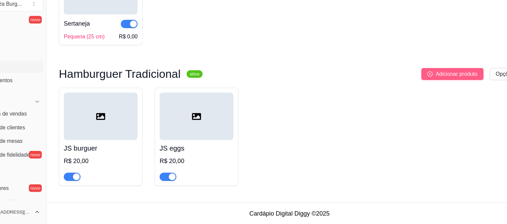
click at [448, 93] on span "Adicionar produto" at bounding box center [439, 90] width 37 height 7
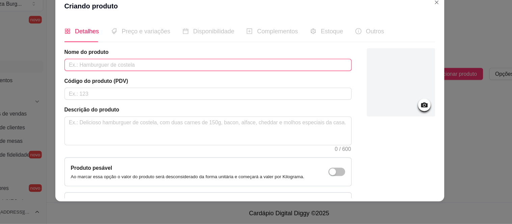
click at [141, 79] on input "text" at bounding box center [218, 82] width 255 height 11
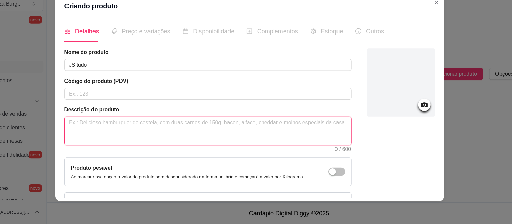
click at [102, 140] on textarea at bounding box center [219, 141] width 254 height 25
paste textarea "Pão com Gergelim, carne bovina, queijo, ovo, molho especial, alface americano, …"
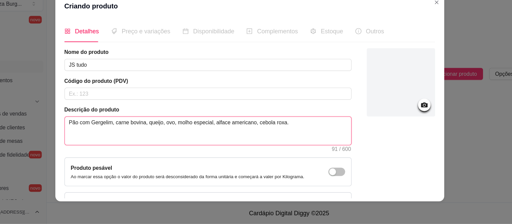
click at [176, 135] on textarea "Pão com Gergelim, carne bovina, queijo, ovo, molho especial, alface americano, …" at bounding box center [219, 141] width 254 height 25
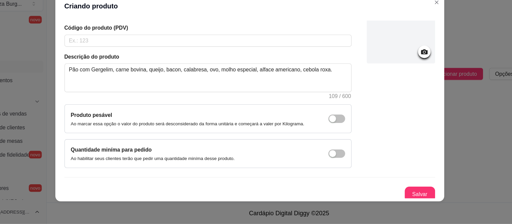
scroll to position [50, 0]
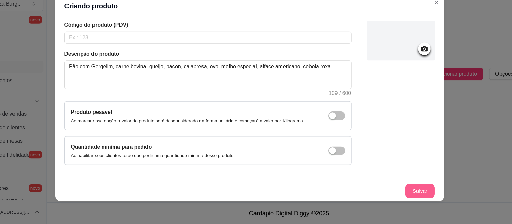
click at [402, 191] on button "Salvar" at bounding box center [407, 195] width 26 height 13
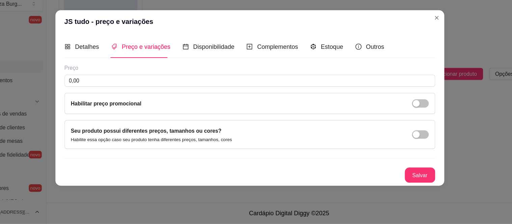
scroll to position [0, 0]
drag, startPoint x: 152, startPoint y: 90, endPoint x: 148, endPoint y: 93, distance: 5.5
click at [148, 93] on div "Preço 0,00 Habilitar preço promocional" at bounding box center [255, 104] width 329 height 45
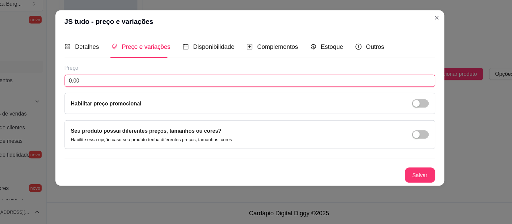
click at [148, 93] on input "0,00" at bounding box center [255, 96] width 329 height 11
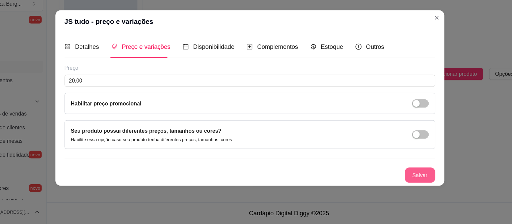
click at [403, 182] on button "Salvar" at bounding box center [407, 181] width 27 height 14
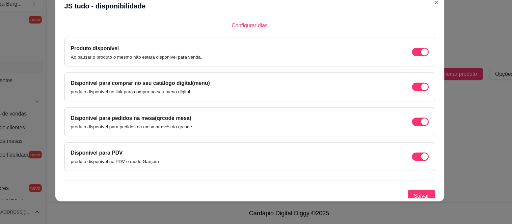
scroll to position [53, 0]
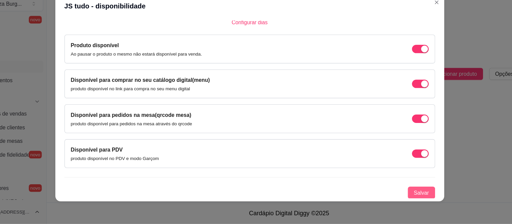
click at [402, 194] on span "Salvar" at bounding box center [409, 196] width 14 height 7
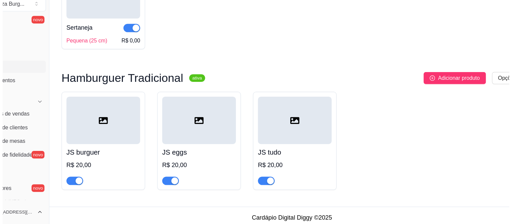
scroll to position [1498, 0]
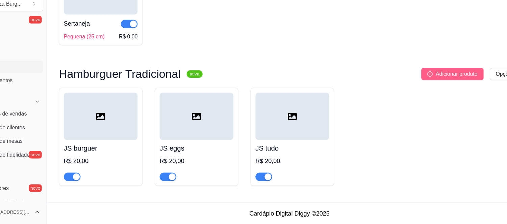
click at [438, 89] on span "Adicionar produto" at bounding box center [439, 90] width 37 height 7
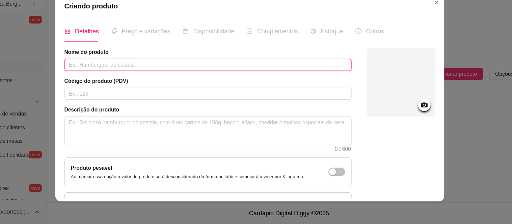
click at [120, 82] on input "text" at bounding box center [218, 82] width 255 height 11
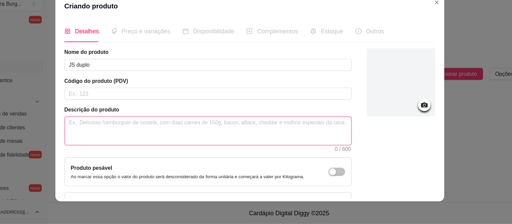
click at [103, 148] on textarea at bounding box center [219, 141] width 254 height 25
paste textarea "Pão com Gergelim, carne bovina, queijo, ovo, molho especial, alface americano, …"
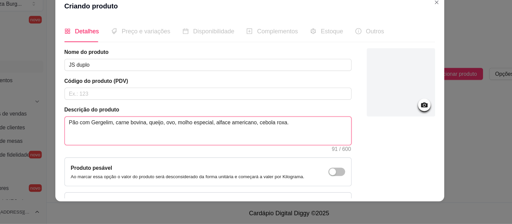
click at [134, 134] on textarea "Pão com Gergelim, carne bovina, queijo, ovo, molho especial, alface americano, …" at bounding box center [219, 141] width 254 height 25
click at [148, 135] on textarea "Pão com Gergelim, 2 carne bovina, queijo, ovo, molho especial, alface americano…" at bounding box center [219, 141] width 254 height 25
click at [168, 135] on textarea "Pão com Gergelim, 2 carnes bovina, queijo, ovo, molho especial, alface american…" at bounding box center [219, 141] width 254 height 25
click at [205, 135] on textarea "Pão com Gergelim, 2 carnes bovina, 2 fatias de queijo, ovo, molho especial, alf…" at bounding box center [219, 141] width 254 height 25
click at [243, 135] on textarea "Pão com Gergelim, 2 carnes bovina, 2 fatias de queijo, bacon, calabresa, ovo, m…" at bounding box center [219, 141] width 254 height 25
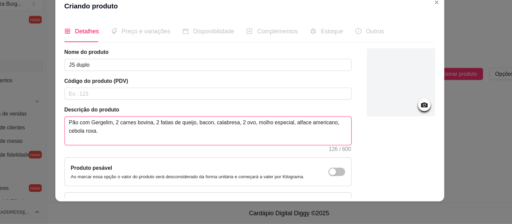
click at [253, 134] on textarea "Pão com Gergelim, 2 carnes bovina, 2 fatias de queijo, bacon, calabresa, 2 ovo,…" at bounding box center [219, 141] width 254 height 25
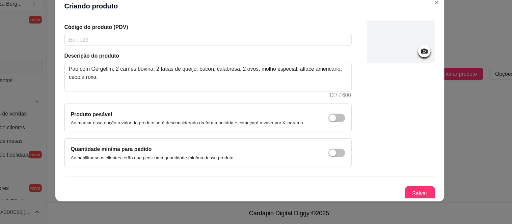
scroll to position [50, 0]
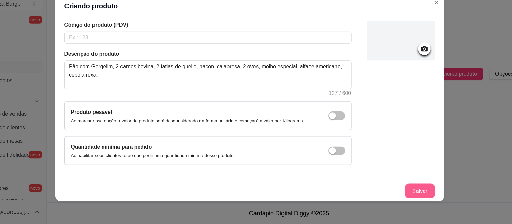
click at [403, 195] on button "Salvar" at bounding box center [407, 195] width 27 height 14
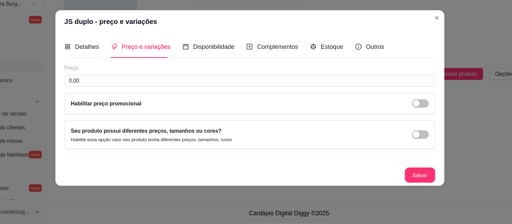
scroll to position [0, 0]
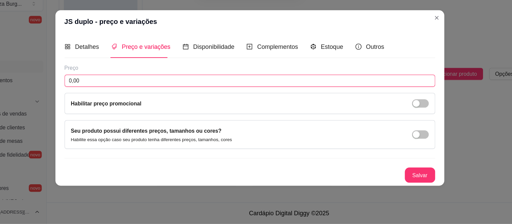
click at [221, 98] on input "0,00" at bounding box center [255, 96] width 329 height 11
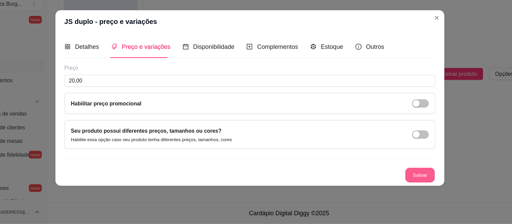
click at [400, 176] on button "Salvar" at bounding box center [407, 180] width 26 height 13
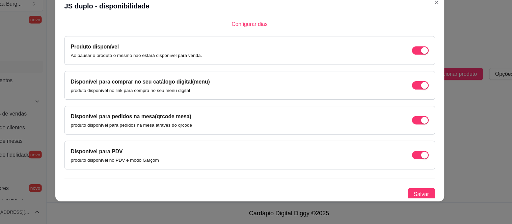
scroll to position [53, 0]
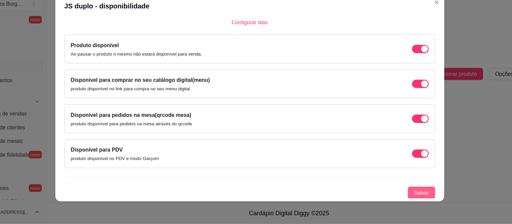
click at [402, 194] on span "Salvar" at bounding box center [409, 196] width 14 height 7
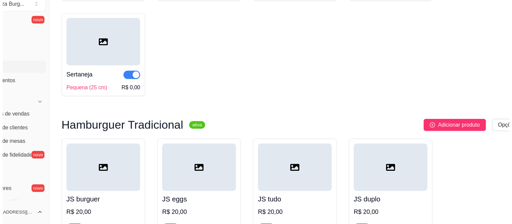
scroll to position [1498, 0]
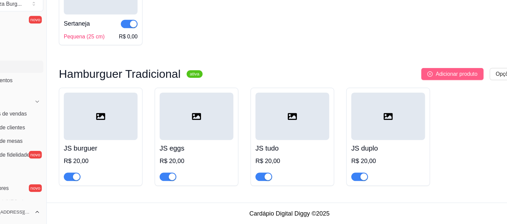
click at [436, 89] on span "Adicionar produto" at bounding box center [439, 90] width 37 height 7
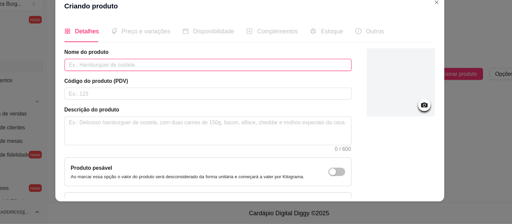
click at [150, 81] on input "text" at bounding box center [218, 82] width 255 height 11
click at [150, 81] on input "|" at bounding box center [218, 82] width 255 height 11
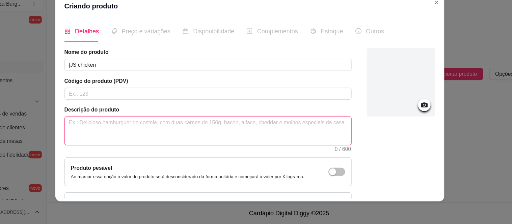
click at [99, 138] on textarea at bounding box center [219, 141] width 254 height 25
paste textarea "Pão com Gergelim, carne bovina, queijo, ovo, molho especial, alface americano, …"
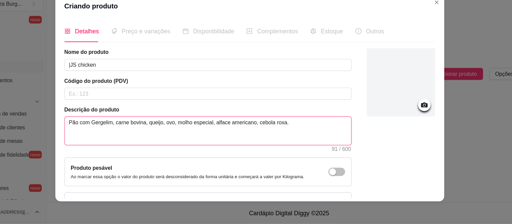
click at [145, 133] on textarea "Pão com Gergelim, carne bovina, queijo, ovo, molho especial, alface americano, …" at bounding box center [219, 141] width 254 height 25
click at [265, 136] on textarea "Pão com Gergelim, hamburguer empanado de frango, queijo, ovo, molho especial, a…" at bounding box center [219, 141] width 254 height 25
click at [330, 135] on textarea "Pão com Gergelim, hamburguer empanado de frango, queijo, ovo, molho especial, p…" at bounding box center [219, 141] width 254 height 25
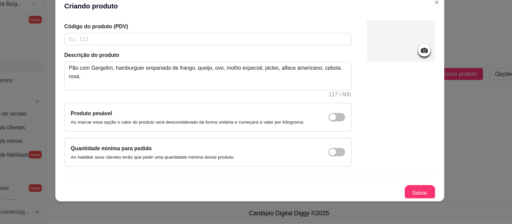
scroll to position [50, 0]
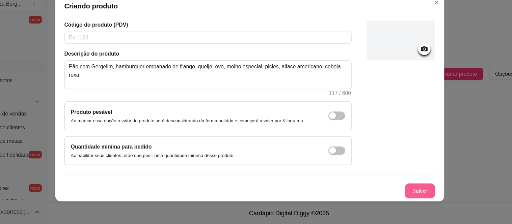
click at [399, 195] on button "Salvar" at bounding box center [407, 195] width 27 height 14
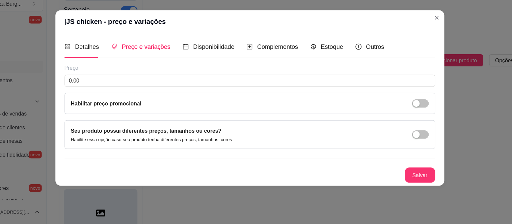
scroll to position [0, 0]
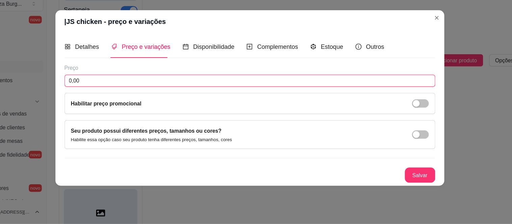
click at [177, 99] on input "0,00" at bounding box center [255, 96] width 329 height 11
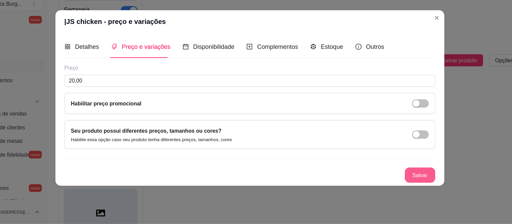
click at [398, 181] on button "Salvar" at bounding box center [407, 181] width 27 height 14
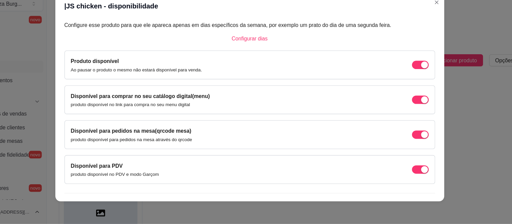
scroll to position [53, 0]
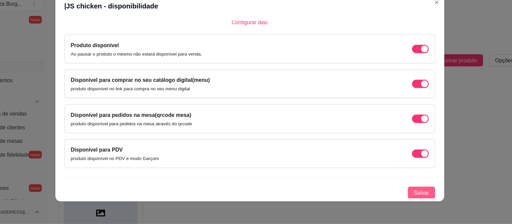
click at [406, 196] on span "Salvar" at bounding box center [409, 196] width 14 height 7
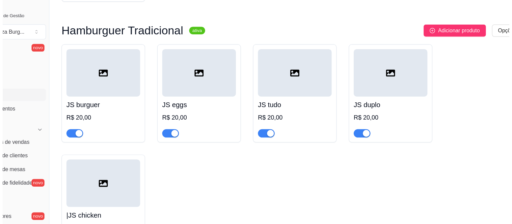
scroll to position [1540, 0]
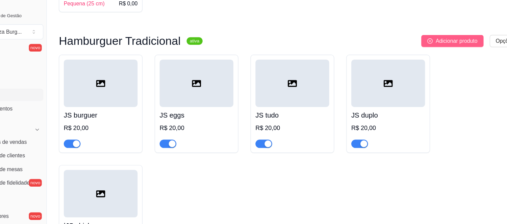
click at [433, 40] on span "Adicionar produto" at bounding box center [439, 36] width 37 height 7
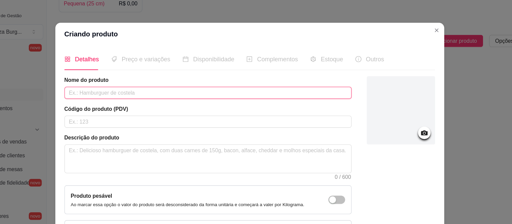
click at [114, 78] on input "text" at bounding box center [218, 82] width 255 height 11
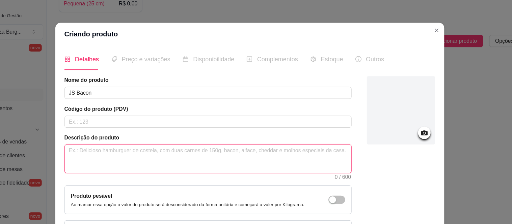
click at [103, 133] on textarea at bounding box center [219, 141] width 254 height 25
paste textarea "Pão com Gergelim, carne bovina, queijo, ovo, molho especial, alface americano, …"
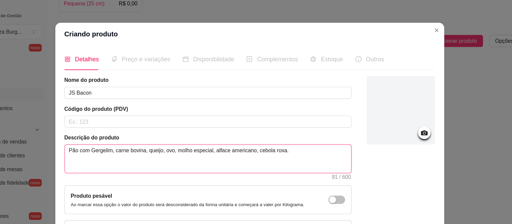
click at [177, 135] on textarea "Pão com Gergelim, carne bovina, queijo, ovo, molho especial, alface americano, …" at bounding box center [219, 141] width 254 height 25
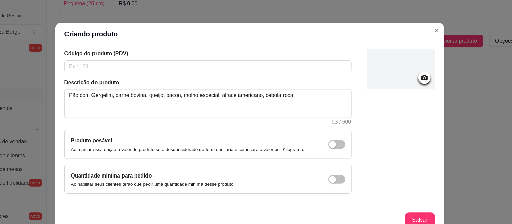
scroll to position [50, 0]
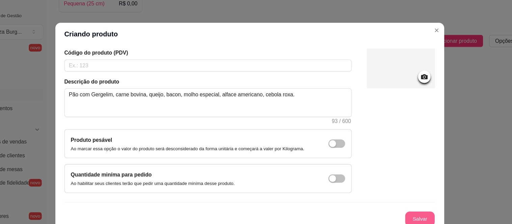
click at [402, 192] on button "Salvar" at bounding box center [407, 195] width 26 height 13
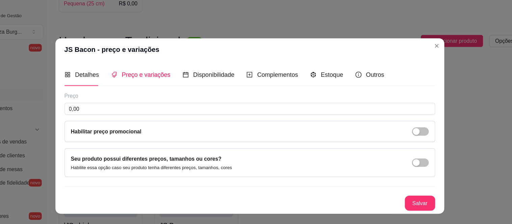
scroll to position [0, 0]
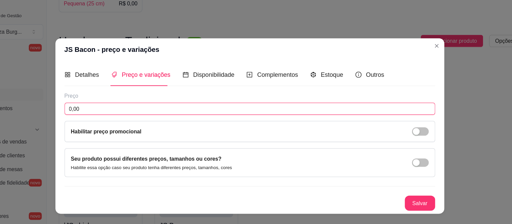
click at [114, 98] on input "0,00" at bounding box center [255, 96] width 329 height 11
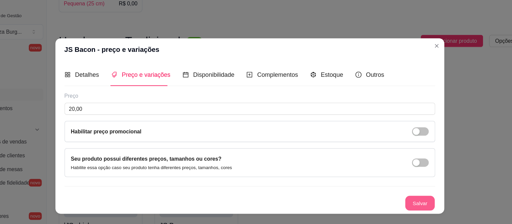
click at [401, 176] on button "Salvar" at bounding box center [407, 180] width 26 height 13
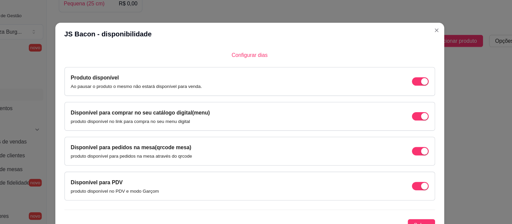
scroll to position [53, 0]
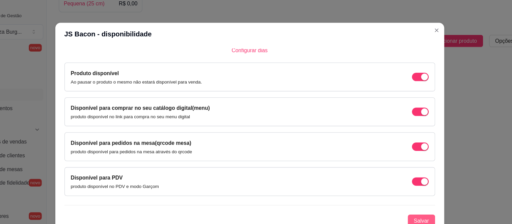
click at [402, 194] on span "Salvar" at bounding box center [409, 196] width 14 height 7
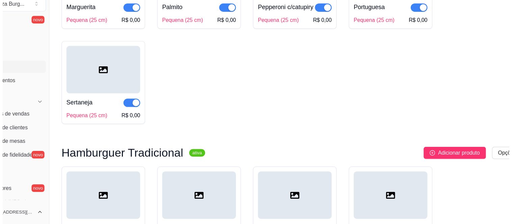
scroll to position [1419, 0]
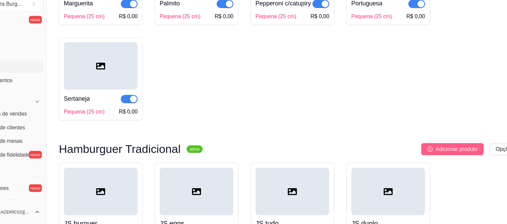
click at [437, 161] on span "Adicionar produto" at bounding box center [439, 157] width 37 height 7
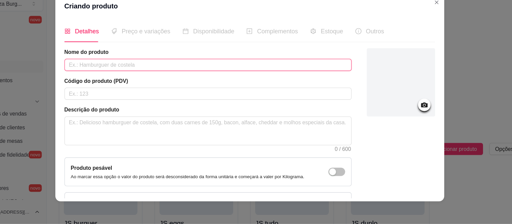
click at [94, 84] on input "text" at bounding box center [218, 82] width 255 height 11
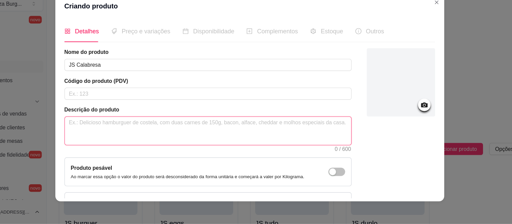
click at [108, 135] on textarea at bounding box center [219, 141] width 254 height 25
paste textarea "Pão com Gergelim, carne bovina, queijo, ovo, molho especial, alface americano, …"
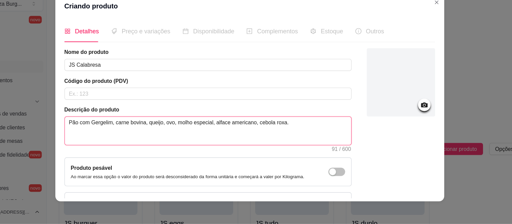
click at [176, 135] on textarea "Pão com Gergelim, carne bovina, queijo, ovo, molho especial, alface americano, …" at bounding box center [219, 141] width 254 height 25
click at [208, 135] on textarea "Pão com Gergelim, carne bovina, queijo, calabresa, ovo, molho especial, alface …" at bounding box center [219, 141] width 254 height 25
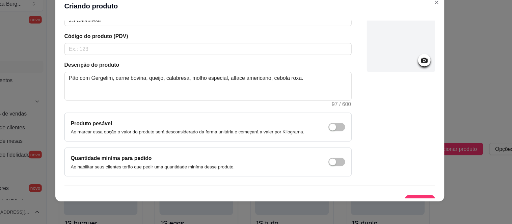
scroll to position [50, 0]
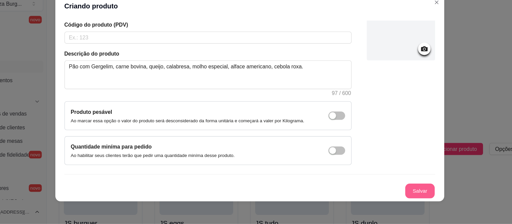
click at [396, 194] on button "Salvar" at bounding box center [407, 195] width 26 height 13
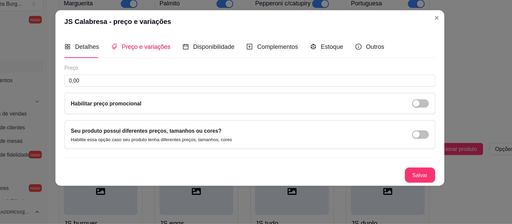
scroll to position [0, 0]
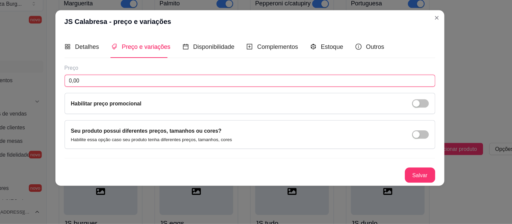
click at [186, 93] on input "0,00" at bounding box center [255, 96] width 329 height 11
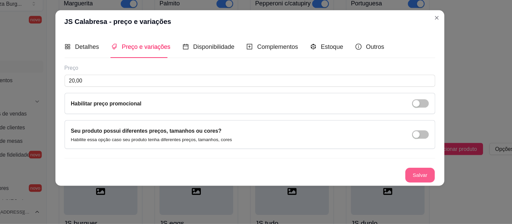
click at [400, 179] on button "Salvar" at bounding box center [407, 180] width 26 height 13
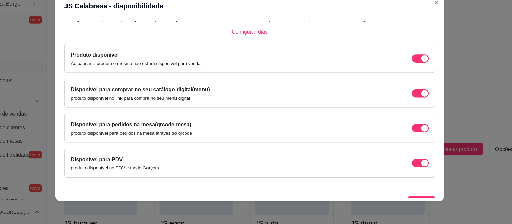
scroll to position [53, 0]
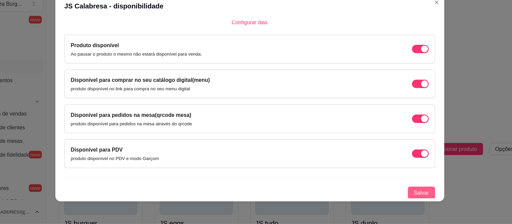
click at [397, 192] on button "Salvar" at bounding box center [409, 196] width 24 height 11
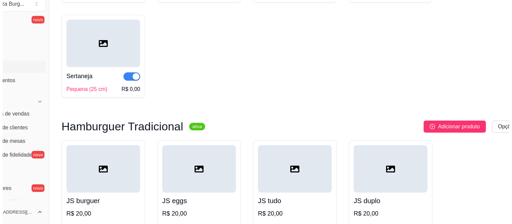
scroll to position [1449, 0]
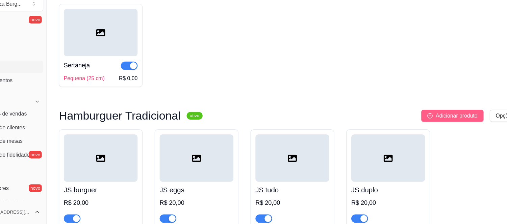
click at [439, 132] on span "Adicionar produto" at bounding box center [439, 127] width 37 height 7
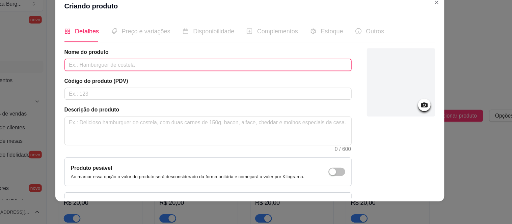
click at [110, 84] on input "text" at bounding box center [218, 82] width 255 height 11
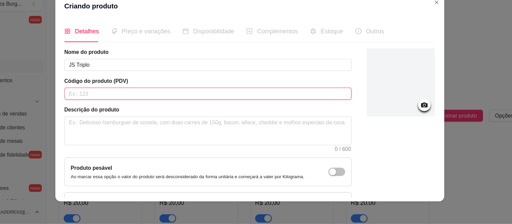
click at [105, 107] on input "text" at bounding box center [218, 108] width 255 height 11
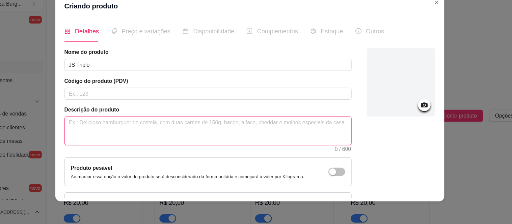
click at [98, 138] on textarea at bounding box center [219, 141] width 254 height 25
paste textarea "Pão com Gergelim, carne bovina, queijo, ovo, molho especial, alface americano, …"
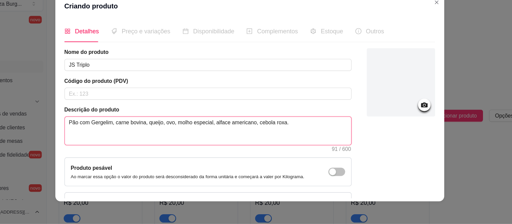
click at [133, 134] on textarea "Pão com Gergelim, carne bovina, queijo, ovo, molho especial, alface americano, …" at bounding box center [219, 141] width 254 height 25
click at [148, 136] on textarea "Pão com Gergelim, 3 carne bovina, queijo, ovo, molho especial, alface americano…" at bounding box center [219, 141] width 254 height 25
click at [169, 135] on textarea "Pão com Gergelim, 3 carnes bovina, queijo, ovo, molho especial, alface american…" at bounding box center [219, 141] width 254 height 25
click at [205, 136] on textarea "Pão com Gergelim, 3 carnes bovina, 3 fatias de queijo, ovo, molho especial, alf…" at bounding box center [219, 141] width 254 height 25
click at [243, 135] on textarea "Pão com Gergelim, 3 carnes bovina, 3 fatias de queijo, calabresa, bacon, ovo, m…" at bounding box center [219, 141] width 254 height 25
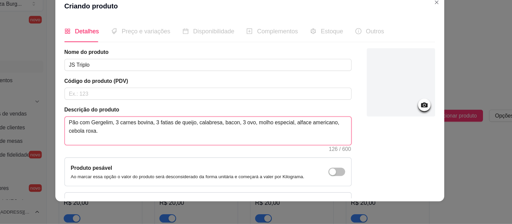
click at [254, 135] on textarea "Pão com Gergelim, 3 carnes bovina, 3 fatias de queijo, calabresa, bacon, 3 ovo,…" at bounding box center [219, 141] width 254 height 25
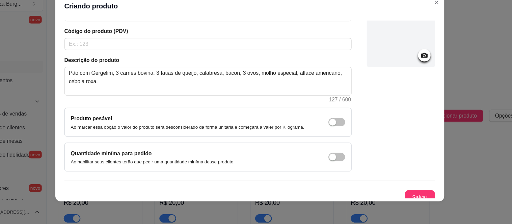
scroll to position [50, 0]
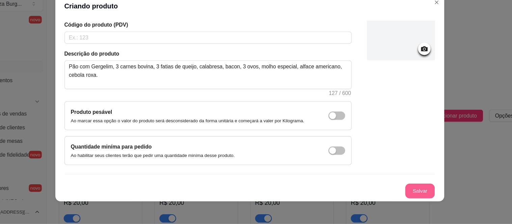
click at [406, 193] on button "Salvar" at bounding box center [407, 195] width 26 height 13
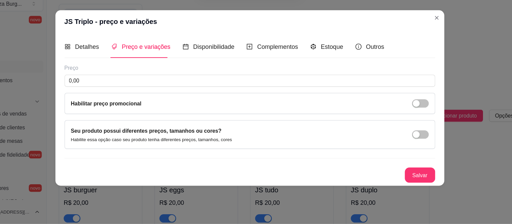
scroll to position [0, 0]
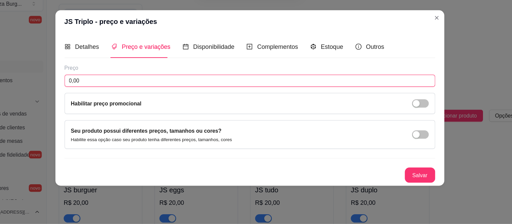
click at [106, 93] on input "0,00" at bounding box center [255, 96] width 329 height 11
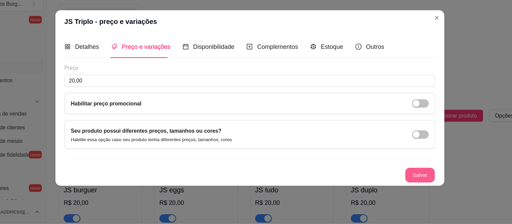
click at [404, 179] on button "Salvar" at bounding box center [407, 180] width 26 height 13
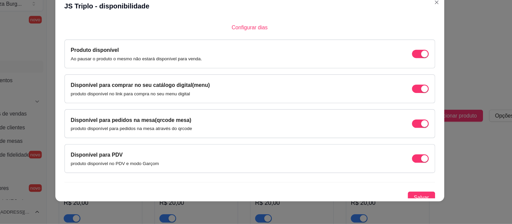
scroll to position [53, 0]
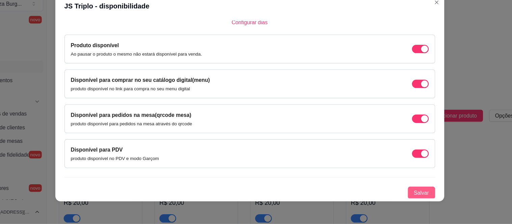
click at [406, 196] on span "Salvar" at bounding box center [409, 196] width 14 height 7
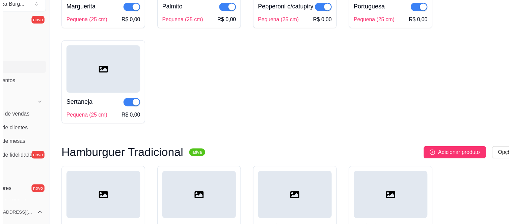
scroll to position [1419, 0]
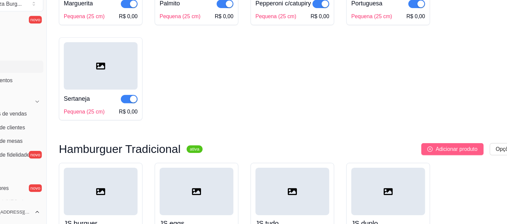
click at [441, 161] on span "Adicionar produto" at bounding box center [439, 157] width 37 height 7
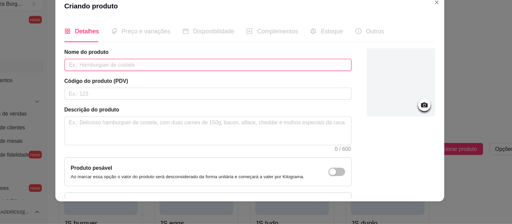
click at [145, 84] on input "text" at bounding box center [218, 82] width 255 height 11
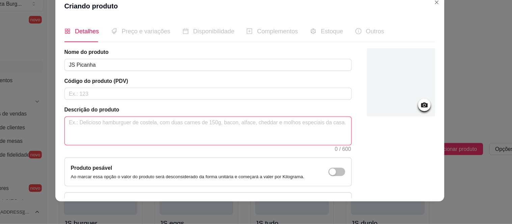
click at [105, 136] on textarea at bounding box center [219, 141] width 254 height 25
paste textarea "Pão com Gergelim, carne bovina, queijo, ovo, molho especial, alface americano, …"
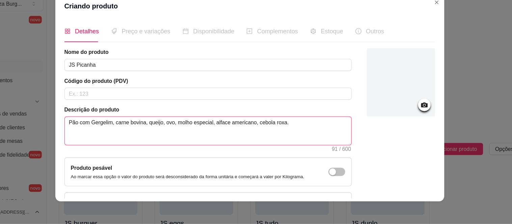
click at [143, 134] on textarea "Pão com Gergelim, carne bovina, queijo, ovo, molho especial, alface americano, …" at bounding box center [219, 141] width 254 height 25
click at [159, 135] on textarea "Pão com Gergelim, carne bovina, queijo, ovo, molho especial, alface americano, …" at bounding box center [219, 141] width 254 height 25
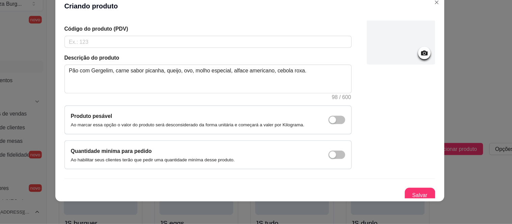
scroll to position [50, 0]
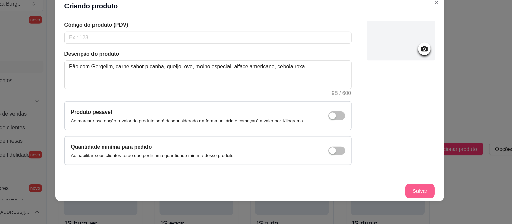
click at [400, 191] on button "Salvar" at bounding box center [407, 195] width 26 height 13
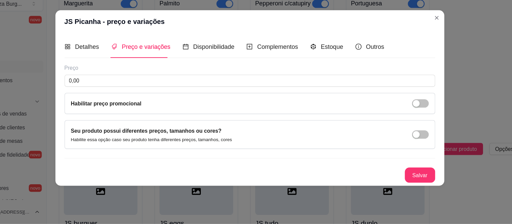
scroll to position [0, 0]
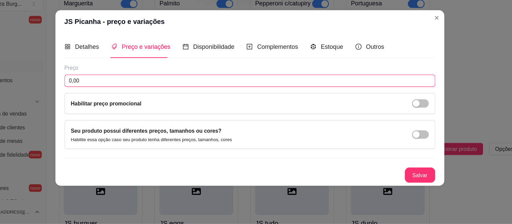
click at [184, 98] on input "0,00" at bounding box center [255, 96] width 329 height 11
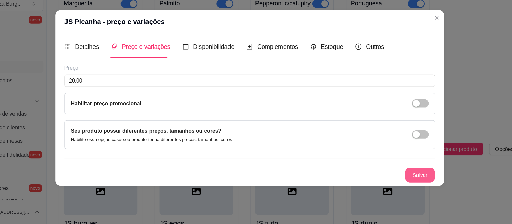
click at [404, 180] on button "Salvar" at bounding box center [407, 180] width 26 height 13
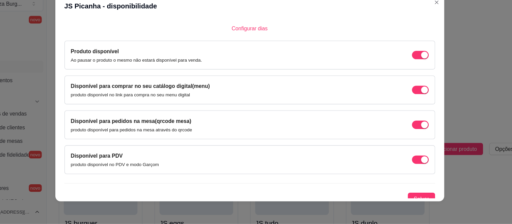
scroll to position [53, 0]
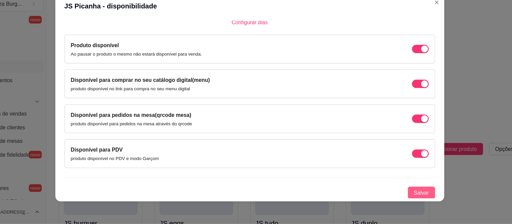
click at [402, 197] on span "Salvar" at bounding box center [409, 196] width 14 height 7
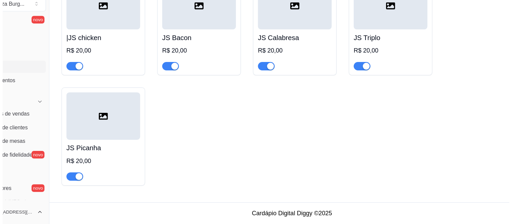
scroll to position [1695, 0]
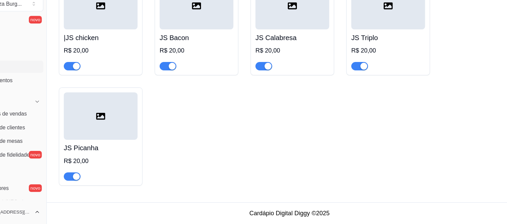
click at [123, 71] on div "R$ 20,00" at bounding box center [123, 70] width 65 height 8
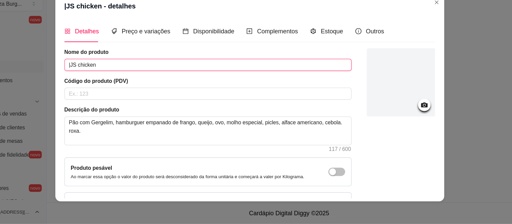
click at [94, 82] on input "|JS chicken" at bounding box center [218, 82] width 255 height 11
click at [99, 82] on input "JS chicken" at bounding box center [218, 82] width 255 height 11
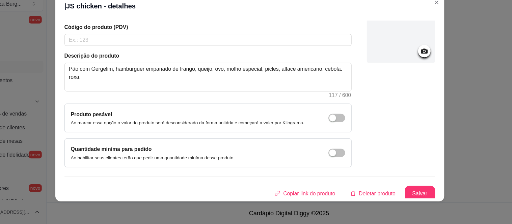
scroll to position [50, 0]
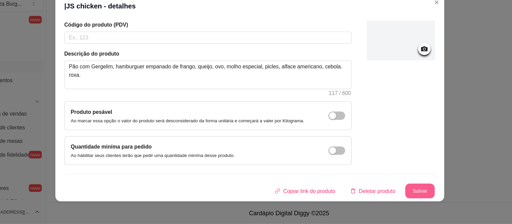
click at [399, 191] on button "Salvar" at bounding box center [407, 195] width 26 height 13
click at [399, 194] on button "Salvar" at bounding box center [407, 195] width 26 height 13
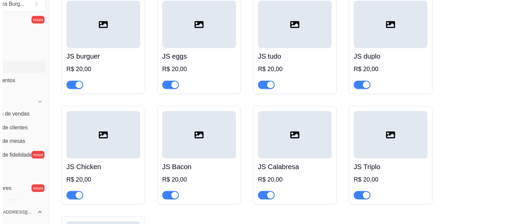
scroll to position [1571, 0]
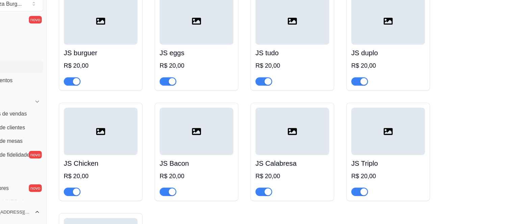
click at [132, 88] on div "R$ 20,00" at bounding box center [123, 84] width 65 height 8
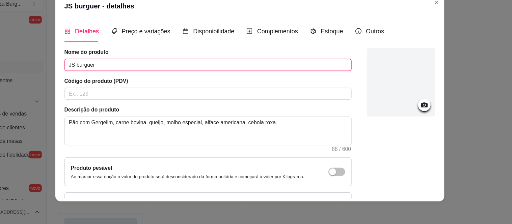
click at [101, 83] on input "JS burguer" at bounding box center [218, 82] width 255 height 11
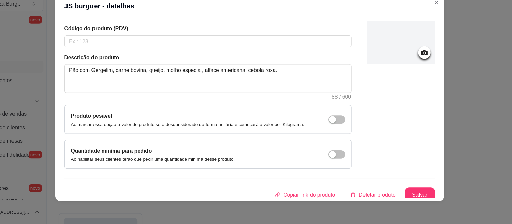
scroll to position [50, 0]
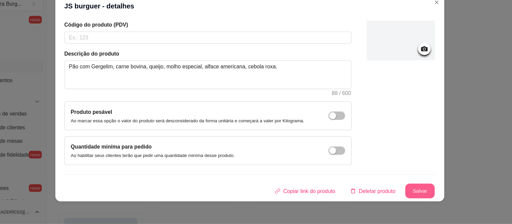
click at [399, 196] on button "Salvar" at bounding box center [407, 195] width 26 height 13
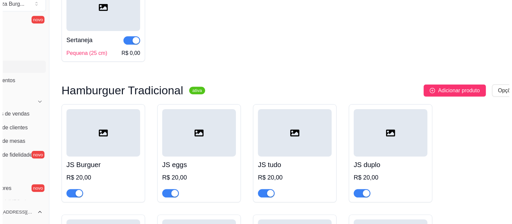
scroll to position [1491, 0]
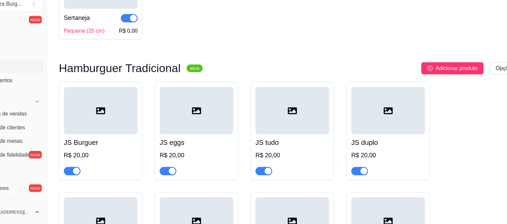
click at [209, 157] on h4 "JS eggs" at bounding box center [208, 151] width 65 height 9
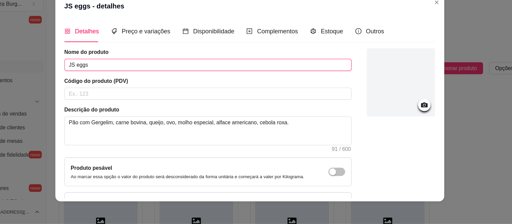
click at [101, 85] on input "JS eggs" at bounding box center [218, 82] width 255 height 11
click at [418, 199] on div "Detalhes Preço e variações Disponibilidade Complementos Estoque Outros Nome do …" at bounding box center [256, 123] width 346 height 164
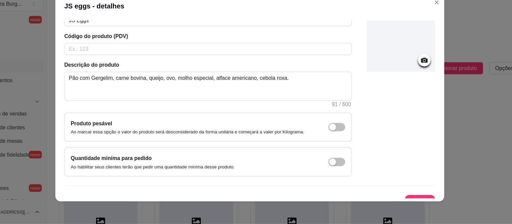
scroll to position [50, 0]
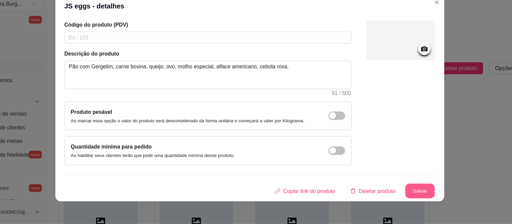
click at [402, 192] on button "Salvar" at bounding box center [407, 195] width 26 height 13
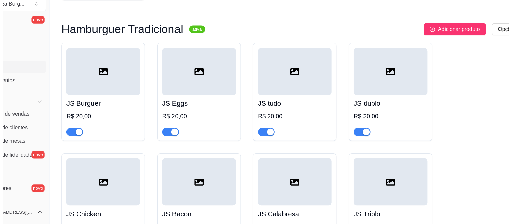
scroll to position [1539, 0]
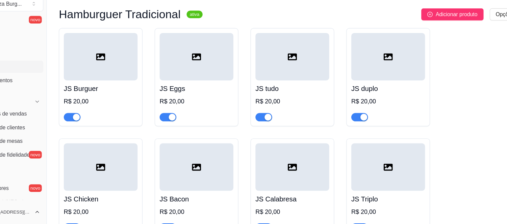
click at [288, 122] on div "JS tudo R$ 20,00" at bounding box center [293, 115] width 65 height 36
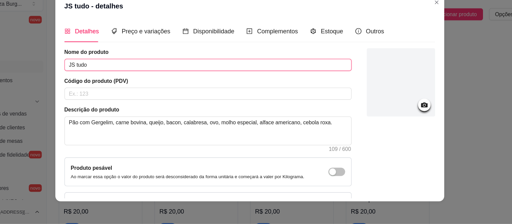
click at [100, 81] on input "JS tudo" at bounding box center [218, 82] width 255 height 11
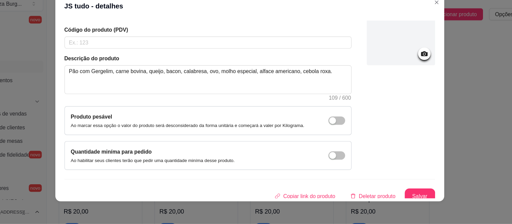
scroll to position [50, 0]
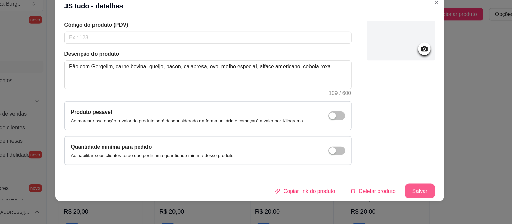
click at [403, 198] on button "Salvar" at bounding box center [407, 195] width 27 height 14
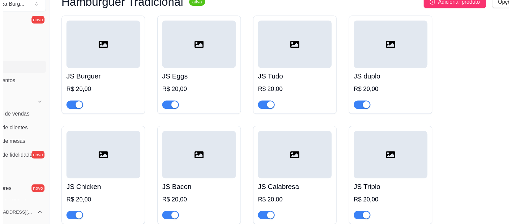
scroll to position [1553, 0]
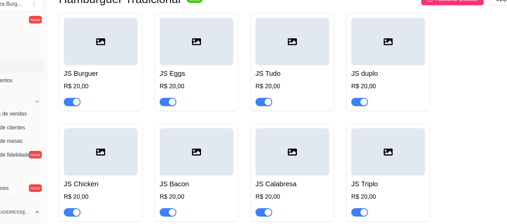
click at [367, 108] on div "JS duplo R$ 20,00" at bounding box center [378, 101] width 65 height 36
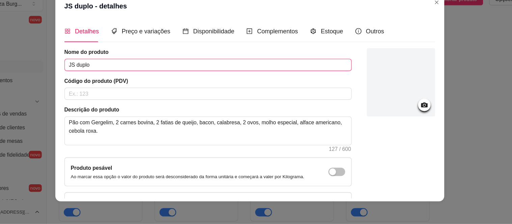
click at [101, 81] on input "JS duplo" at bounding box center [218, 82] width 255 height 11
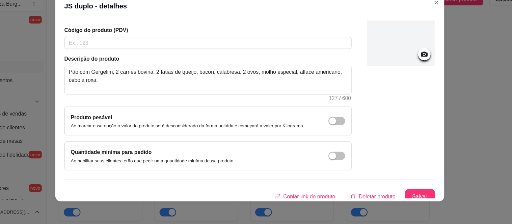
scroll to position [50, 0]
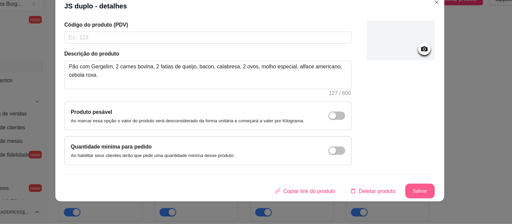
click at [402, 191] on button "Salvar" at bounding box center [407, 195] width 26 height 13
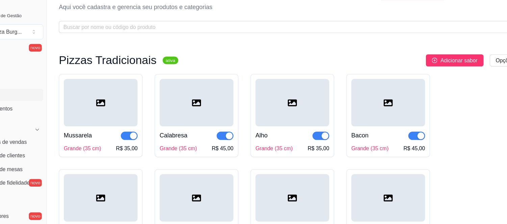
scroll to position [0, 0]
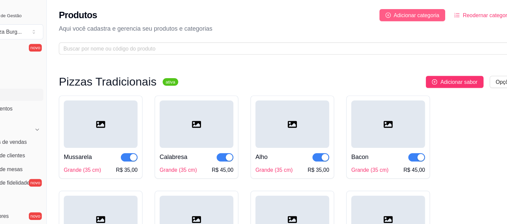
click at [401, 14] on span "Adicionar categoria" at bounding box center [404, 13] width 41 height 7
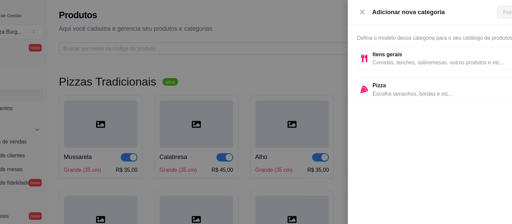
click at [381, 52] on span "Comidas, lanches, sobremesas, outros produtos e etc..." at bounding box center [429, 55] width 128 height 7
click at [461, 9] on span "Próximo" at bounding box center [489, 10] width 17 height 7
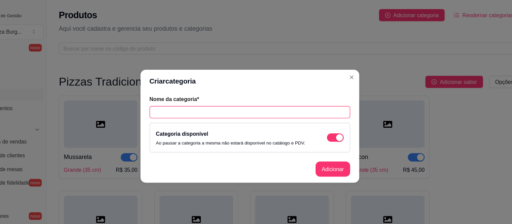
click at [179, 96] on input "text" at bounding box center [256, 100] width 178 height 11
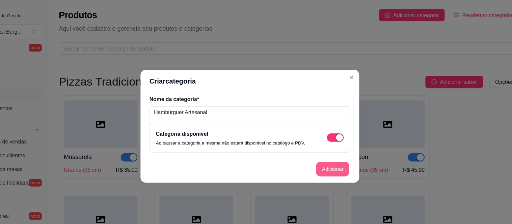
click at [332, 152] on button "Adicionar" at bounding box center [330, 150] width 30 height 13
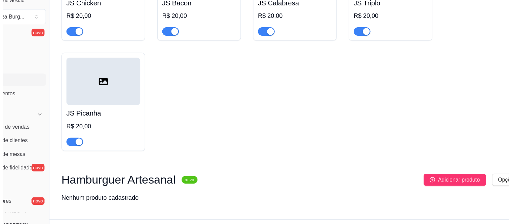
scroll to position [1741, 0]
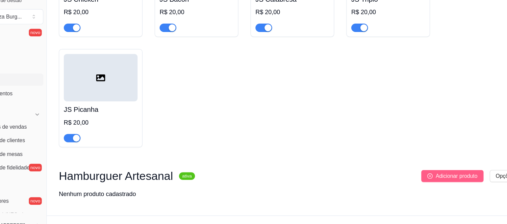
click at [438, 170] on span "Adicionar produto" at bounding box center [439, 169] width 37 height 7
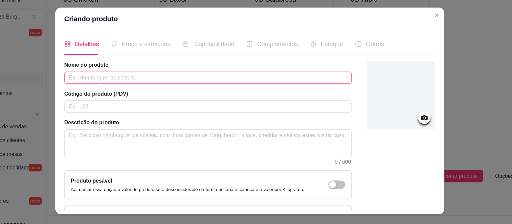
click at [113, 82] on input "text" at bounding box center [218, 82] width 255 height 11
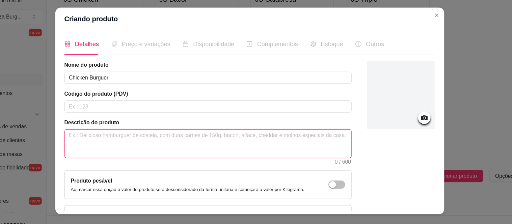
click at [111, 138] on textarea at bounding box center [219, 141] width 254 height 25
paste textarea "Pão com Gergelim, carne bovina, queijo, ovo, molho especial, alface americano, …"
click at [160, 135] on textarea "Pão com Gergelim, carne bovina, queijo, ovo, molho especial, alface americano, …" at bounding box center [219, 141] width 254 height 25
click at [210, 135] on textarea "Pão com Gergelim, 2 tiras de frango, queijo, ovo, molho especial, alface americ…" at bounding box center [219, 141] width 254 height 25
click at [271, 135] on textarea "Pão com [PERSON_NAME], 2 tiras de frango, maionese especial, alface americano, …" at bounding box center [219, 141] width 254 height 25
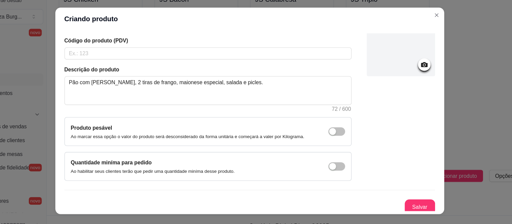
scroll to position [50, 0]
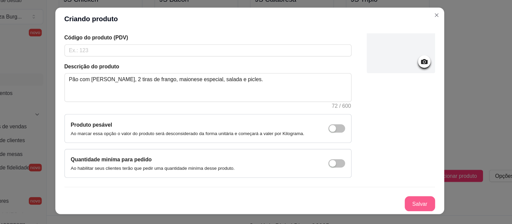
click at [394, 197] on button "Salvar" at bounding box center [407, 195] width 27 height 14
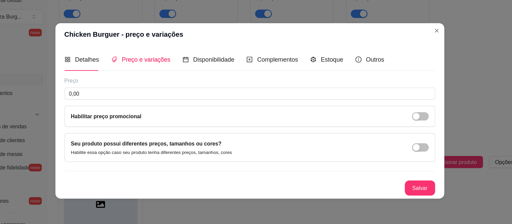
scroll to position [0, 0]
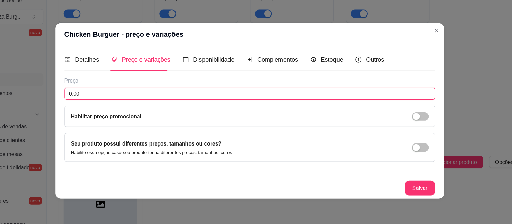
click at [106, 95] on input "0,00" at bounding box center [255, 96] width 329 height 11
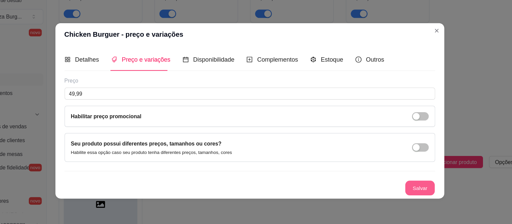
click at [401, 180] on button "Salvar" at bounding box center [407, 180] width 26 height 13
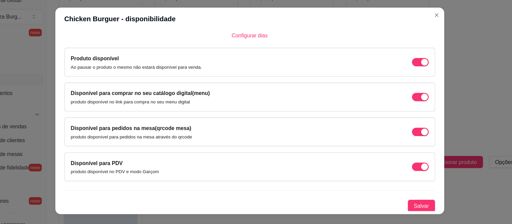
scroll to position [53, 0]
click at [402, 196] on span "Salvar" at bounding box center [409, 196] width 14 height 7
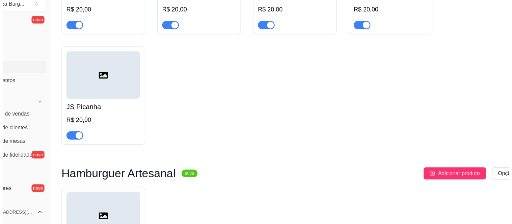
scroll to position [1749, 0]
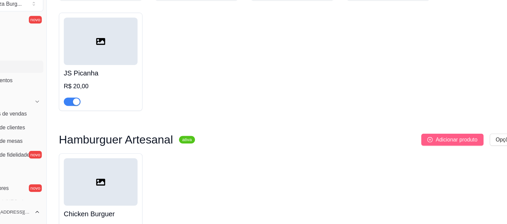
click at [432, 153] on span "Adicionar produto" at bounding box center [439, 148] width 37 height 7
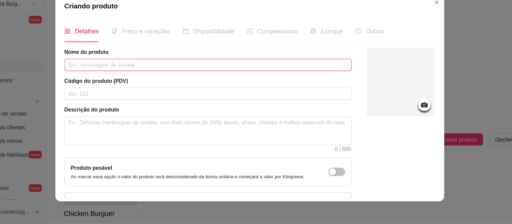
click at [116, 78] on input "text" at bounding box center [218, 82] width 255 height 11
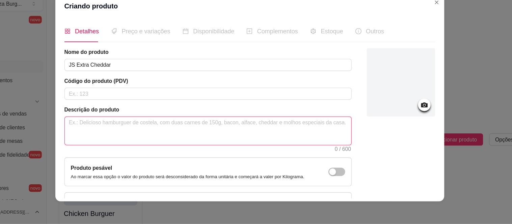
click at [99, 144] on textarea at bounding box center [219, 141] width 254 height 25
paste textarea "Pão com Gergelim, carne bovina, queijo, ovo, molho especial, alface americano, …"
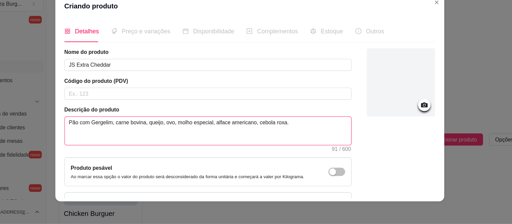
click at [130, 135] on textarea "Pão com Gergelim, carne bovina, queijo, ovo, molho especial, alface americano, …" at bounding box center [219, 141] width 254 height 25
click at [152, 135] on textarea "Pão de Brioche, carne bovina, queijo, ovo, molho especial, alface americano, ce…" at bounding box center [219, 141] width 254 height 25
click at [152, 135] on textarea "Pão de Brioche, blend 150g , queijo, ovo, molho especial, alface americano, ceb…" at bounding box center [219, 141] width 254 height 25
click at [193, 135] on textarea "Pão de Brioche, blend 150g, queijo, ovo, molho especial, alface americano, cebo…" at bounding box center [219, 141] width 254 height 25
click at [190, 135] on textarea "Pão de Brioche, blend 150g, maionese especial, alface americano, cebola roxa." at bounding box center [219, 141] width 254 height 25
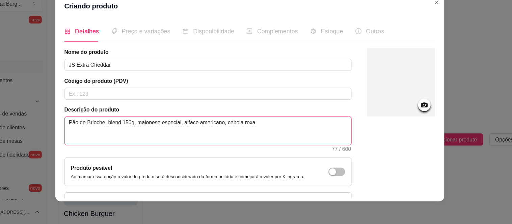
click at [190, 135] on textarea "Pão de Brioche, blend 150g, maionese especial, alface americano, cebola roxa." at bounding box center [219, 141] width 254 height 25
click at [293, 134] on textarea "Pão de Brioche, blend 150g, maionese especial, cheddar cremoso, alface american…" at bounding box center [219, 141] width 254 height 25
click at [291, 134] on textarea "Pão de Brioche, blend 150g, maionese especial, cheddar cremoso, alface american…" at bounding box center [219, 141] width 254 height 25
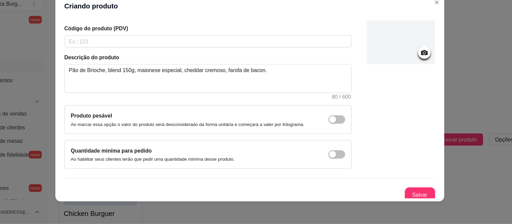
scroll to position [50, 0]
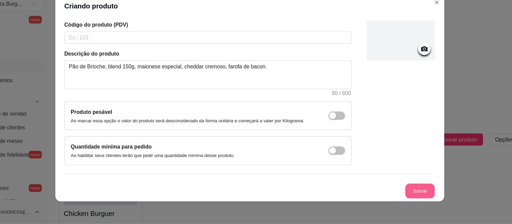
click at [396, 193] on button "Salvar" at bounding box center [407, 195] width 26 height 13
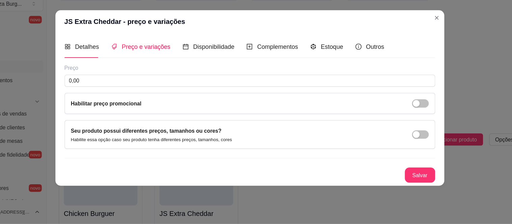
scroll to position [0, 0]
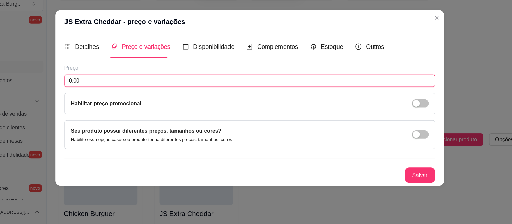
click at [173, 96] on input "0,00" at bounding box center [255, 96] width 329 height 11
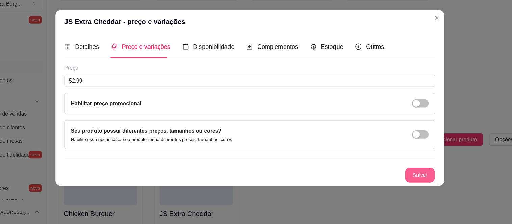
click at [398, 183] on button "Salvar" at bounding box center [407, 180] width 26 height 13
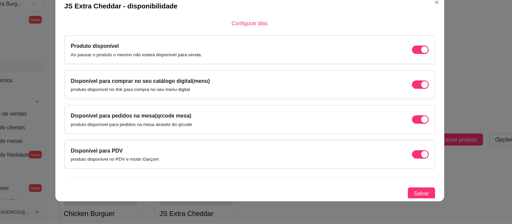
scroll to position [53, 0]
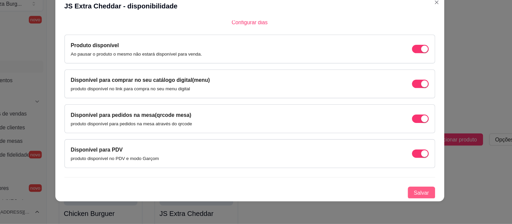
click at [403, 197] on span "Salvar" at bounding box center [409, 196] width 14 height 7
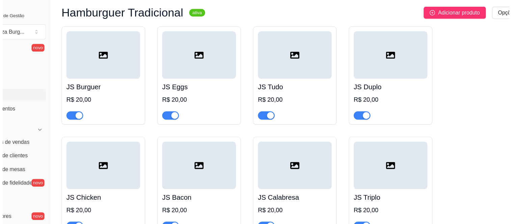
scroll to position [1553, 0]
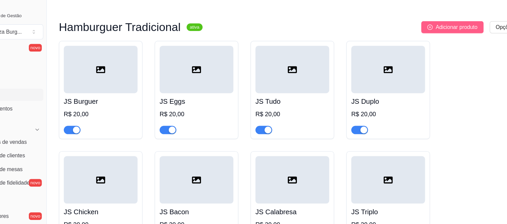
click at [431, 28] on span "Adicionar produto" at bounding box center [439, 24] width 37 height 7
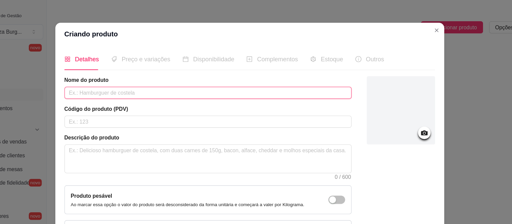
click at [173, 80] on input "text" at bounding box center [218, 82] width 255 height 11
click at [100, 80] on input "text" at bounding box center [218, 82] width 255 height 11
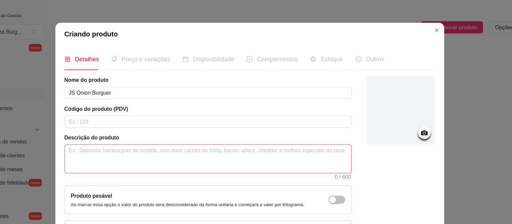
click at [113, 134] on textarea at bounding box center [219, 141] width 254 height 25
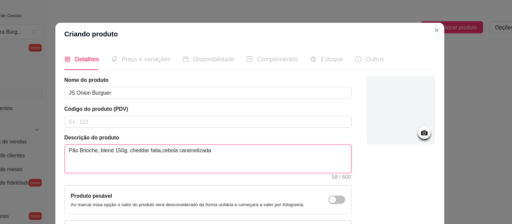
click at [175, 135] on textarea "Pão Brioche, blend 150g, cheddar fatia,cebola caramelizada" at bounding box center [219, 141] width 254 height 25
click at [218, 129] on textarea "Pão Brioche, blend 150g, cheddar fatia, cebola caramelizada" at bounding box center [219, 141] width 254 height 25
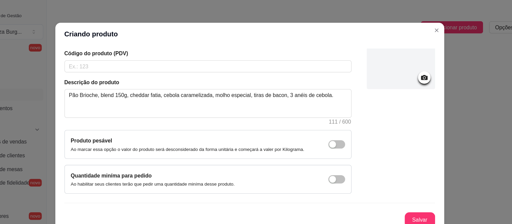
scroll to position [50, 0]
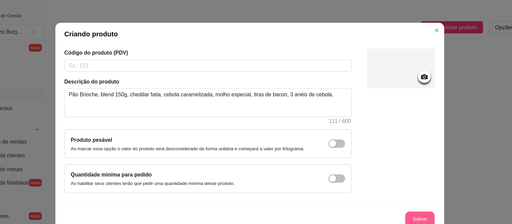
click at [402, 189] on button "Salvar" at bounding box center [407, 195] width 26 height 13
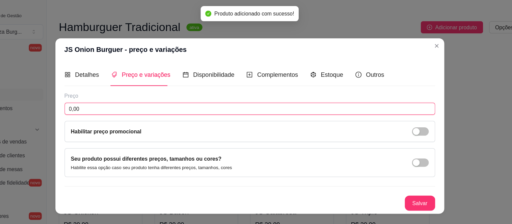
click at [148, 96] on input "0,00" at bounding box center [255, 96] width 329 height 11
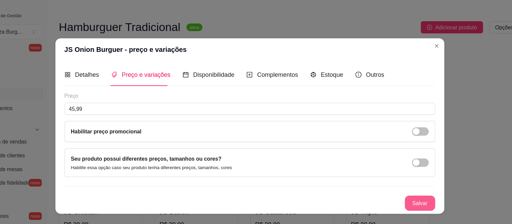
click at [414, 182] on button "Salvar" at bounding box center [407, 181] width 27 height 14
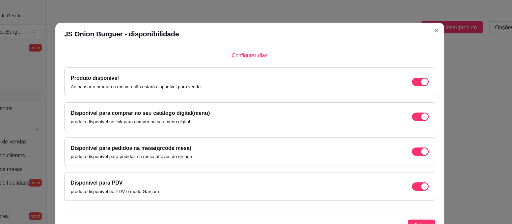
scroll to position [53, 0]
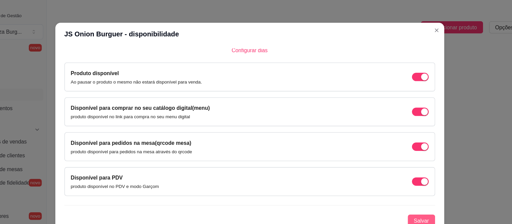
click at [403, 195] on span "Salvar" at bounding box center [409, 196] width 14 height 7
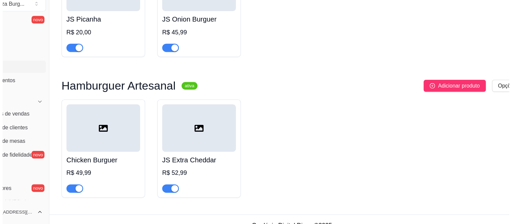
scroll to position [1821, 0]
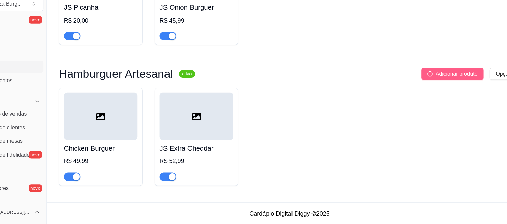
click at [434, 86] on button "Adicionar produto" at bounding box center [435, 90] width 55 height 11
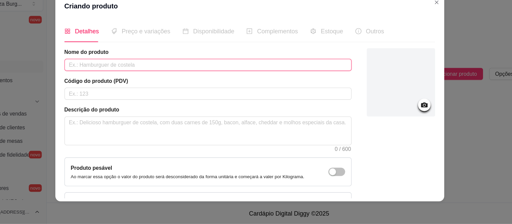
click at [125, 82] on input "text" at bounding box center [218, 82] width 255 height 11
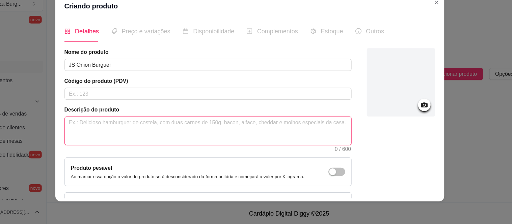
click at [122, 143] on textarea at bounding box center [219, 141] width 254 height 25
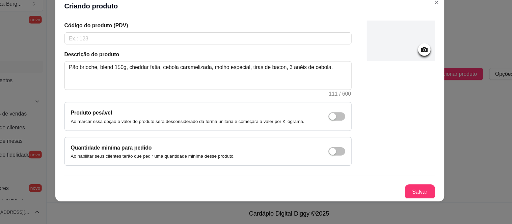
scroll to position [50, 0]
click at [397, 195] on button "Salvar" at bounding box center [407, 195] width 27 height 14
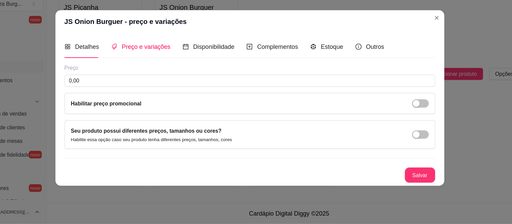
scroll to position [0, 0]
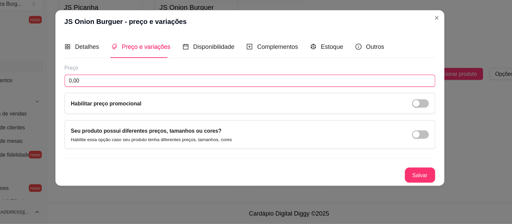
click at [129, 97] on input "0,00" at bounding box center [255, 96] width 329 height 11
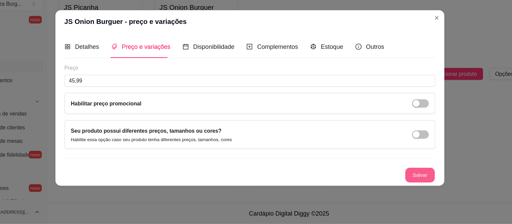
click at [399, 179] on button "Salvar" at bounding box center [407, 180] width 26 height 13
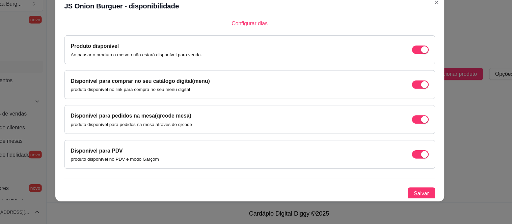
scroll to position [53, 0]
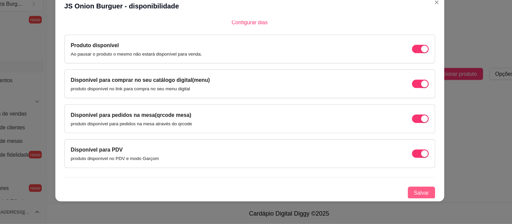
click at [404, 197] on span "Salvar" at bounding box center [409, 196] width 14 height 7
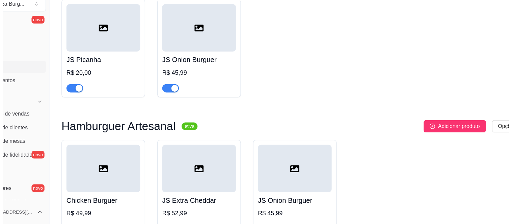
scroll to position [1821, 0]
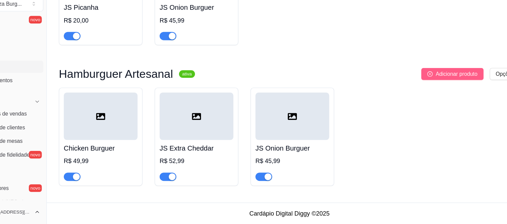
click at [423, 90] on span "Adicionar produto" at bounding box center [439, 90] width 37 height 7
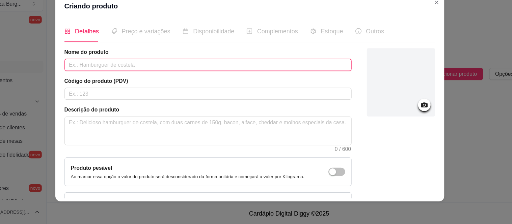
click at [99, 82] on input "text" at bounding box center [218, 82] width 255 height 11
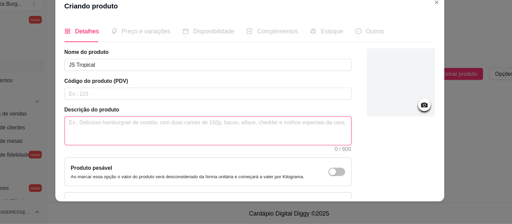
click at [108, 135] on textarea at bounding box center [219, 141] width 254 height 25
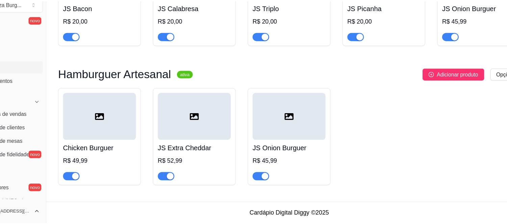
scroll to position [1451, 0]
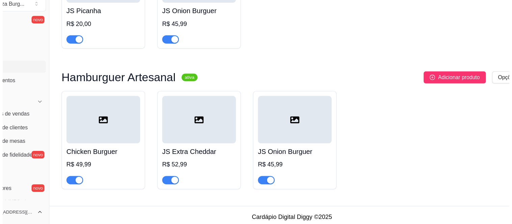
scroll to position [1821, 0]
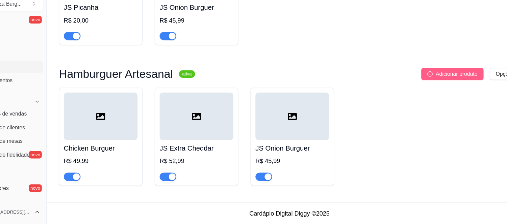
click at [437, 88] on span "Adicionar produto" at bounding box center [439, 90] width 37 height 7
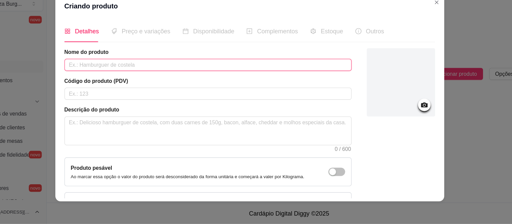
click at [154, 83] on input "text" at bounding box center [218, 82] width 255 height 11
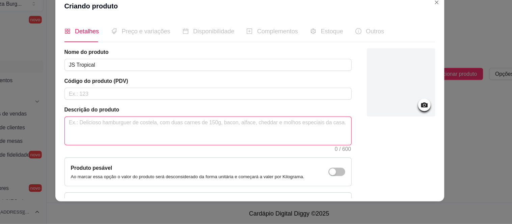
click at [131, 135] on textarea at bounding box center [219, 141] width 254 height 25
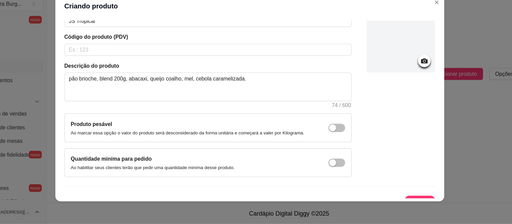
scroll to position [40, 0]
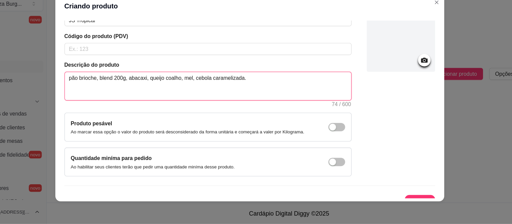
click at [95, 92] on textarea "pão brioche, blend 200g, abacaxi, queijo coalho, mel, cebola caramelizada." at bounding box center [219, 101] width 254 height 25
click at [141, 96] on textarea "Pão brioche, blend 200g, abacaxi, queijo coalho, mel, cebola caramelizada." at bounding box center [219, 101] width 254 height 25
click at [158, 111] on textarea "Pão brioche, blend 200 g, abacaxi, queijo coalho, mel, cebola caramelizada." at bounding box center [219, 101] width 254 height 25
click at [141, 94] on textarea "Pão brioche, blend 200 g, abacaxi, queijo coalho, mel, cebola caramelizada." at bounding box center [219, 101] width 254 height 25
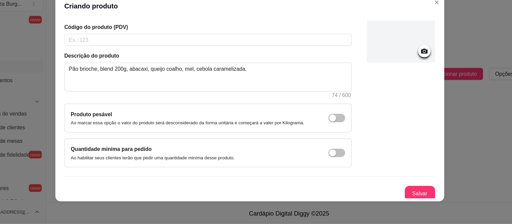
scroll to position [50, 0]
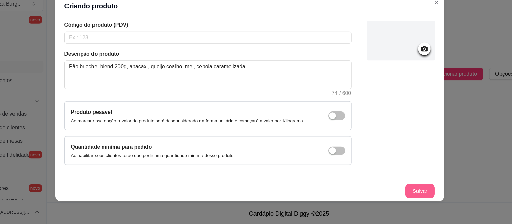
click at [396, 195] on button "Salvar" at bounding box center [407, 195] width 26 height 13
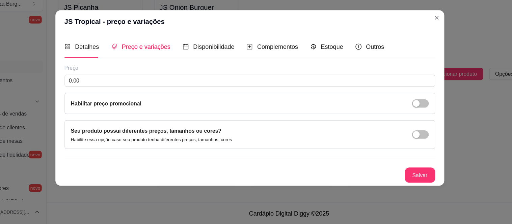
scroll to position [0, 0]
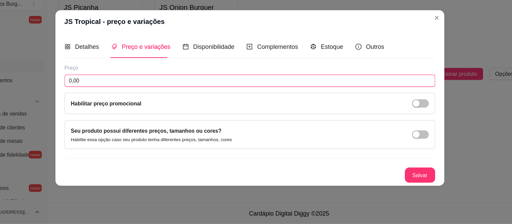
click at [173, 96] on input "0,00" at bounding box center [255, 96] width 329 height 11
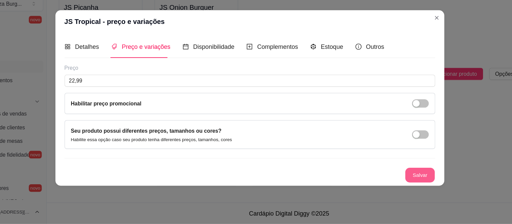
click at [406, 179] on button "Salvar" at bounding box center [407, 180] width 26 height 13
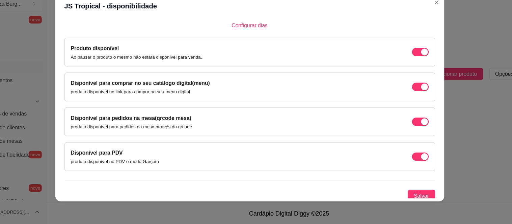
scroll to position [53, 0]
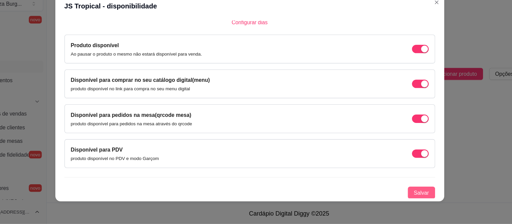
click at [403, 196] on span "Salvar" at bounding box center [409, 196] width 14 height 7
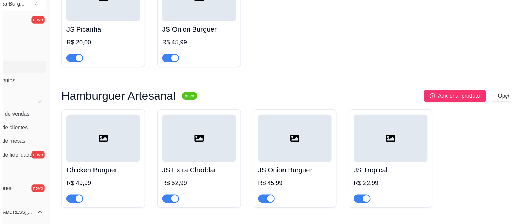
scroll to position [1821, 0]
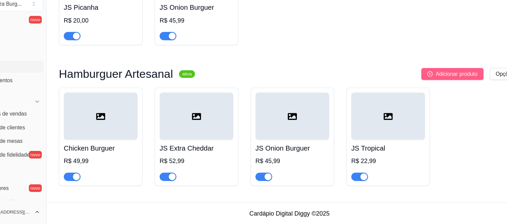
click at [446, 93] on span "Adicionar produto" at bounding box center [439, 90] width 37 height 7
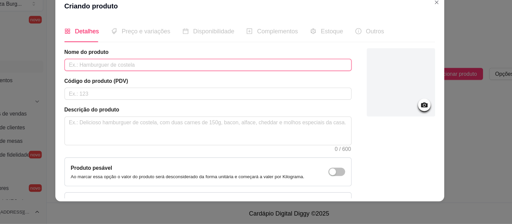
click at [168, 79] on input "text" at bounding box center [218, 82] width 255 height 11
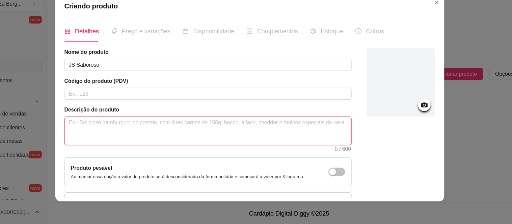
click at [94, 143] on textarea at bounding box center [219, 141] width 254 height 25
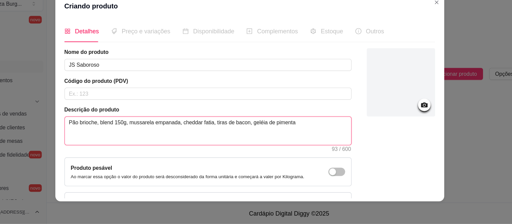
click at [262, 134] on textarea "Pão brioche, blend 150g, mussarela empanada, cheddar fatia, tiras de bacon, gel…" at bounding box center [219, 141] width 254 height 25
click at [294, 134] on textarea "Pão brioche, blend 150g, mussarela empanada, cheddar fatia, tiras de bacon, gel…" at bounding box center [219, 141] width 254 height 25
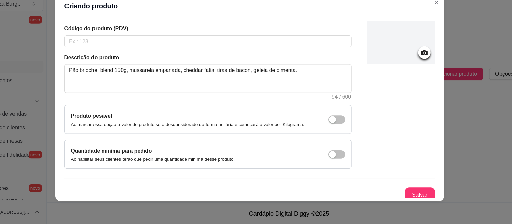
scroll to position [50, 0]
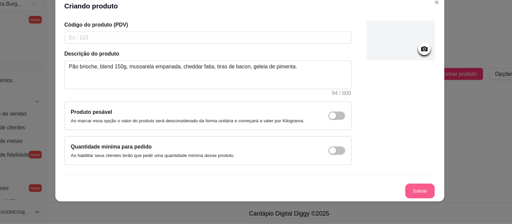
click at [396, 195] on button "Salvar" at bounding box center [407, 195] width 26 height 13
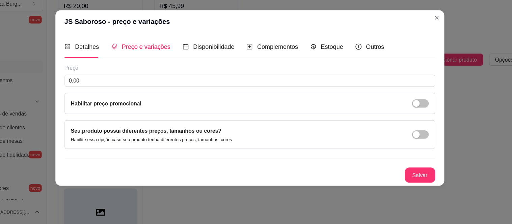
scroll to position [0, 0]
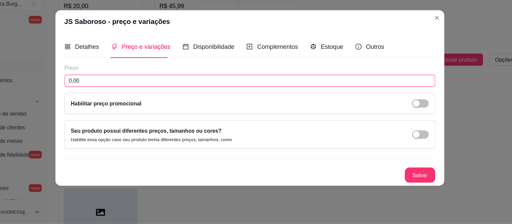
click at [137, 98] on input "0,00" at bounding box center [255, 96] width 329 height 11
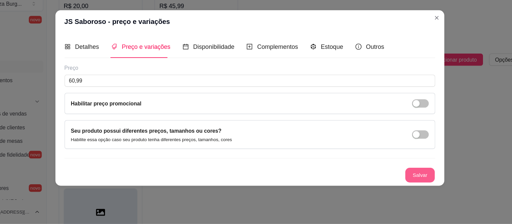
click at [403, 180] on button "Salvar" at bounding box center [407, 180] width 26 height 13
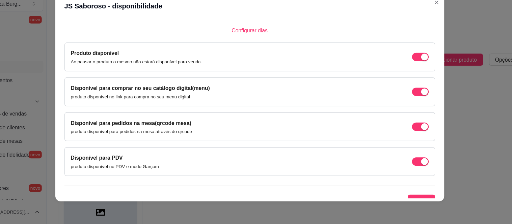
scroll to position [53, 0]
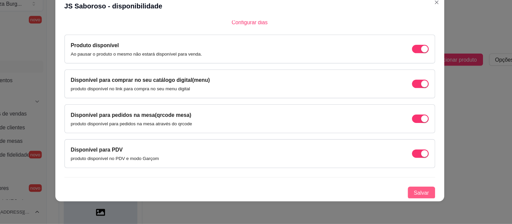
click at [402, 193] on span "Salvar" at bounding box center [409, 196] width 14 height 7
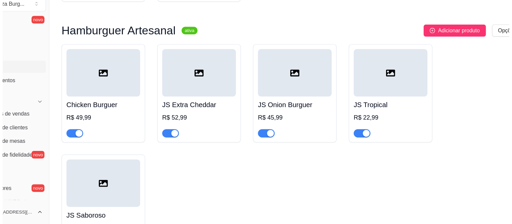
scroll to position [1831, 0]
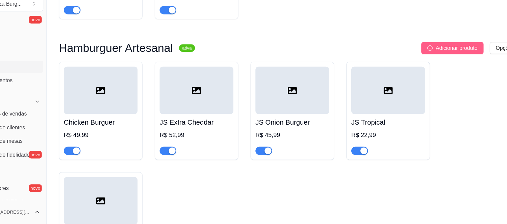
click at [444, 72] on span "Adicionar produto" at bounding box center [439, 67] width 37 height 7
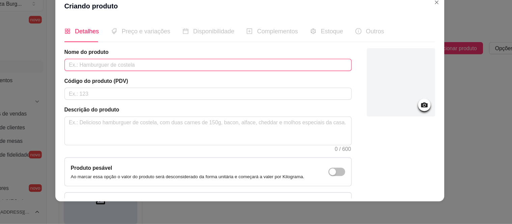
click at [259, 87] on input "text" at bounding box center [218, 82] width 255 height 11
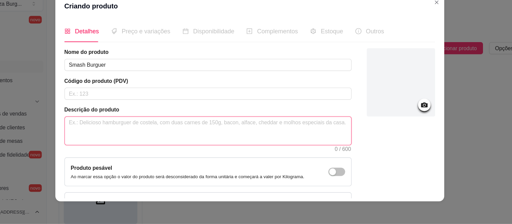
click at [185, 145] on textarea at bounding box center [219, 141] width 254 height 25
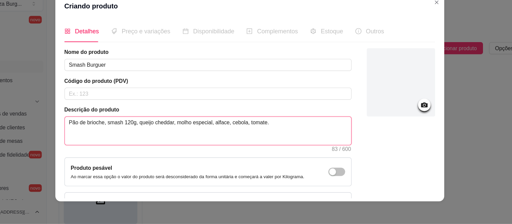
click at [95, 133] on textarea "Pão de brioche, smash 120g, queijo cheddar, molho especial, alface, cebola, tom…" at bounding box center [219, 141] width 254 height 25
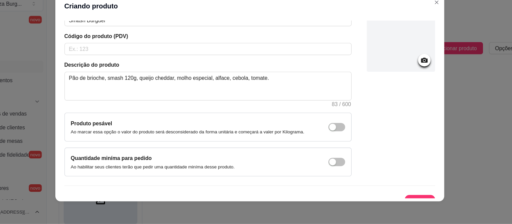
scroll to position [50, 0]
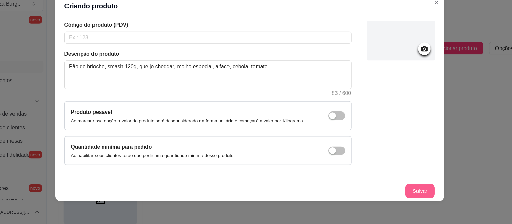
click at [400, 197] on button "Salvar" at bounding box center [407, 195] width 26 height 13
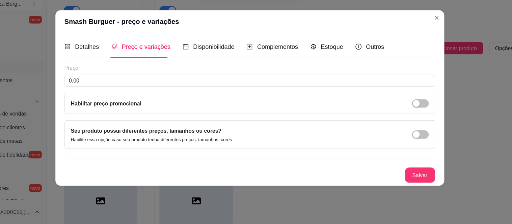
scroll to position [0, 0]
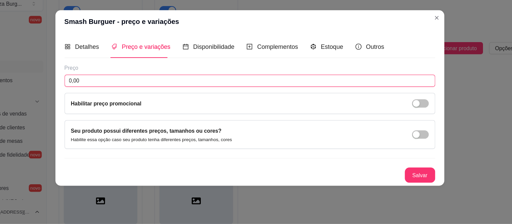
click at [246, 100] on input "0,00" at bounding box center [255, 96] width 329 height 11
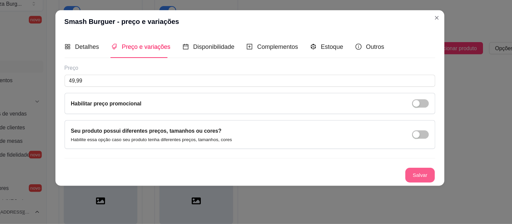
click at [401, 178] on button "Salvar" at bounding box center [407, 180] width 26 height 13
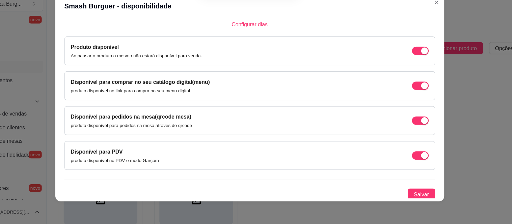
scroll to position [53, 0]
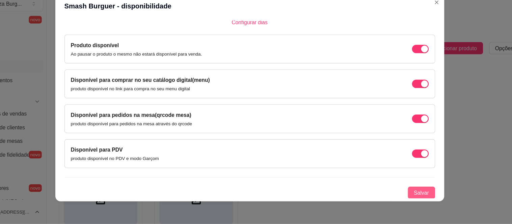
click at [403, 199] on span "Salvar" at bounding box center [409, 196] width 14 height 7
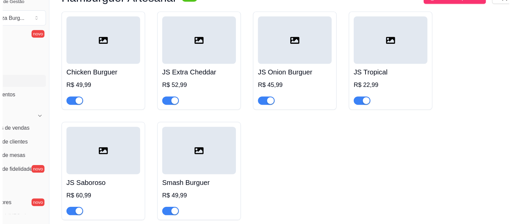
scroll to position [1887, 0]
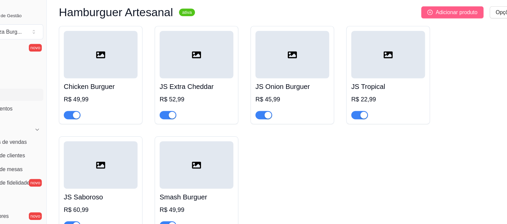
click at [456, 15] on span "Adicionar produto" at bounding box center [439, 10] width 37 height 7
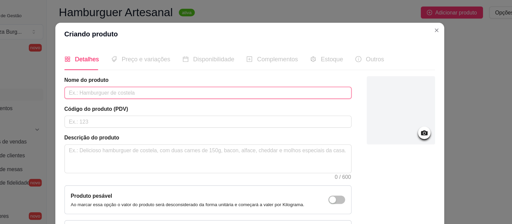
click at [117, 87] on input "text" at bounding box center [218, 82] width 255 height 11
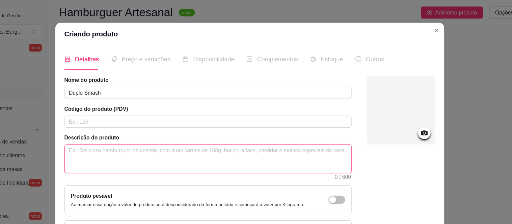
click at [124, 147] on textarea at bounding box center [219, 141] width 254 height 25
paste textarea "Pão de brioche, smash 120g, queijo cheddar, molho especial, alface, cebola, tom…"
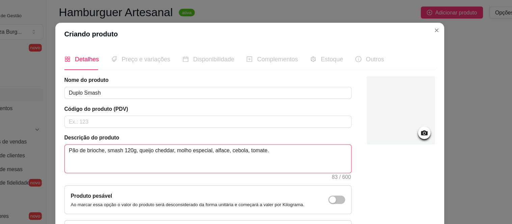
click at [126, 134] on textarea "Pão de brioche, smash 120g, queijo cheddar, molho especial, alface, cebola, tom…" at bounding box center [219, 141] width 254 height 25
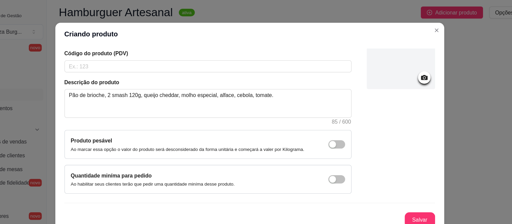
scroll to position [50, 0]
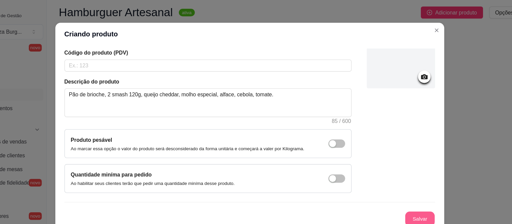
click at [403, 196] on button "Salvar" at bounding box center [407, 195] width 26 height 13
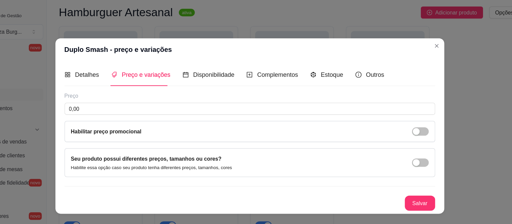
scroll to position [0, 0]
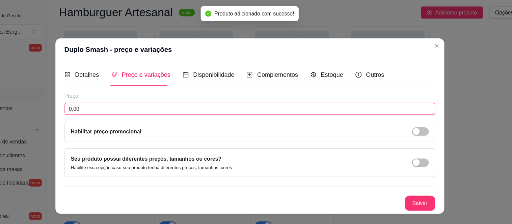
click at [225, 95] on input "0,00" at bounding box center [255, 96] width 329 height 11
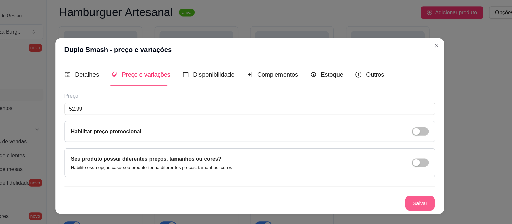
click at [398, 178] on button "Salvar" at bounding box center [407, 180] width 26 height 13
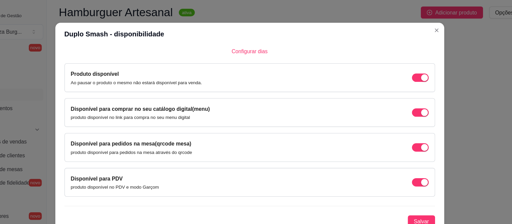
scroll to position [53, 0]
click at [403, 196] on span "Salvar" at bounding box center [409, 196] width 14 height 7
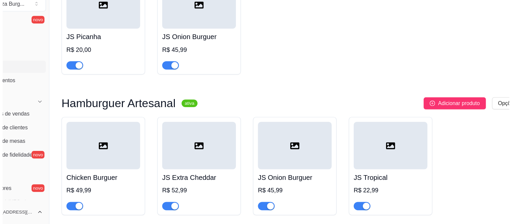
scroll to position [1767, 0]
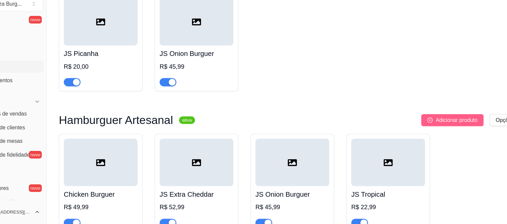
click at [440, 137] on button "Adicionar produto" at bounding box center [435, 132] width 55 height 11
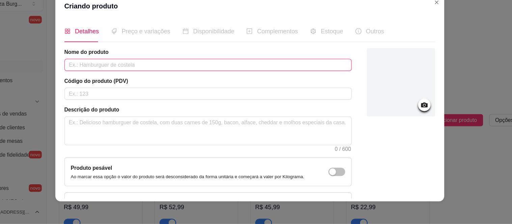
click at [172, 82] on input "text" at bounding box center [218, 82] width 255 height 11
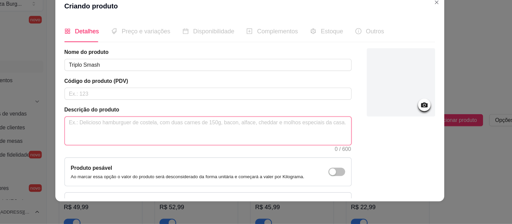
click at [128, 139] on textarea at bounding box center [219, 141] width 254 height 25
paste textarea "Pão de brioche, smash 120g, queijo cheddar, molho especial, alface, cebola, tom…"
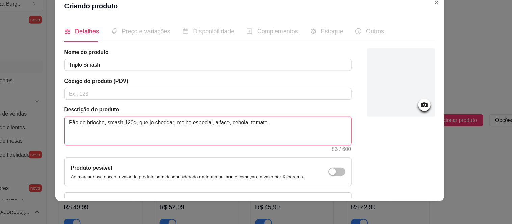
click at [126, 134] on textarea "Pão de brioche, smash 120g, queijo cheddar, molho especial, alface, cebola, tom…" at bounding box center [219, 141] width 254 height 25
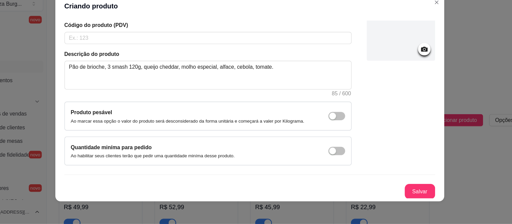
scroll to position [50, 0]
click at [405, 194] on button "Salvar" at bounding box center [407, 195] width 26 height 13
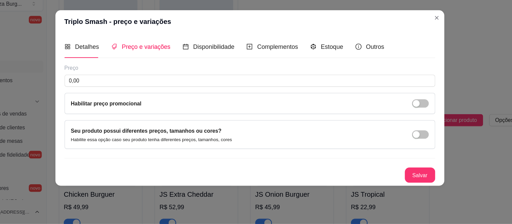
scroll to position [0, 0]
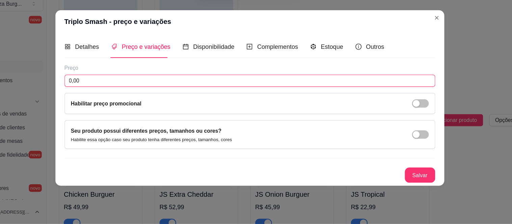
click at [241, 98] on input "0,00" at bounding box center [255, 96] width 329 height 11
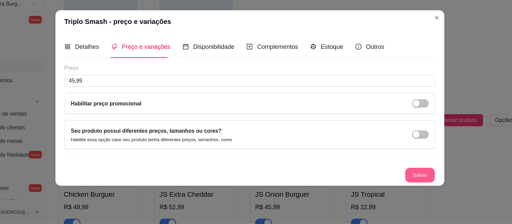
click at [401, 179] on button "Salvar" at bounding box center [407, 180] width 26 height 13
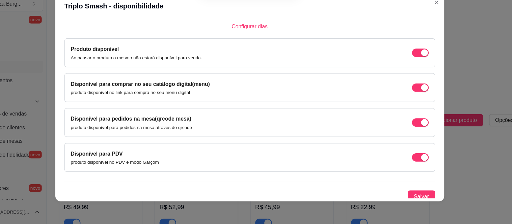
scroll to position [53, 0]
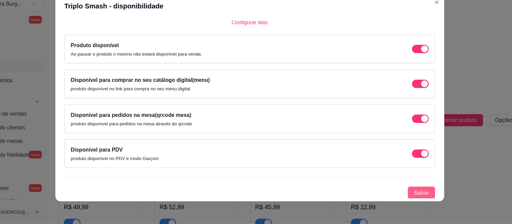
click at [402, 197] on span "Salvar" at bounding box center [409, 196] width 14 height 7
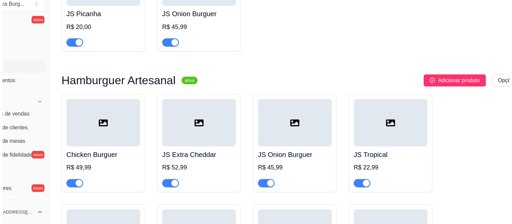
scroll to position [1782, 0]
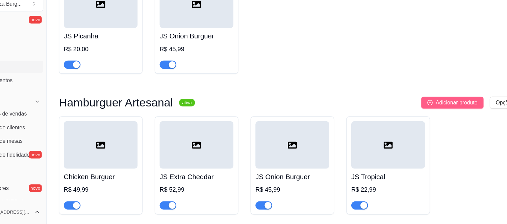
click at [447, 120] on span "Adicionar produto" at bounding box center [439, 116] width 37 height 7
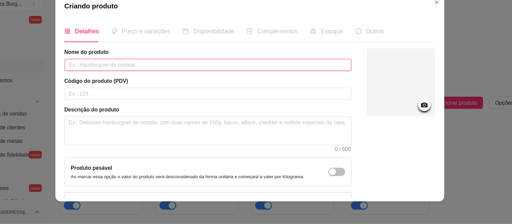
click at [252, 84] on input "text" at bounding box center [218, 82] width 255 height 11
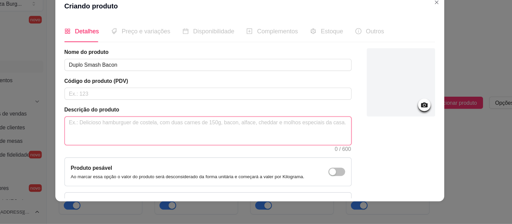
click at [178, 137] on textarea at bounding box center [219, 141] width 254 height 25
paste textarea "Pão de brioche, smash 120g, queijo cheddar, molho especial, alface, cebola, tom…"
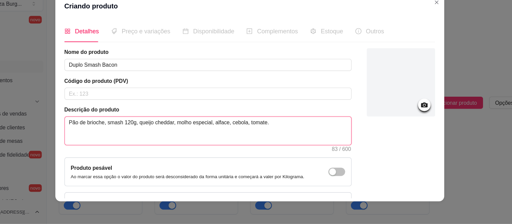
click at [126, 135] on textarea "Pão de brioche, smash 120g, queijo cheddar, molho especial, alface, cebola, tom…" at bounding box center [219, 141] width 254 height 25
click at [269, 136] on textarea "Pão de brioche, 2 smash 120g, queijo cheddar, molho especial, alface, cebola, t…" at bounding box center [219, 141] width 254 height 25
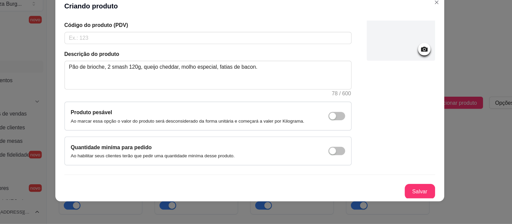
scroll to position [50, 0]
click at [395, 195] on button "Salvar" at bounding box center [407, 195] width 27 height 14
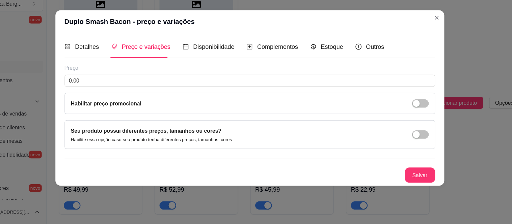
scroll to position [0, 0]
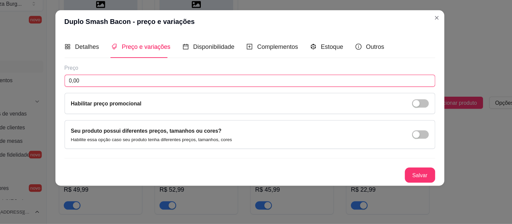
click at [129, 95] on input "0,00" at bounding box center [255, 96] width 329 height 11
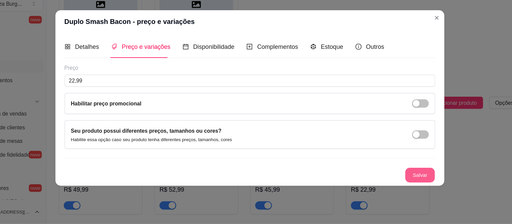
click at [402, 178] on button "Salvar" at bounding box center [407, 180] width 26 height 13
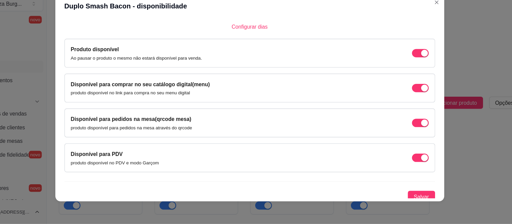
scroll to position [53, 0]
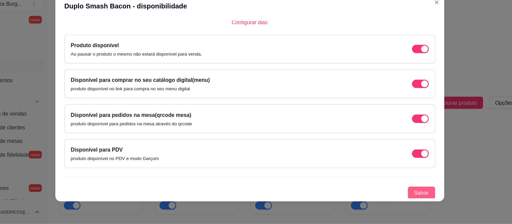
click at [402, 195] on span "Salvar" at bounding box center [409, 196] width 14 height 7
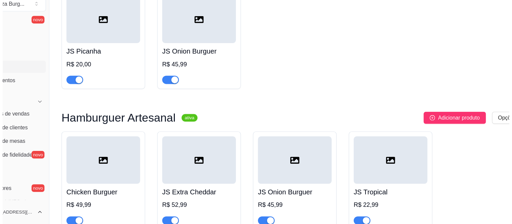
scroll to position [1793, 0]
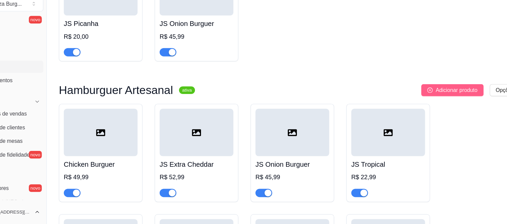
click at [437, 109] on span "Adicionar produto" at bounding box center [439, 105] width 37 height 7
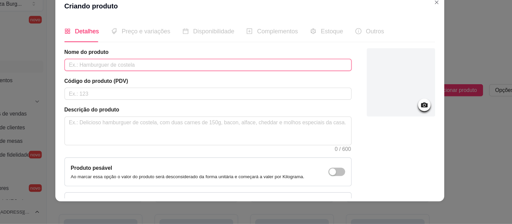
click at [175, 82] on input "text" at bounding box center [218, 82] width 255 height 11
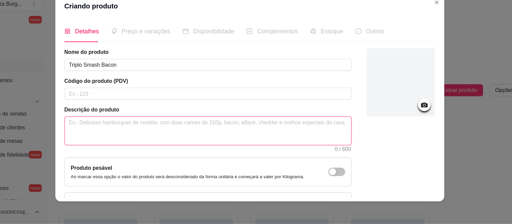
click at [130, 142] on textarea at bounding box center [219, 141] width 254 height 25
paste textarea "Pão de brioche, smash 120g, queijo cheddar, molho especial, alface, cebola, tom…"
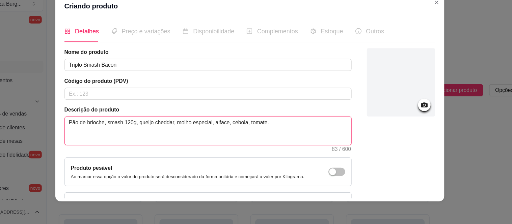
click at [126, 136] on textarea "Pão de brioche, smash 120g, queijo cheddar, molho especial, alface, cebola, tom…" at bounding box center [219, 141] width 254 height 25
click at [269, 134] on textarea "Pão de brioche, 3 smash 120g, queijo cheddar, molho especial, alface, cebola, t…" at bounding box center [219, 141] width 254 height 25
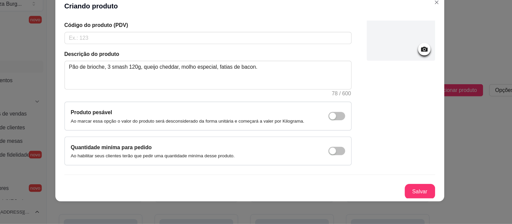
scroll to position [50, 0]
click at [405, 197] on button "Salvar" at bounding box center [407, 195] width 26 height 13
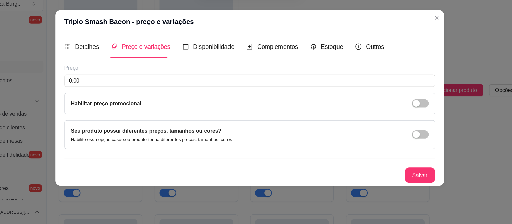
scroll to position [0, 0]
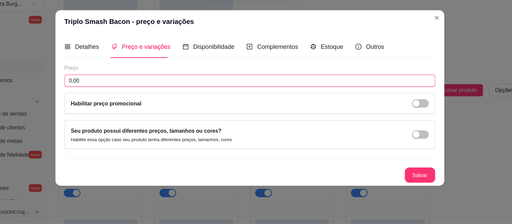
click at [221, 95] on input "0,00" at bounding box center [255, 96] width 329 height 11
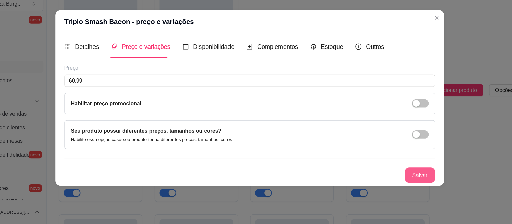
click at [405, 178] on button "Salvar" at bounding box center [407, 181] width 27 height 14
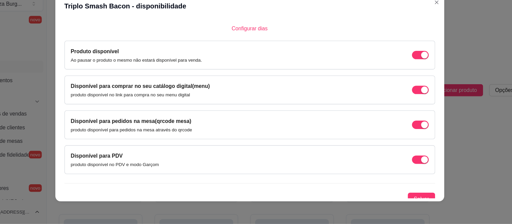
scroll to position [53, 0]
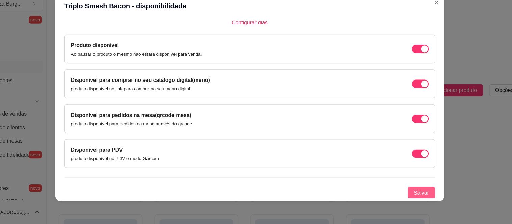
click at [404, 197] on span "Salvar" at bounding box center [409, 196] width 14 height 7
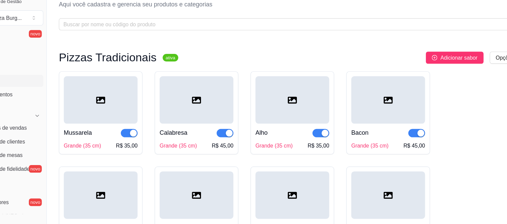
scroll to position [0, 0]
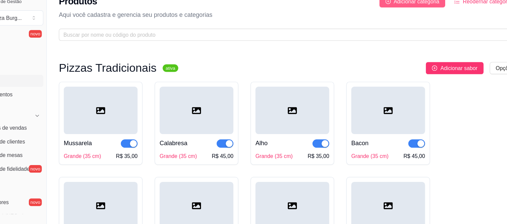
click at [405, 15] on span "Adicionar categoria" at bounding box center [404, 13] width 41 height 7
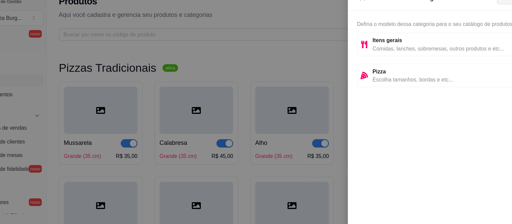
click at [404, 53] on span "Comidas, lanches, sobremesas, outros produtos e etc..." at bounding box center [429, 55] width 128 height 7
click at [461, 15] on button "Próximo" at bounding box center [490, 10] width 28 height 11
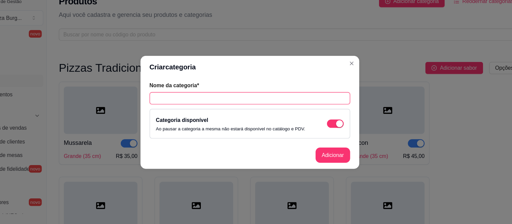
click at [248, 99] on input "text" at bounding box center [256, 100] width 178 height 11
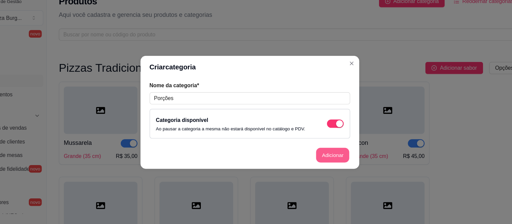
click at [325, 147] on button "Adicionar" at bounding box center [330, 150] width 30 height 13
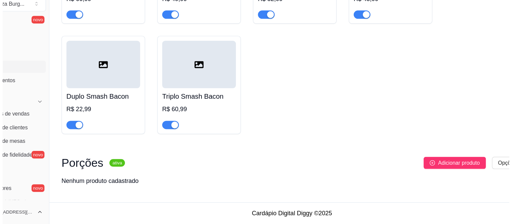
scroll to position [2064, 0]
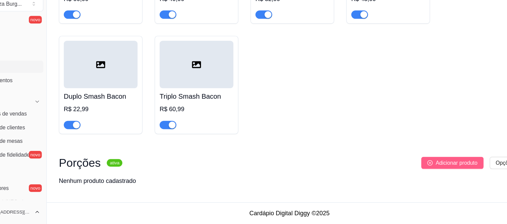
click at [445, 170] on span "Adicionar produto" at bounding box center [439, 169] width 37 height 7
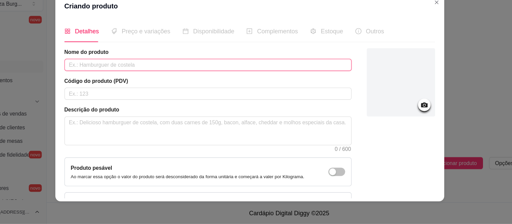
click at [289, 81] on input "text" at bounding box center [218, 82] width 255 height 11
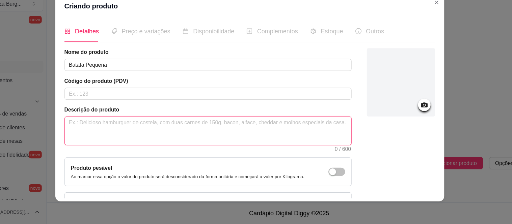
click at [189, 141] on textarea at bounding box center [219, 141] width 254 height 25
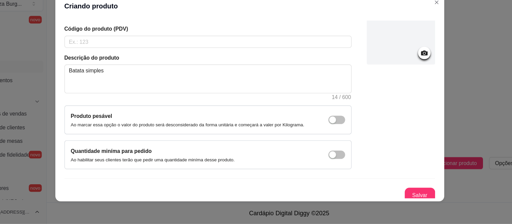
scroll to position [50, 0]
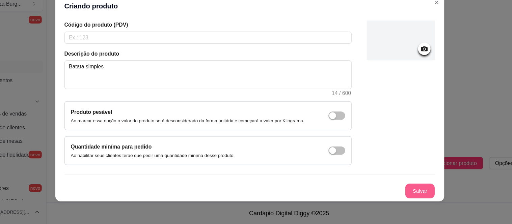
click at [400, 196] on button "Salvar" at bounding box center [407, 195] width 26 height 13
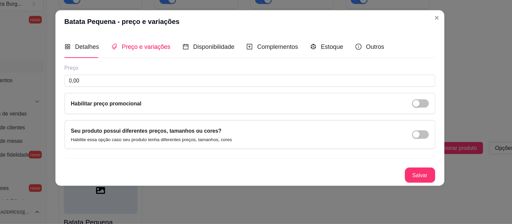
scroll to position [0, 0]
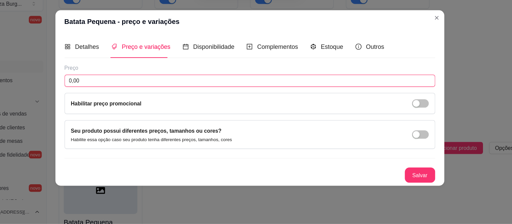
click at [263, 99] on input "0,00" at bounding box center [255, 96] width 329 height 11
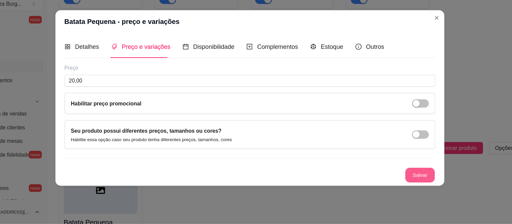
click at [406, 177] on button "Salvar" at bounding box center [407, 180] width 26 height 13
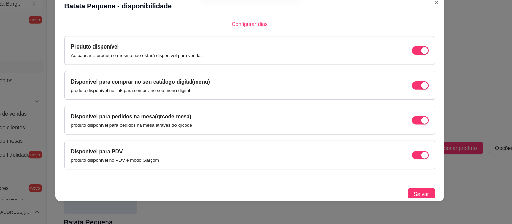
scroll to position [53, 0]
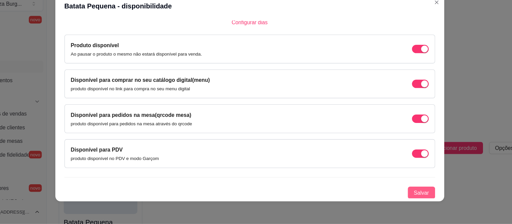
click at [406, 197] on span "Salvar" at bounding box center [409, 196] width 14 height 7
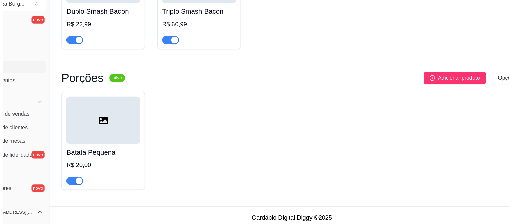
scroll to position [2141, 0]
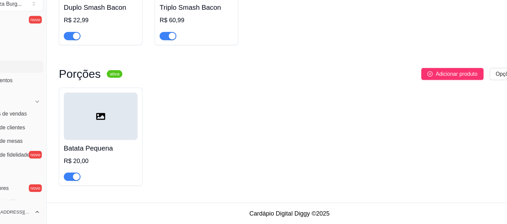
click at [437, 92] on span "Adicionar produto" at bounding box center [439, 90] width 37 height 7
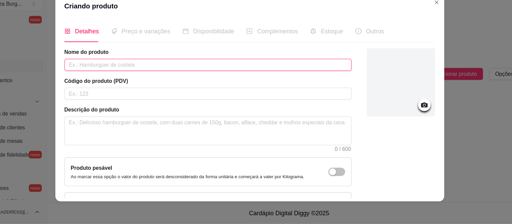
click at [161, 79] on input "text" at bounding box center [218, 82] width 255 height 11
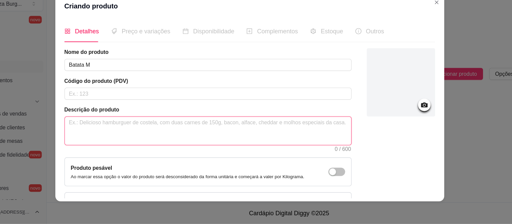
click at [158, 137] on textarea at bounding box center [219, 141] width 254 height 25
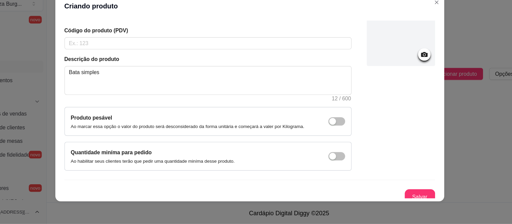
scroll to position [50, 0]
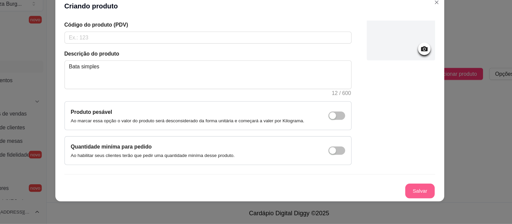
click at [404, 197] on button "Salvar" at bounding box center [407, 195] width 26 height 13
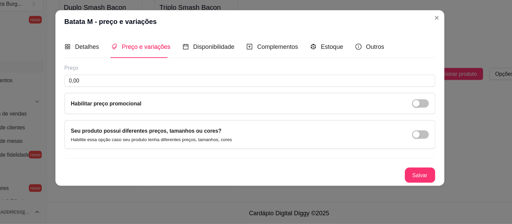
scroll to position [0, 0]
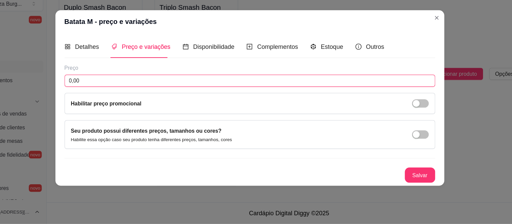
click at [201, 99] on input "0,00" at bounding box center [255, 96] width 329 height 11
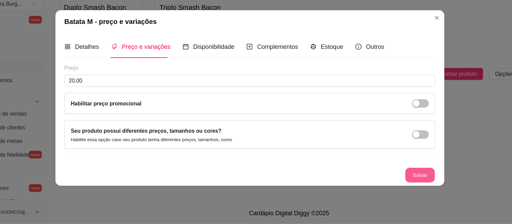
click at [408, 181] on button "Salvar" at bounding box center [407, 180] width 26 height 13
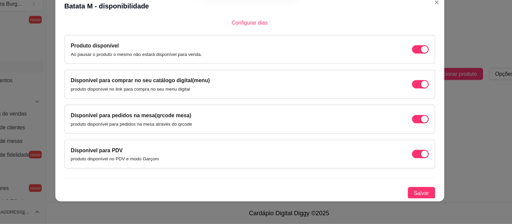
scroll to position [53, 0]
click at [406, 198] on span "Salvar" at bounding box center [409, 196] width 14 height 7
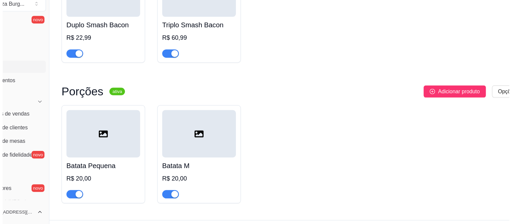
scroll to position [2144, 0]
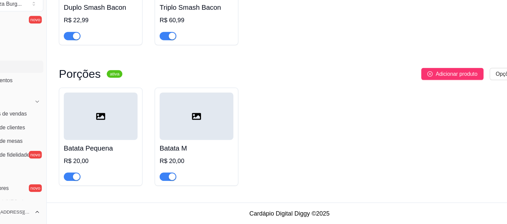
click at [415, 178] on div "Batata Pequena R$ 20,00 Batata M R$ 20,00" at bounding box center [290, 146] width 409 height 87
click at [117, 175] on div at bounding box center [123, 179] width 65 height 14
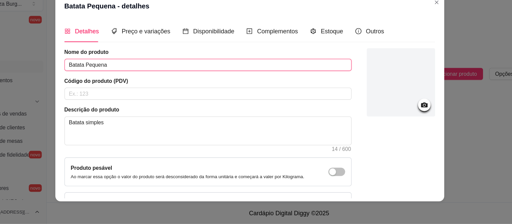
click at [130, 84] on input "Batata Pequena" at bounding box center [218, 82] width 255 height 11
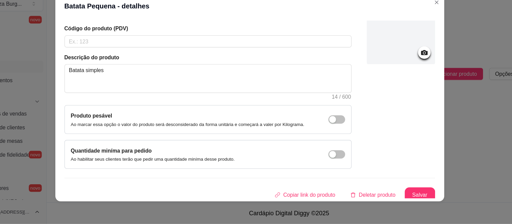
scroll to position [50, 0]
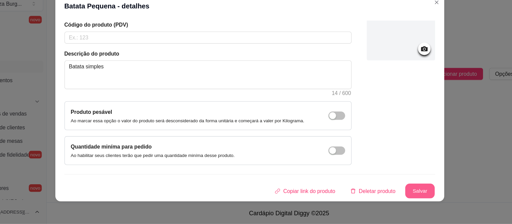
click at [402, 195] on button "Salvar" at bounding box center [407, 195] width 26 height 13
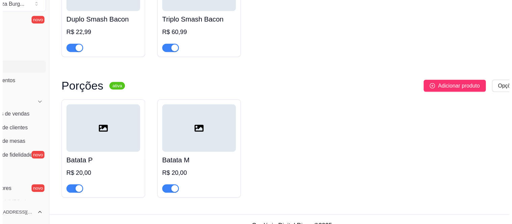
scroll to position [2144, 0]
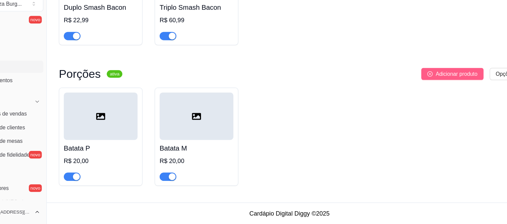
click at [431, 91] on span "Adicionar produto" at bounding box center [439, 90] width 37 height 7
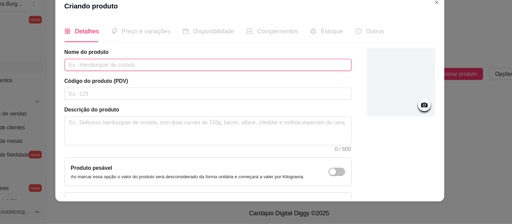
click at [129, 79] on input "text" at bounding box center [218, 82] width 255 height 11
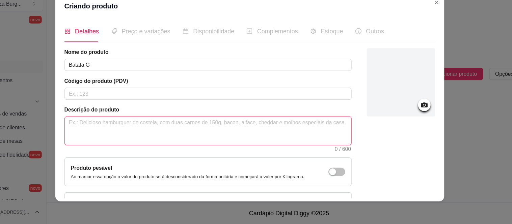
click at [134, 141] on textarea at bounding box center [219, 141] width 254 height 25
click at [116, 134] on textarea "Batata comcheddar e bacon" at bounding box center [219, 141] width 254 height 25
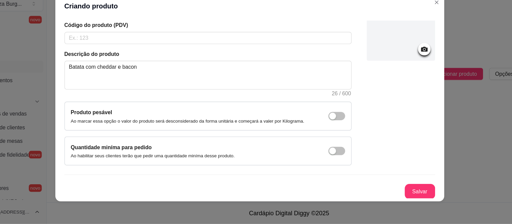
scroll to position [50, 0]
click at [400, 194] on button "Salvar" at bounding box center [407, 195] width 26 height 13
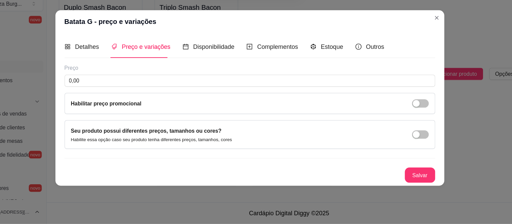
scroll to position [0, 0]
click at [409, 181] on button "Salvar" at bounding box center [407, 180] width 26 height 13
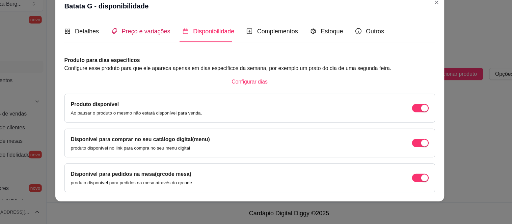
click at [173, 51] on span "Preço e variações" at bounding box center [163, 53] width 43 height 6
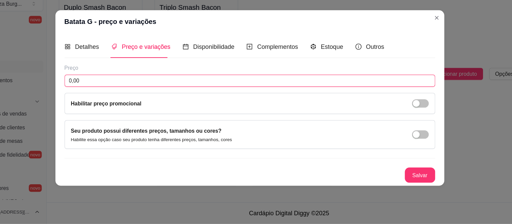
click at [123, 93] on input "0,00" at bounding box center [255, 96] width 329 height 11
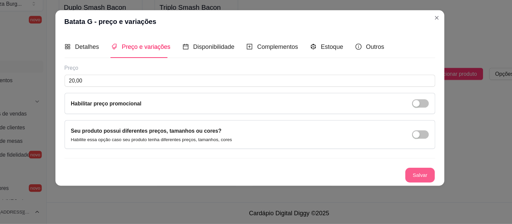
click at [400, 185] on button "Salvar" at bounding box center [407, 180] width 26 height 13
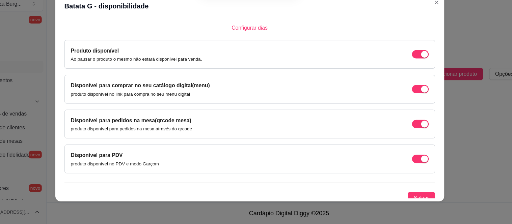
scroll to position [53, 0]
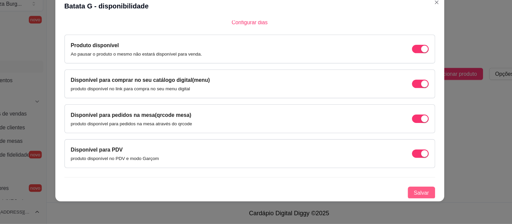
click at [397, 196] on button "Salvar" at bounding box center [409, 196] width 24 height 11
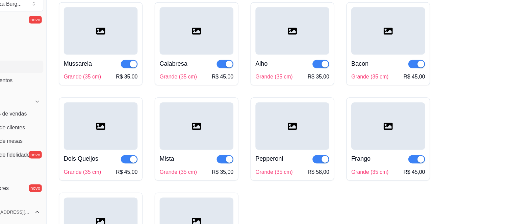
scroll to position [0, 0]
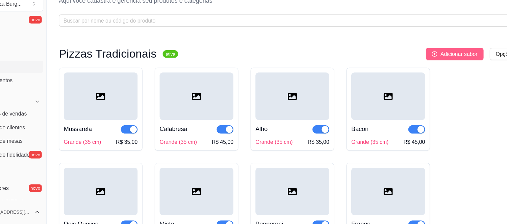
click at [443, 70] on span "Adicionar sabor" at bounding box center [441, 72] width 33 height 7
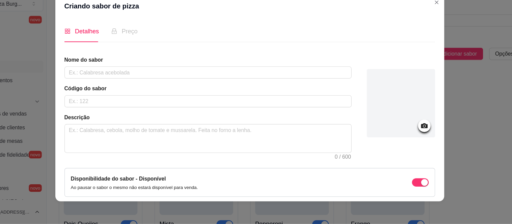
click at [126, 76] on article "Nome do sabor" at bounding box center [218, 78] width 255 height 7
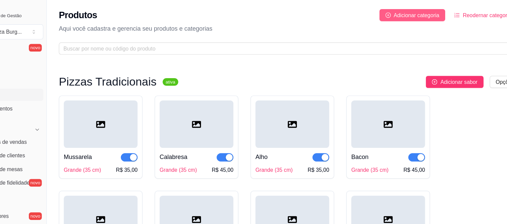
click at [405, 14] on span "Adicionar categoria" at bounding box center [404, 13] width 41 height 7
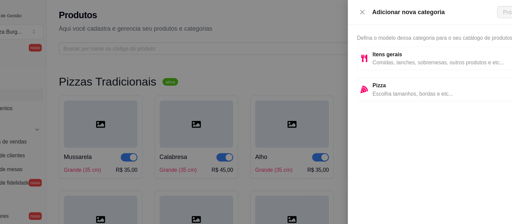
click at [416, 56] on span "Comidas, lanches, sobremesas, outros produtos e etc..." at bounding box center [429, 55] width 128 height 7
click at [415, 53] on span "Comidas, lanches, sobremesas, outros produtos e etc..." at bounding box center [429, 55] width 128 height 7
click at [395, 56] on span "Comidas, lanches, sobremesas, outros produtos e etc..." at bounding box center [429, 55] width 128 height 7
click at [461, 11] on button "Próximo" at bounding box center [490, 10] width 28 height 11
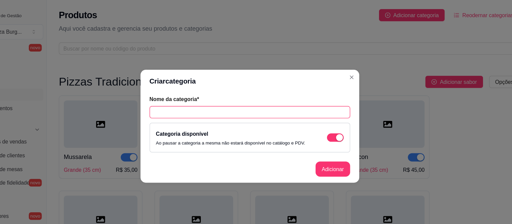
click at [288, 101] on input "text" at bounding box center [256, 100] width 178 height 11
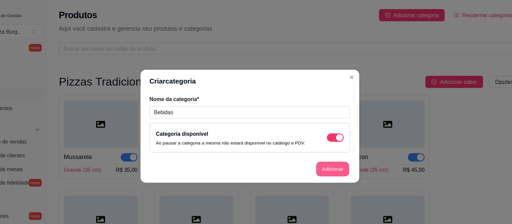
click at [326, 152] on button "Adicionar" at bounding box center [330, 150] width 30 height 13
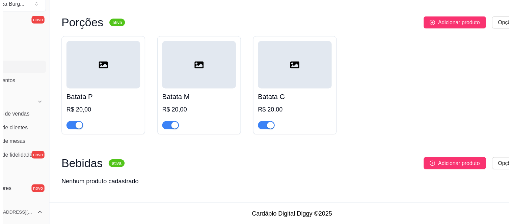
scroll to position [2190, 0]
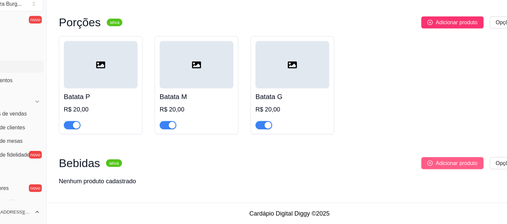
click at [440, 172] on span "Adicionar produto" at bounding box center [439, 169] width 37 height 7
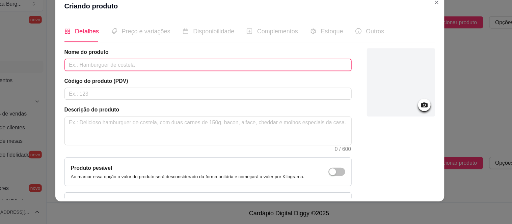
click at [109, 83] on input "text" at bounding box center [218, 82] width 255 height 11
click at [103, 82] on input "Coca- cola" at bounding box center [218, 82] width 255 height 11
click at [140, 80] on input "Coca - cola" at bounding box center [218, 82] width 255 height 11
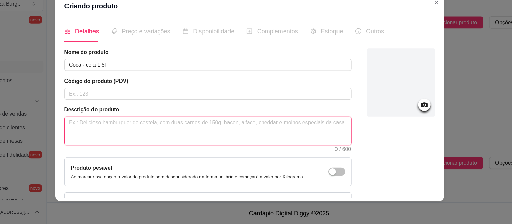
click at [129, 139] on textarea at bounding box center [219, 141] width 254 height 25
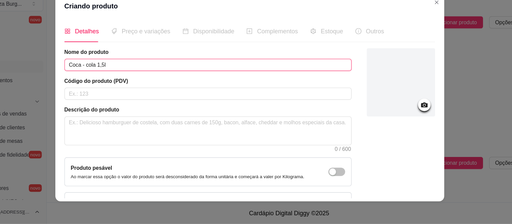
click at [135, 80] on input "Coca - cola 1,5l" at bounding box center [218, 82] width 255 height 11
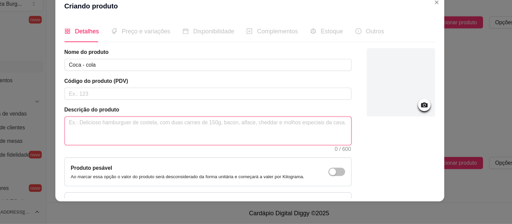
click at [106, 131] on textarea at bounding box center [219, 141] width 254 height 25
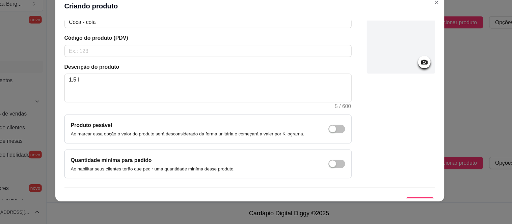
scroll to position [50, 0]
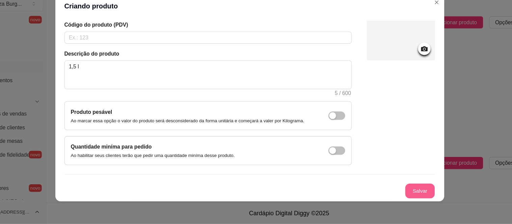
click at [404, 193] on button "Salvar" at bounding box center [407, 195] width 26 height 13
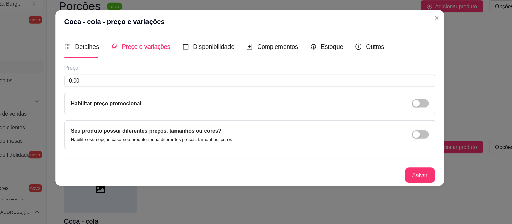
scroll to position [0, 0]
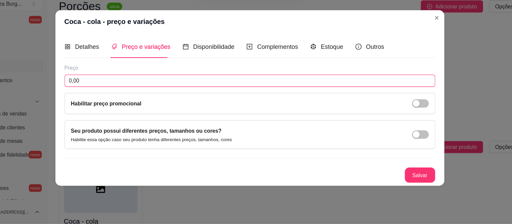
click at [114, 96] on input "0,00" at bounding box center [255, 96] width 329 height 11
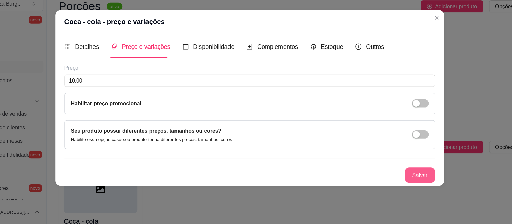
click at [414, 177] on button "Salvar" at bounding box center [407, 181] width 27 height 14
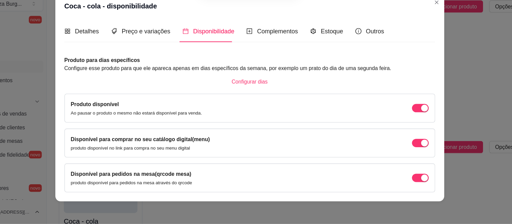
click at [418, 199] on div "Detalhes Preço e variações Disponibilidade Complementos Estoque Outros Nome do …" at bounding box center [256, 123] width 346 height 164
click at [417, 198] on div "Detalhes Preço e variações Disponibilidade Complementos Estoque Outros Nome do …" at bounding box center [256, 123] width 346 height 164
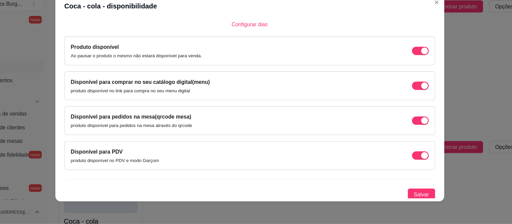
scroll to position [53, 0]
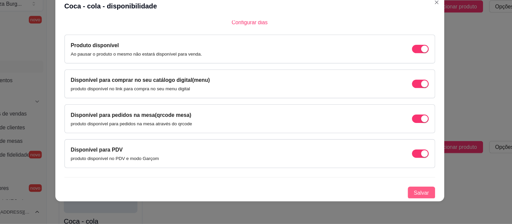
click at [402, 199] on span "Salvar" at bounding box center [409, 196] width 14 height 7
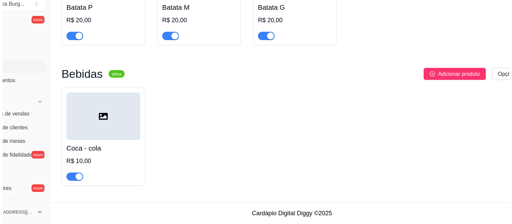
scroll to position [2269, 0]
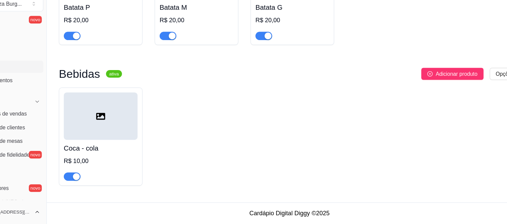
click at [118, 162] on div "Coca - cola R$ 10,00" at bounding box center [123, 168] width 65 height 36
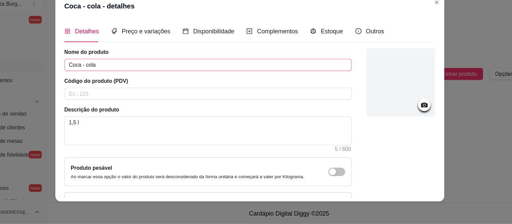
scroll to position [1, 0]
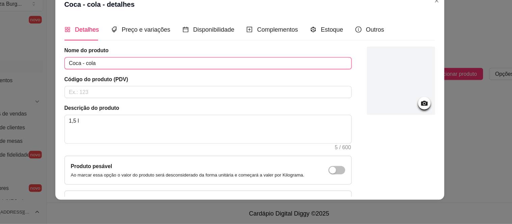
click at [134, 82] on input "Coca - cola" at bounding box center [218, 81] width 255 height 11
click at [134, 82] on input "Coca - cola 1,5" at bounding box center [218, 81] width 255 height 11
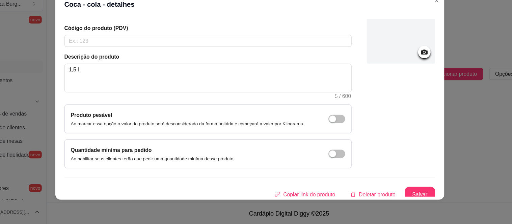
scroll to position [50, 0]
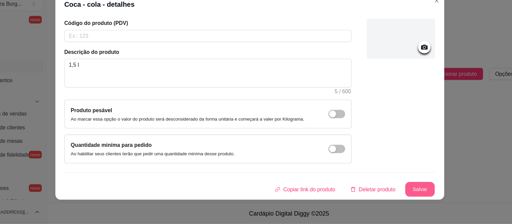
click at [398, 195] on button "Salvar" at bounding box center [407, 193] width 26 height 13
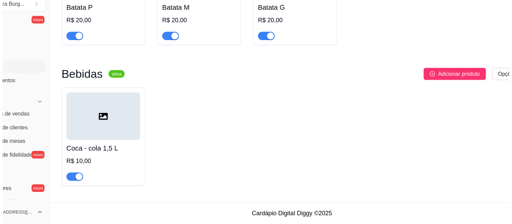
scroll to position [2269, 0]
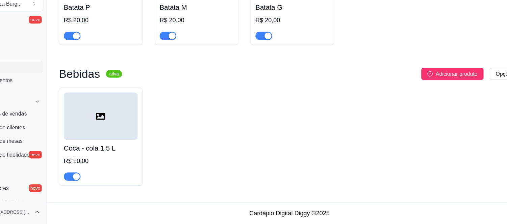
click at [130, 160] on h4 "Coca - cola 1,5 L" at bounding box center [123, 156] width 65 height 9
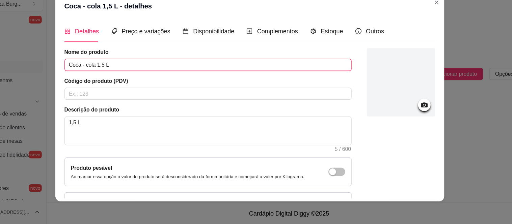
click at [110, 84] on input "Coca - cola 1,5 L" at bounding box center [218, 82] width 255 height 11
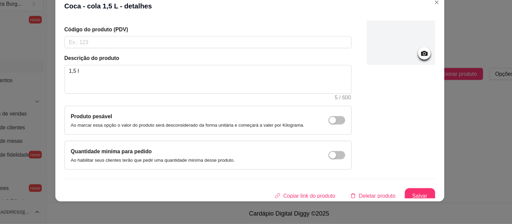
scroll to position [50, 0]
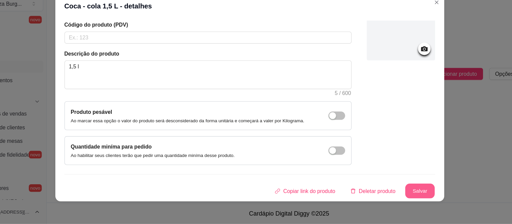
click at [402, 194] on button "Salvar" at bounding box center [407, 195] width 26 height 13
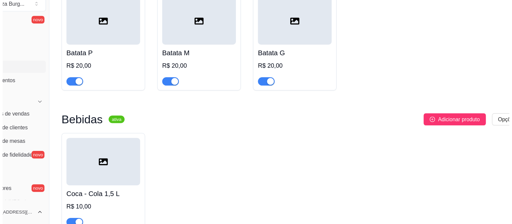
scroll to position [2269, 0]
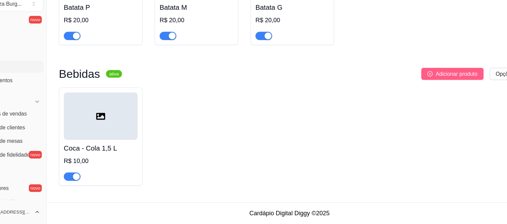
click at [441, 92] on span "Adicionar produto" at bounding box center [439, 90] width 37 height 7
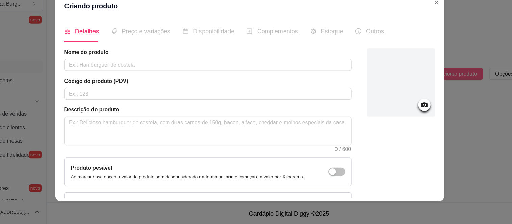
scroll to position [1, 0]
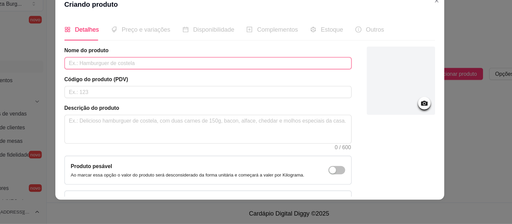
click at [320, 84] on input "text" at bounding box center [218, 81] width 255 height 11
click at [103, 81] on input "Coca Cola Lata" at bounding box center [218, 81] width 255 height 11
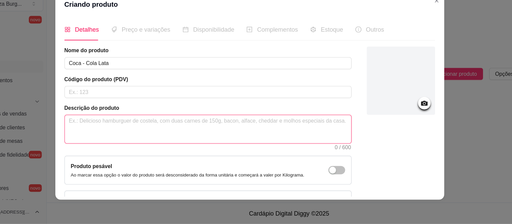
click at [113, 134] on textarea at bounding box center [219, 140] width 254 height 25
click at [184, 151] on textarea "250" at bounding box center [219, 140] width 254 height 25
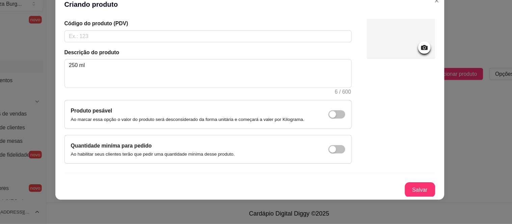
scroll to position [50, 0]
click at [400, 194] on button "Salvar" at bounding box center [407, 193] width 26 height 13
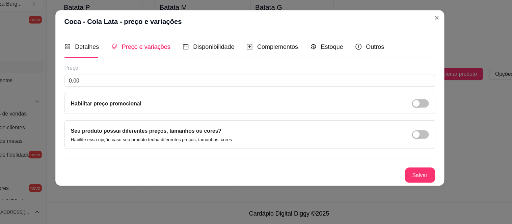
scroll to position [0, 0]
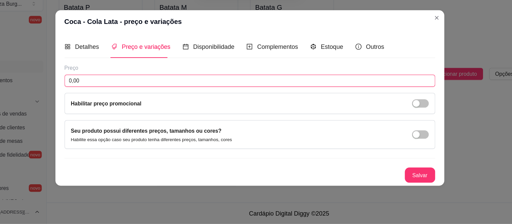
click at [112, 94] on input "0,00" at bounding box center [255, 96] width 329 height 11
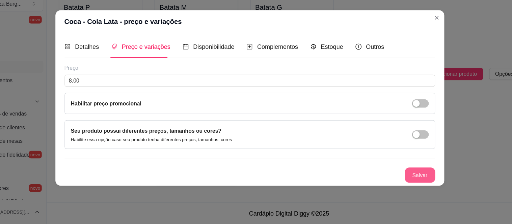
click at [412, 179] on button "Salvar" at bounding box center [407, 181] width 27 height 14
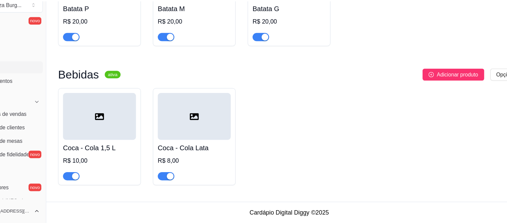
scroll to position [1801, 0]
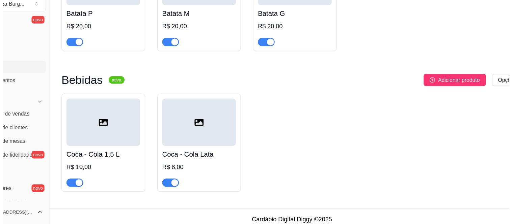
scroll to position [2269, 0]
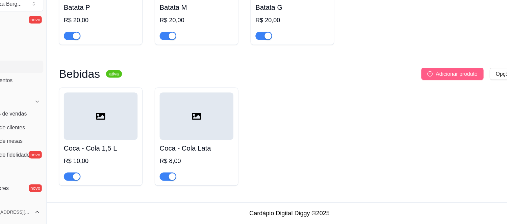
click at [430, 89] on span "Adicionar produto" at bounding box center [439, 90] width 37 height 7
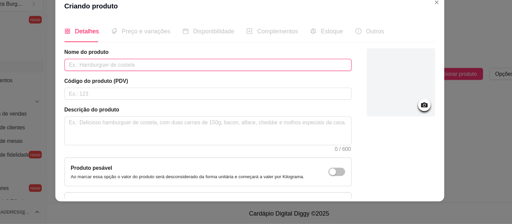
click at [115, 83] on input "text" at bounding box center [218, 82] width 255 height 11
click at [120, 84] on input "Guaraná Antartica" at bounding box center [218, 82] width 255 height 11
click at [135, 83] on input "Guaraná Antártica" at bounding box center [218, 82] width 255 height 11
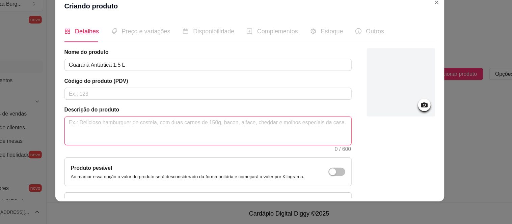
click at [136, 134] on textarea at bounding box center [219, 141] width 254 height 25
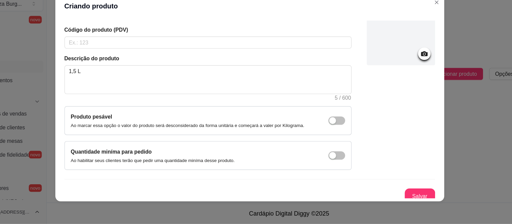
scroll to position [50, 0]
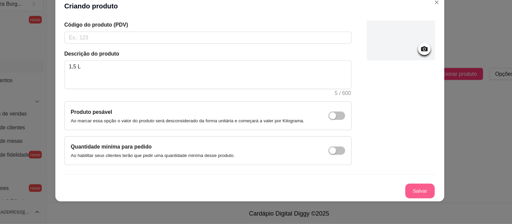
click at [398, 198] on button "Salvar" at bounding box center [407, 195] width 26 height 13
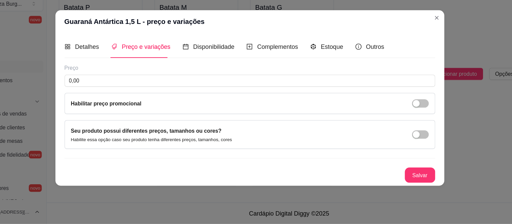
scroll to position [0, 0]
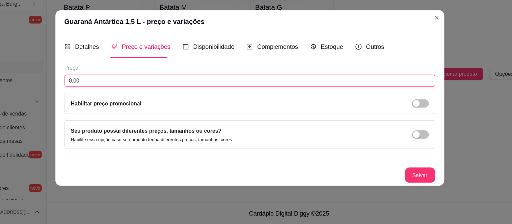
click at [252, 94] on input "0,00" at bounding box center [255, 96] width 329 height 11
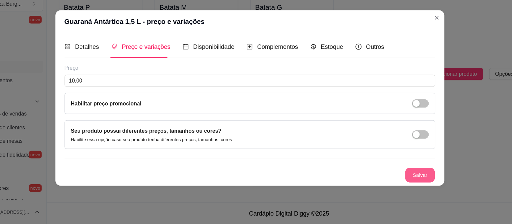
click at [406, 179] on button "Salvar" at bounding box center [407, 180] width 26 height 13
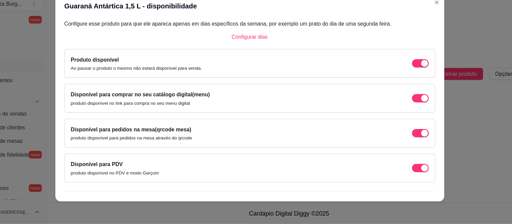
scroll to position [53, 0]
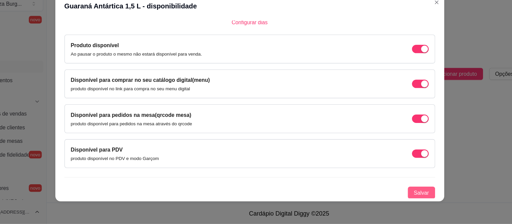
click at [402, 194] on span "Salvar" at bounding box center [409, 196] width 14 height 7
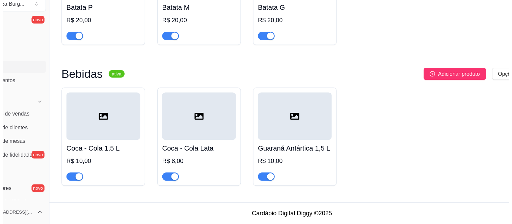
scroll to position [2269, 0]
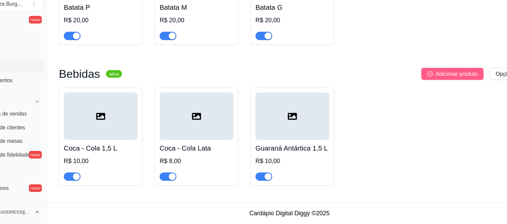
click at [440, 89] on span "Adicionar produto" at bounding box center [439, 90] width 37 height 7
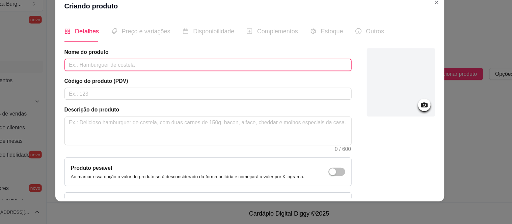
click at [141, 83] on input "text" at bounding box center [218, 82] width 255 height 11
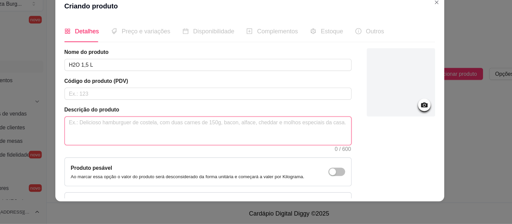
click at [188, 142] on textarea at bounding box center [219, 141] width 254 height 25
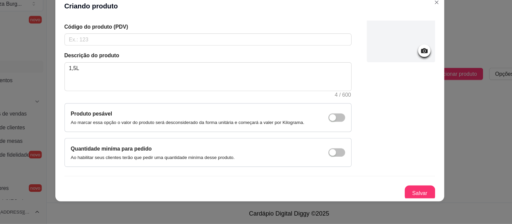
scroll to position [50, 0]
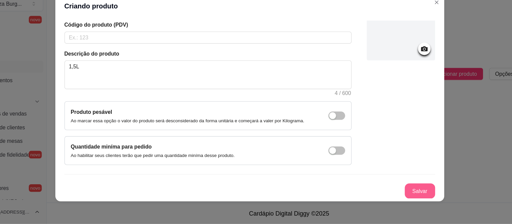
click at [394, 189] on button "Salvar" at bounding box center [407, 195] width 27 height 14
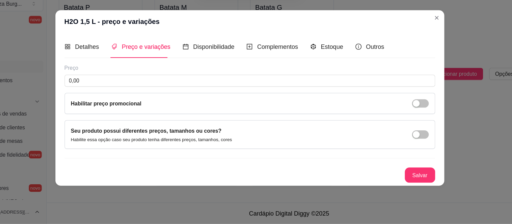
scroll to position [0, 0]
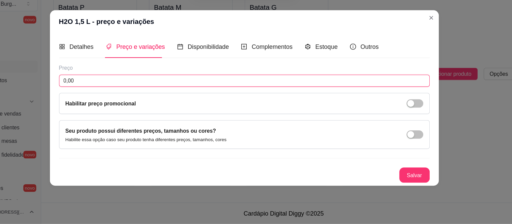
click at [170, 96] on input "0,00" at bounding box center [255, 96] width 329 height 11
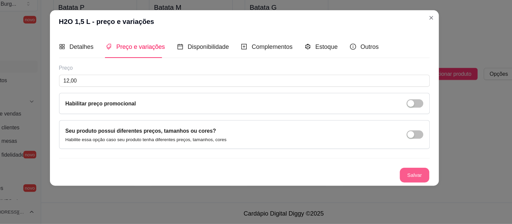
click at [408, 181] on button "Salvar" at bounding box center [407, 180] width 26 height 13
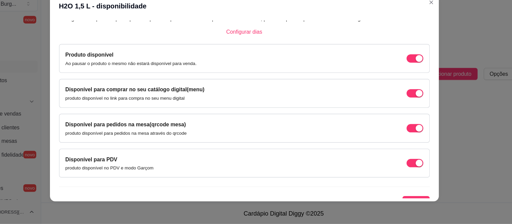
scroll to position [53, 0]
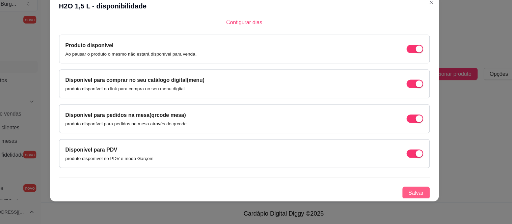
click at [402, 197] on span "Salvar" at bounding box center [409, 196] width 14 height 7
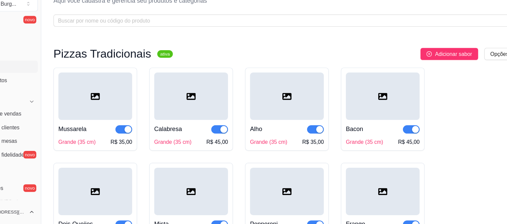
scroll to position [0, 0]
